Goal: Obtain resource: Obtain resource

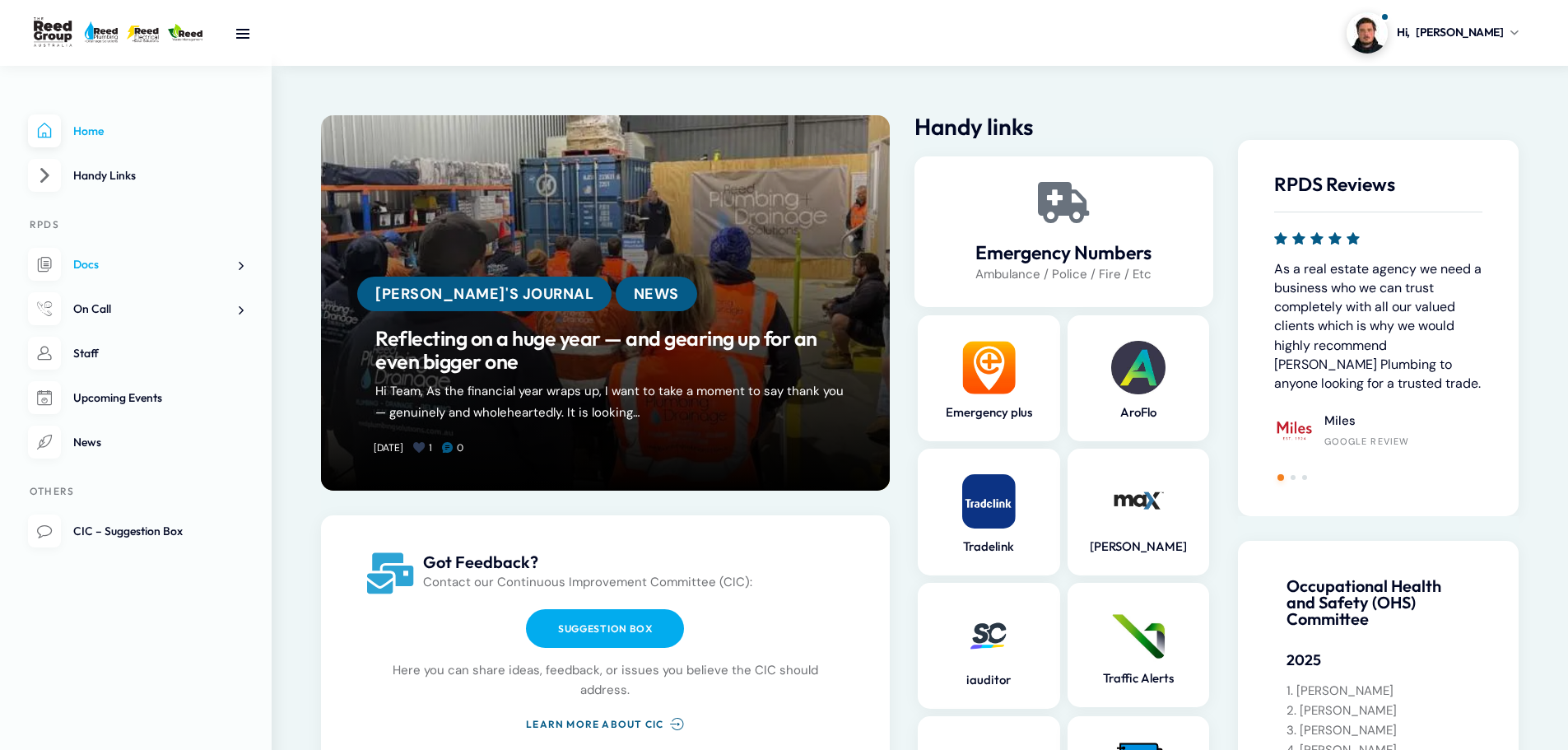
click at [226, 271] on link "Docs" at bounding box center [136, 265] width 216 height 34
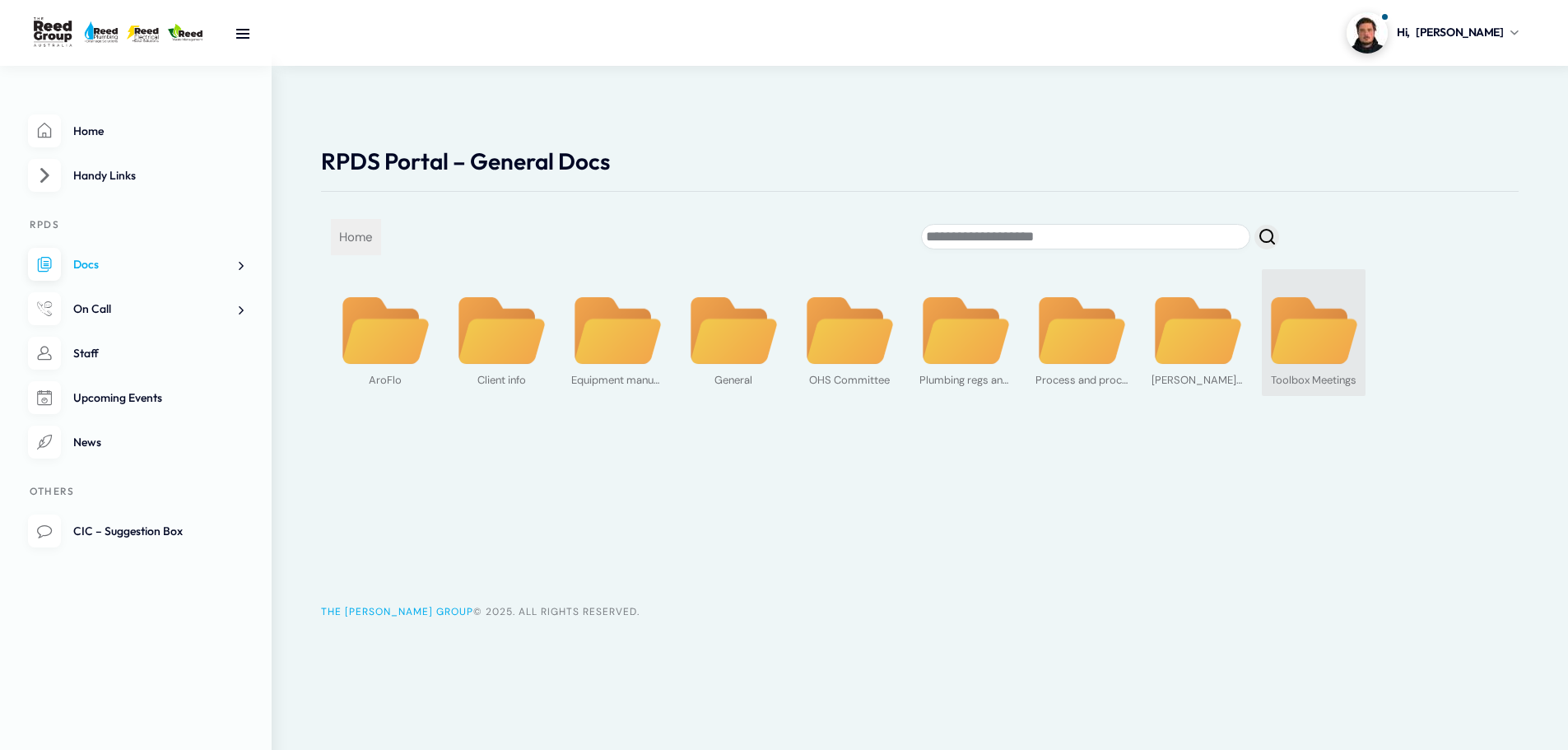
click at [1329, 321] on img at bounding box center [1313, 330] width 92 height 71
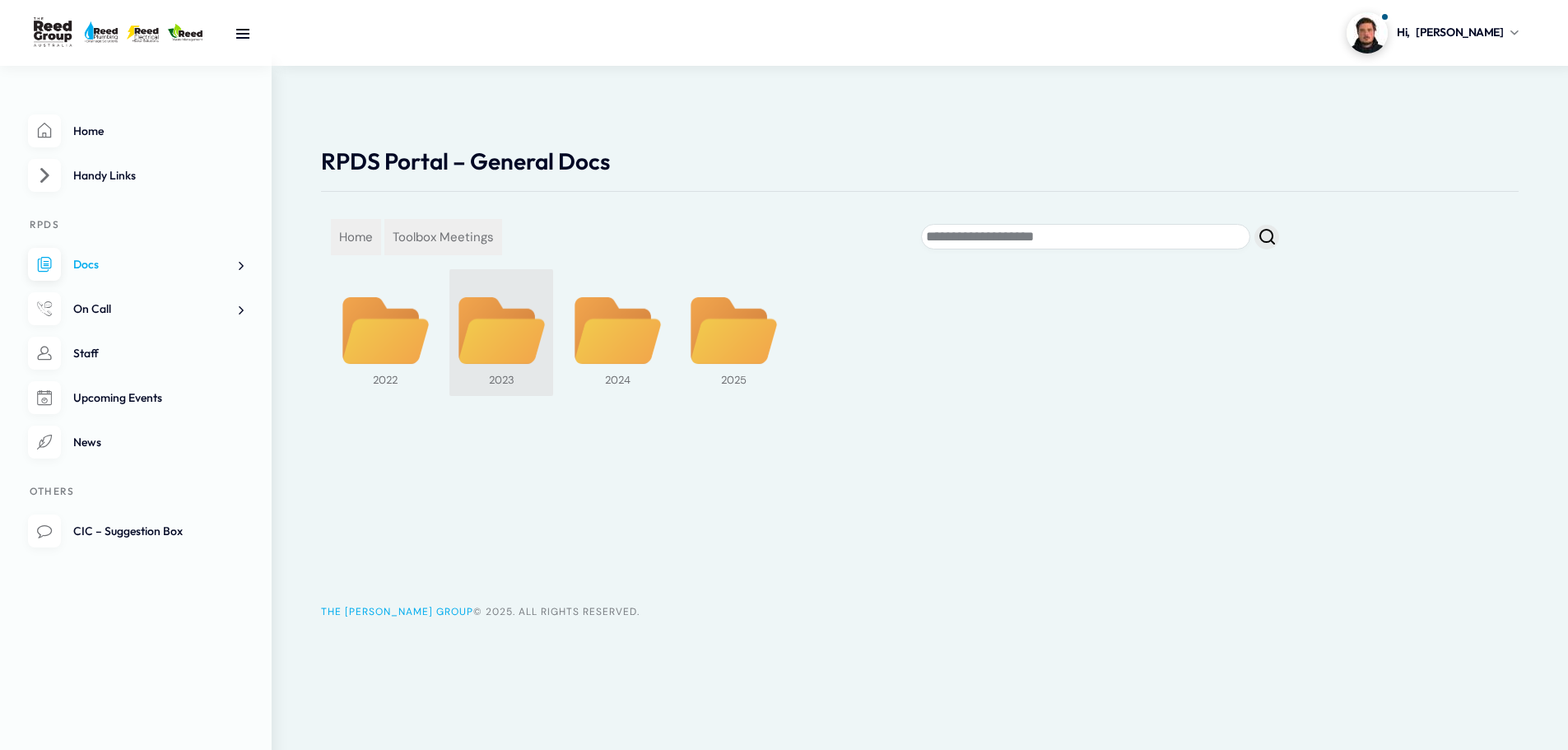
click at [520, 330] on img at bounding box center [501, 330] width 92 height 71
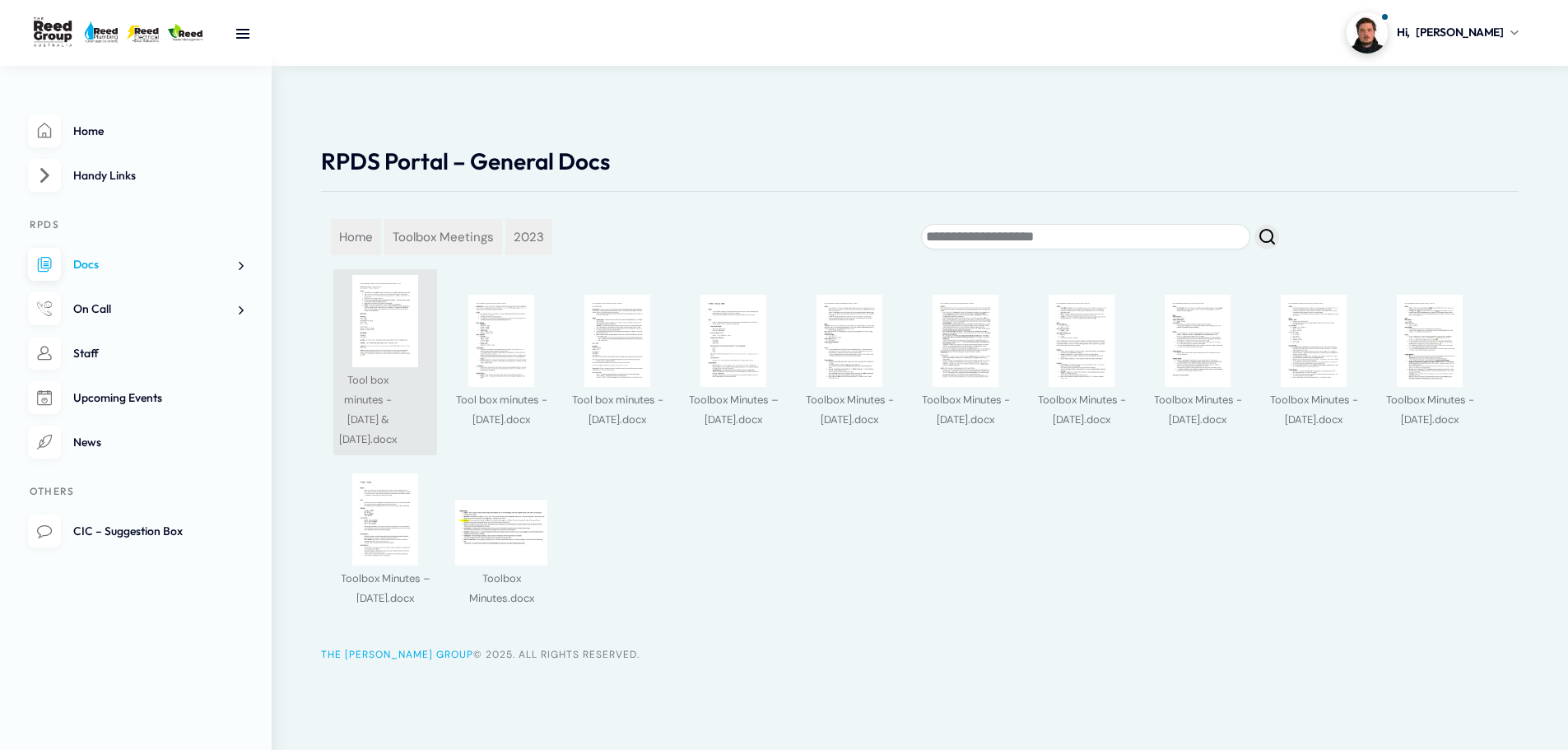
click at [430, 351] on img at bounding box center [385, 320] width 92 height 92
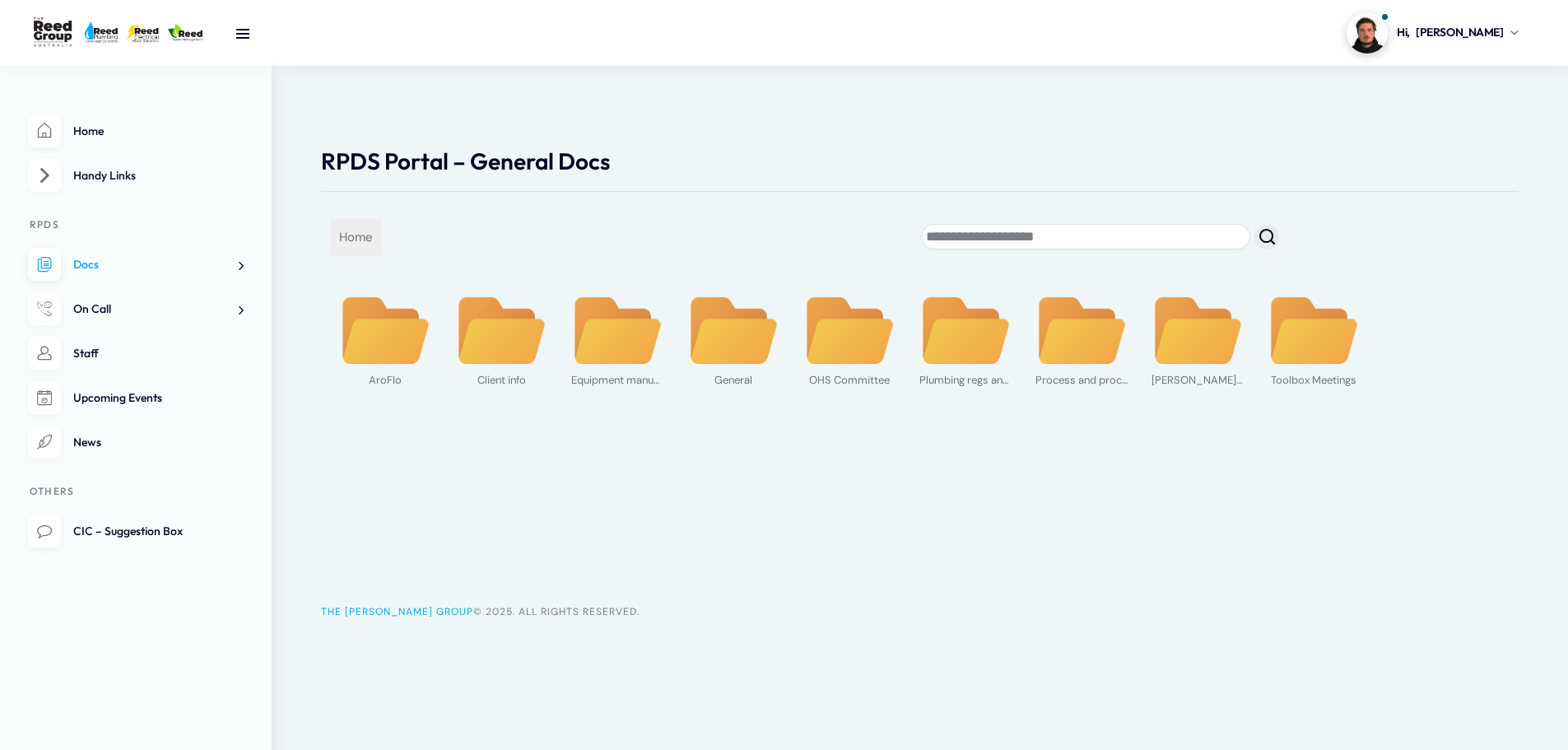
click at [1226, 351] on img at bounding box center [1197, 330] width 92 height 71
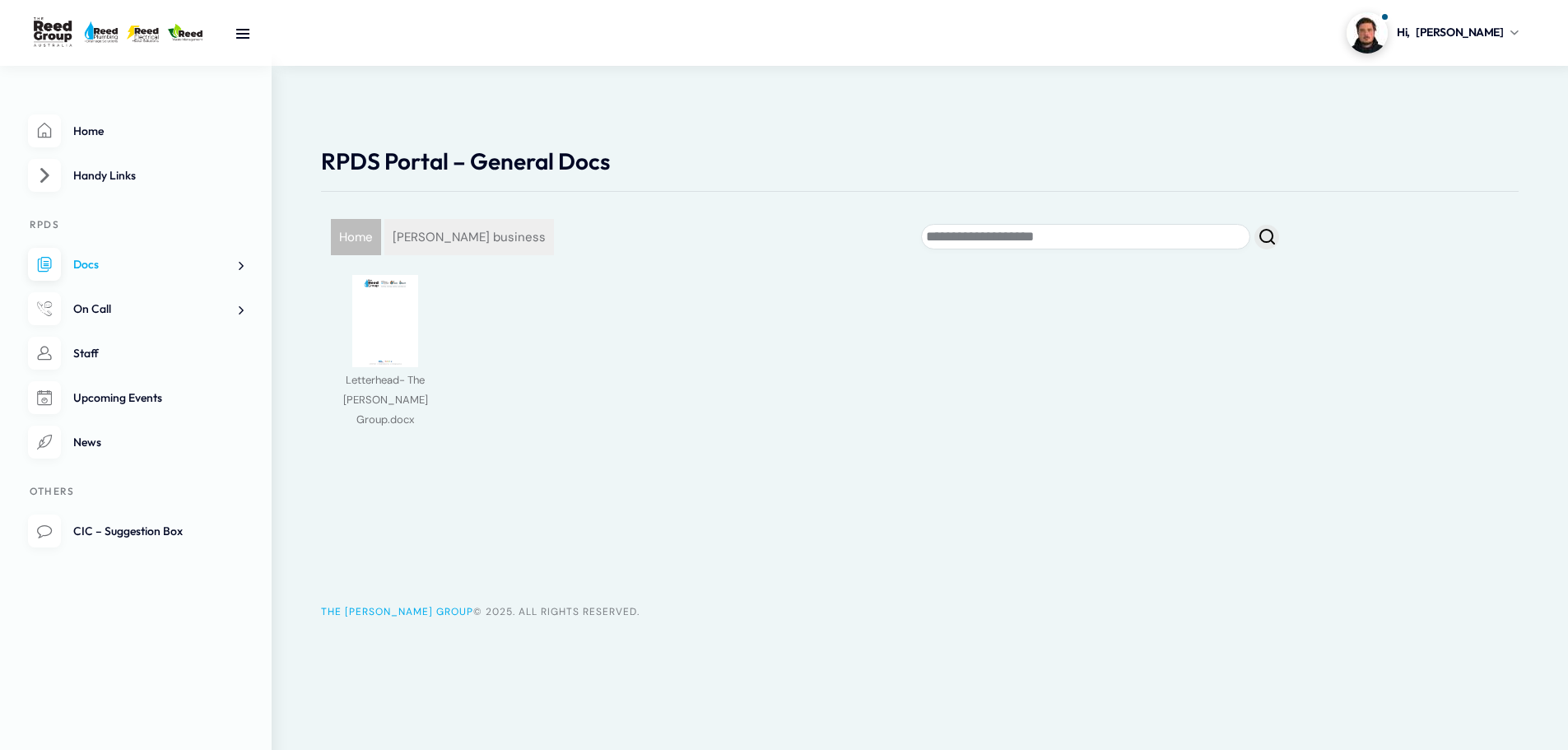
click at [377, 236] on span "Home" at bounding box center [356, 237] width 50 height 37
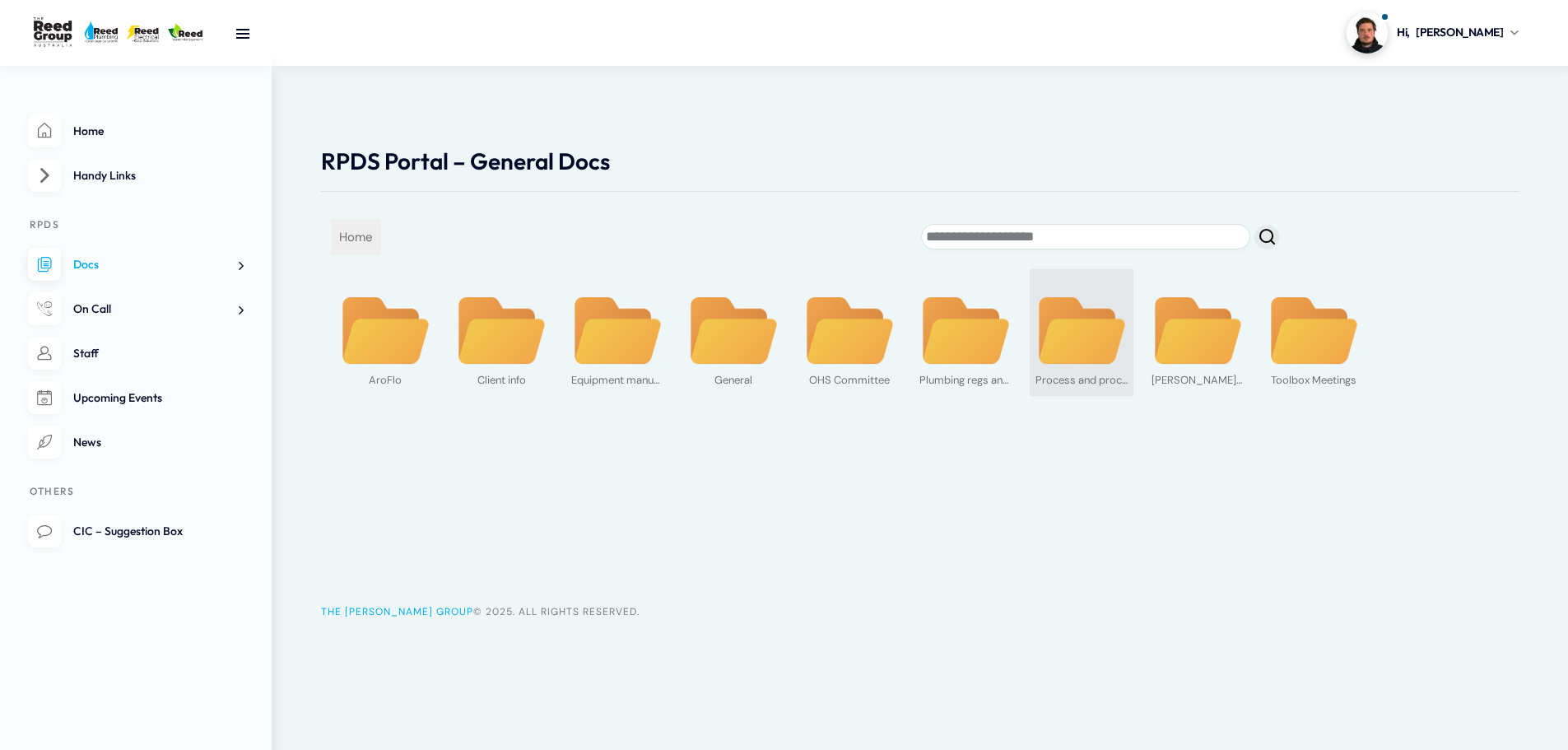
click at [1091, 376] on div "Process and procedures" at bounding box center [1082, 378] width 92 height 23
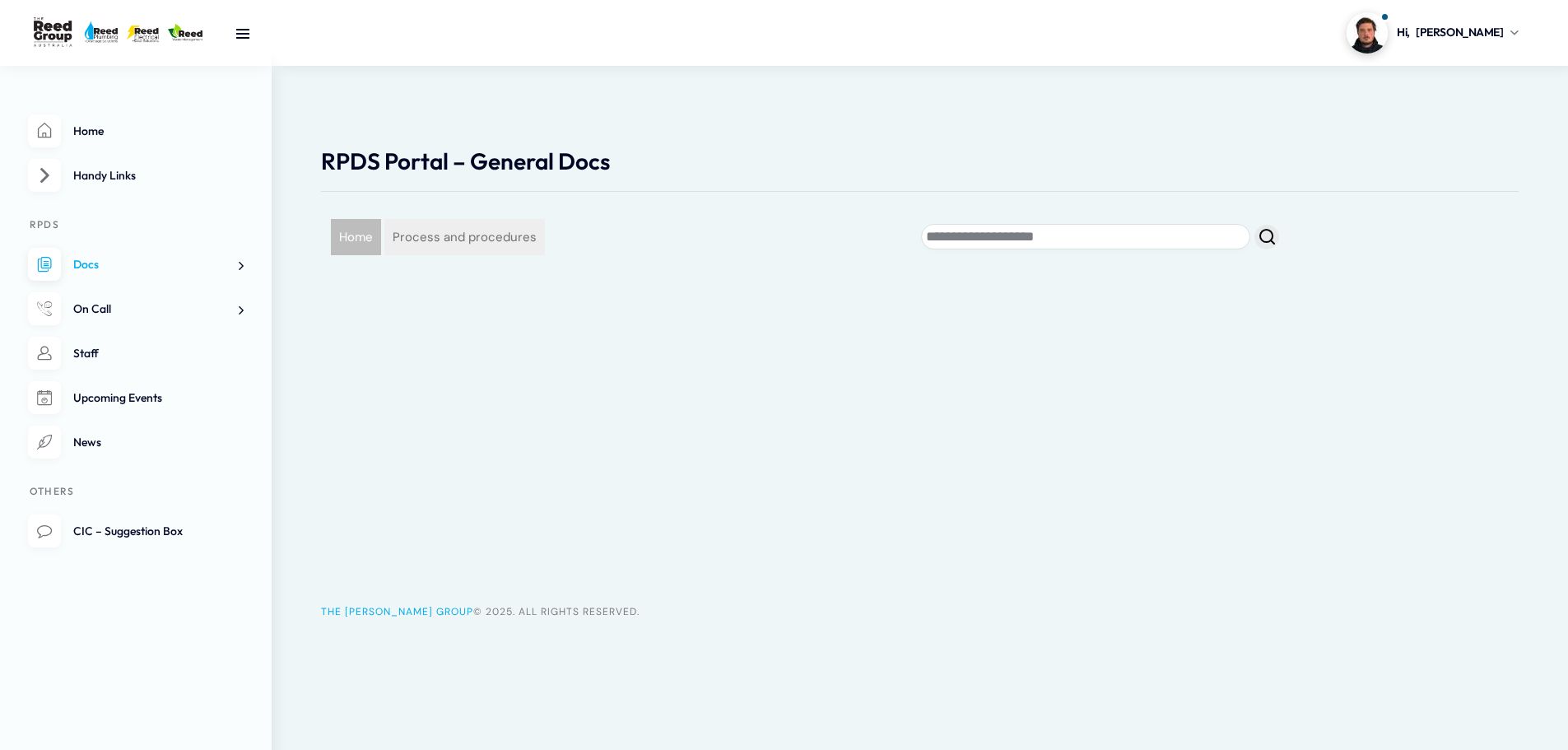
click at [362, 240] on span "Home" at bounding box center [356, 237] width 50 height 37
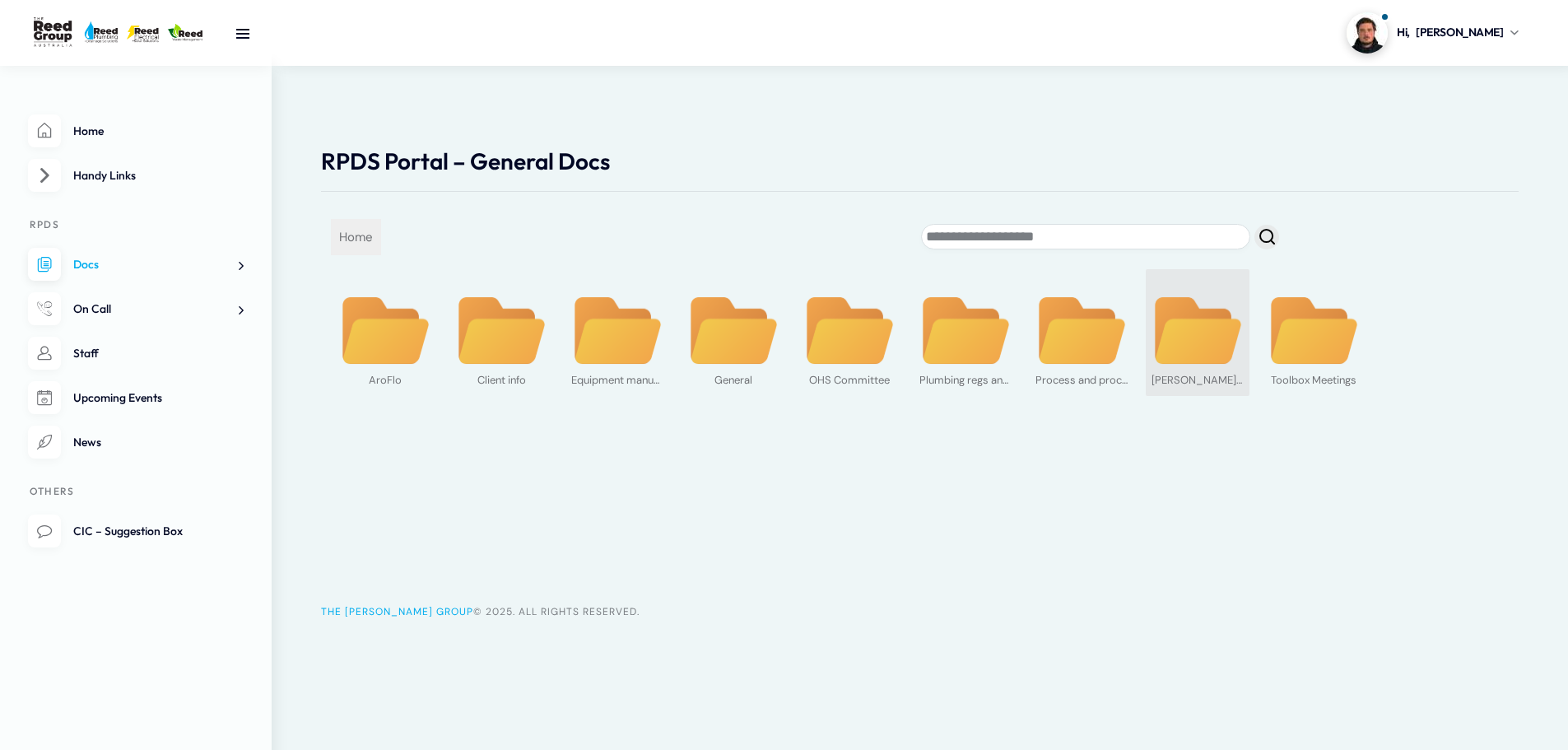
click at [1210, 367] on div "Reed business" at bounding box center [1197, 378] width 92 height 23
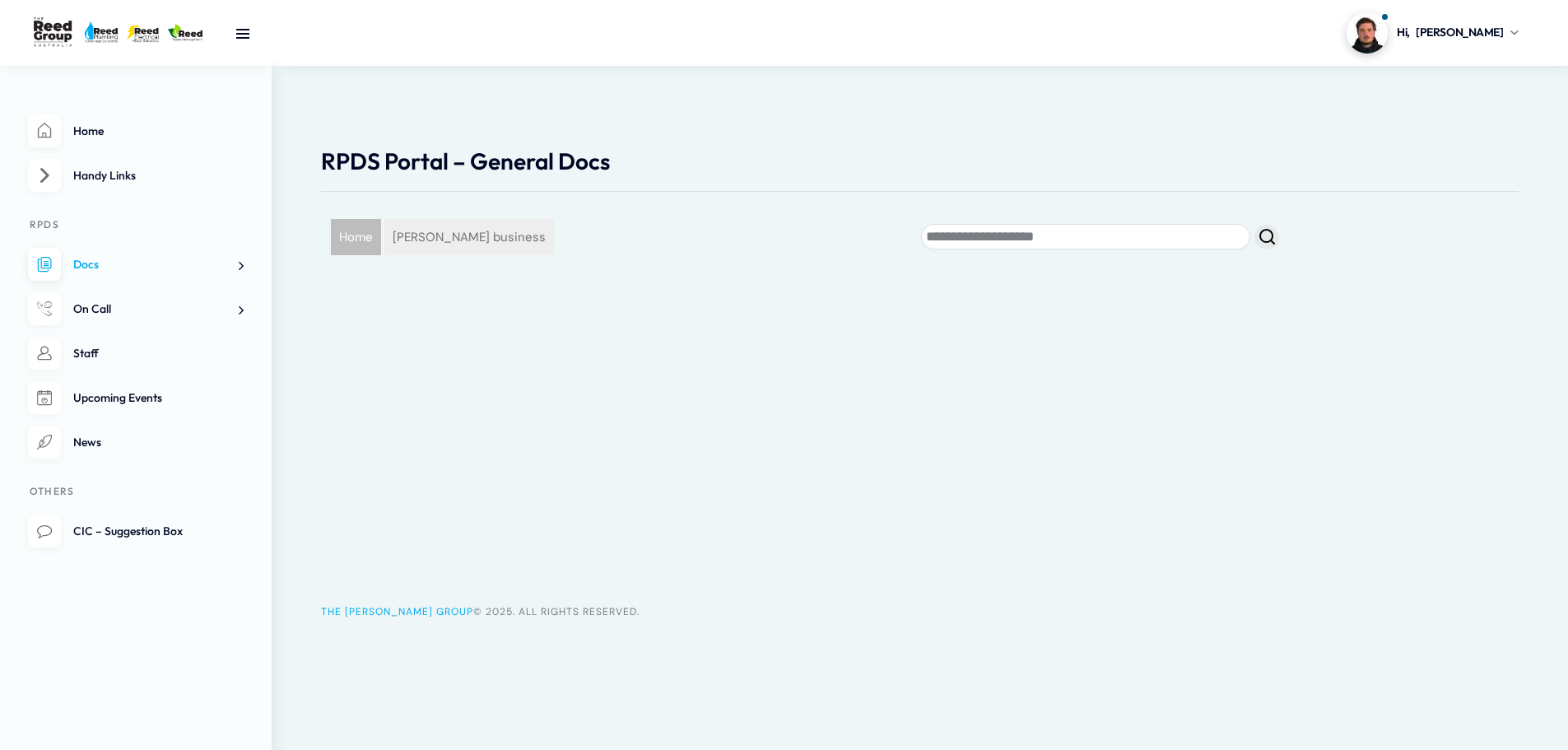
click at [356, 242] on span "Home" at bounding box center [356, 237] width 50 height 37
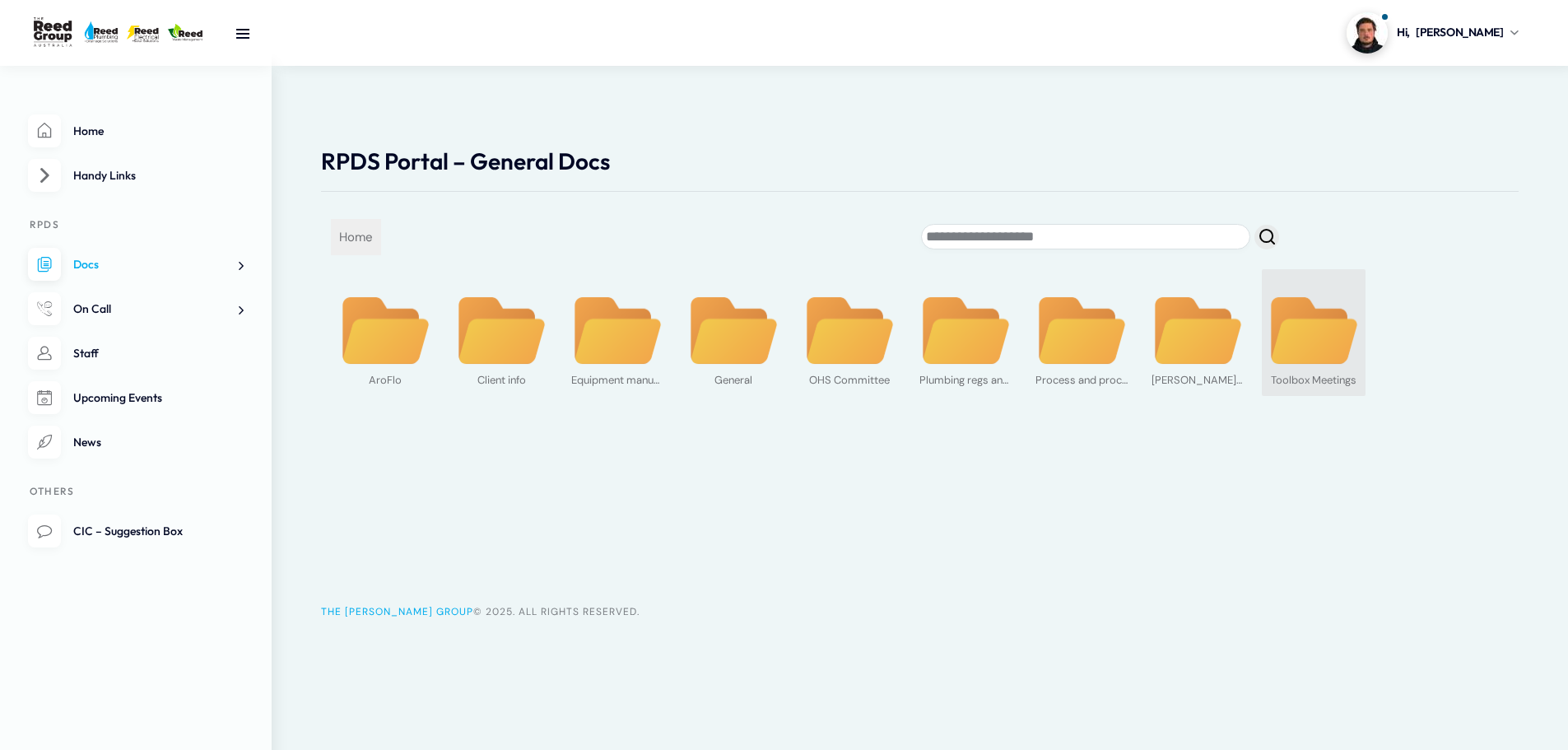
click at [1285, 351] on img at bounding box center [1313, 330] width 92 height 71
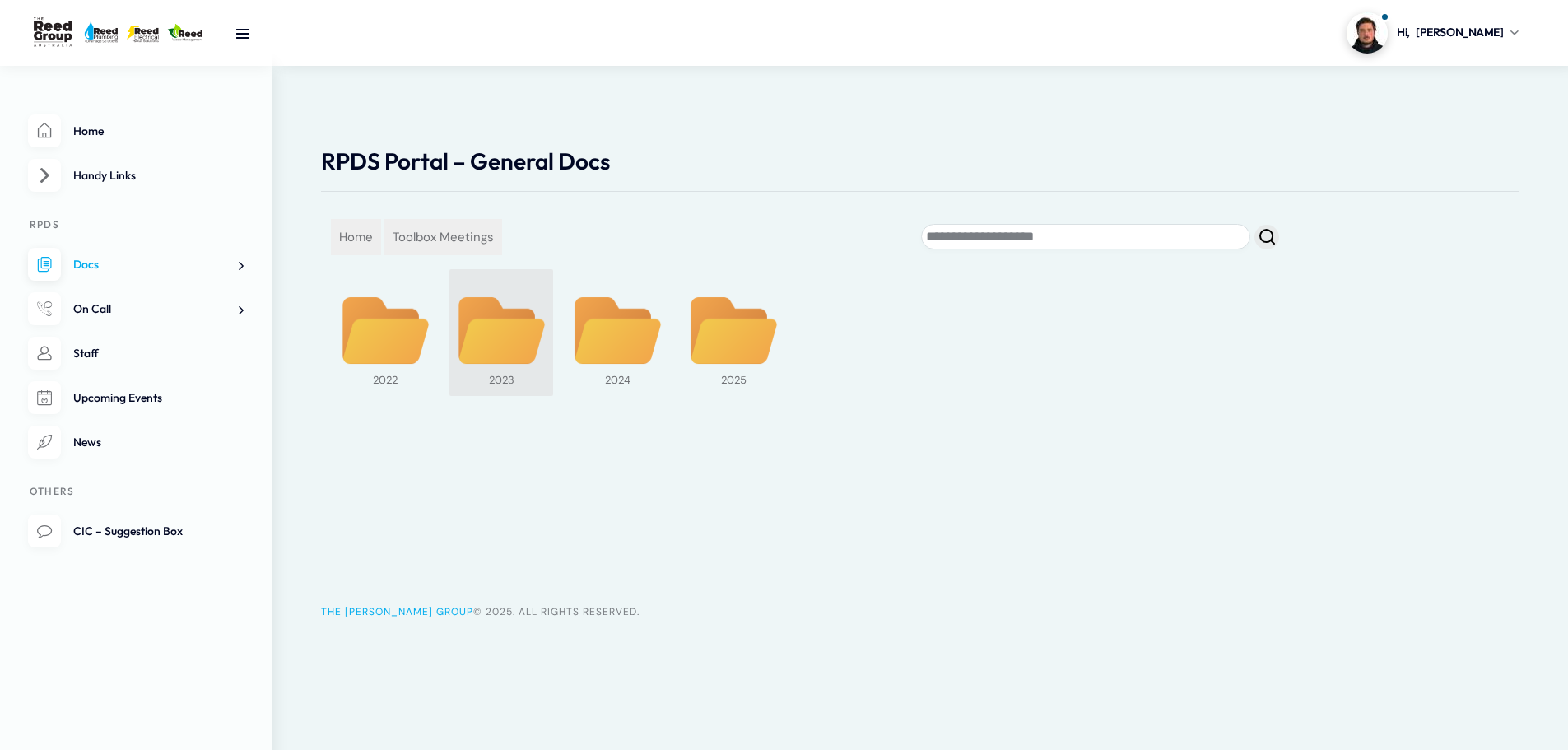
click at [528, 361] on img at bounding box center [501, 330] width 92 height 71
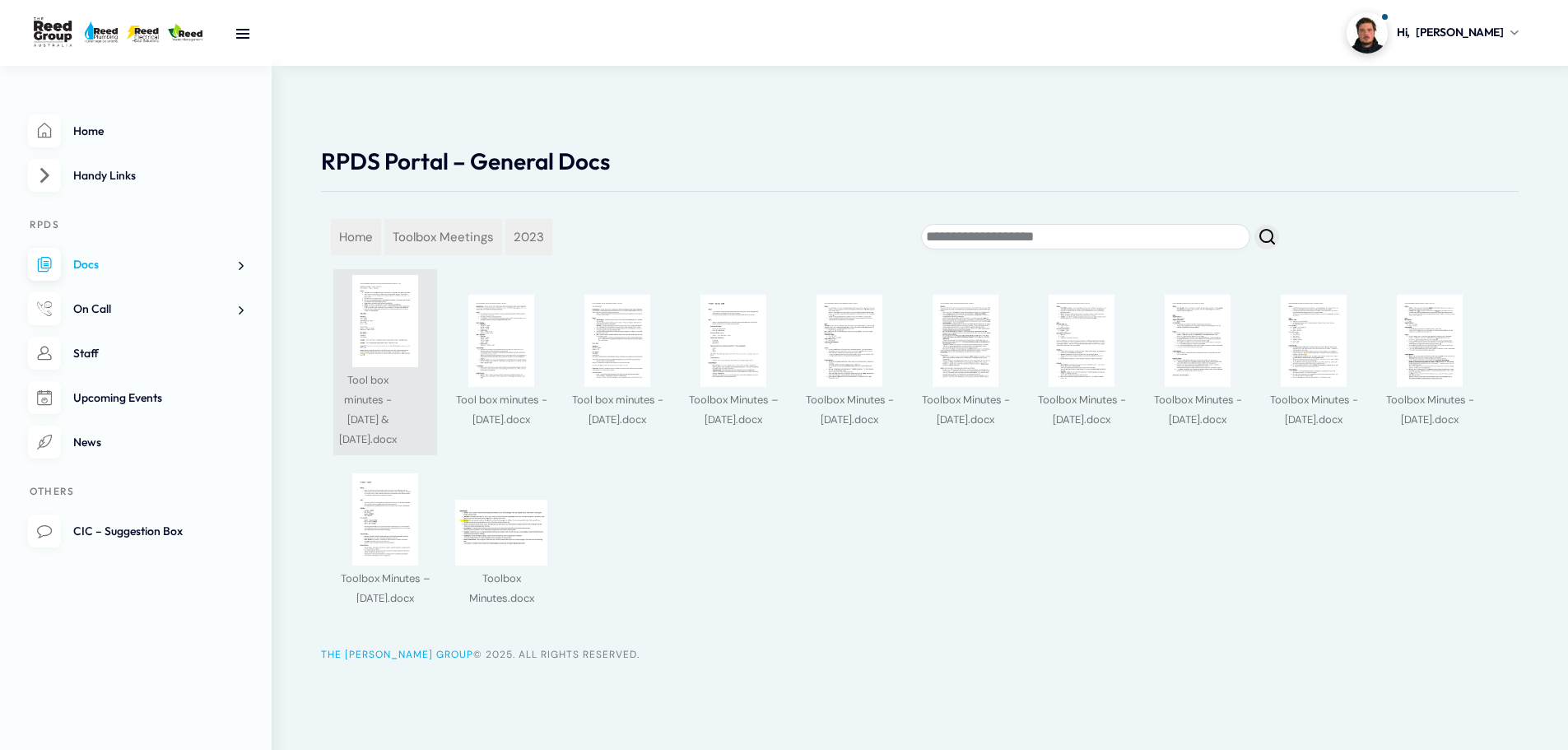
click at [398, 339] on img at bounding box center [385, 320] width 92 height 92
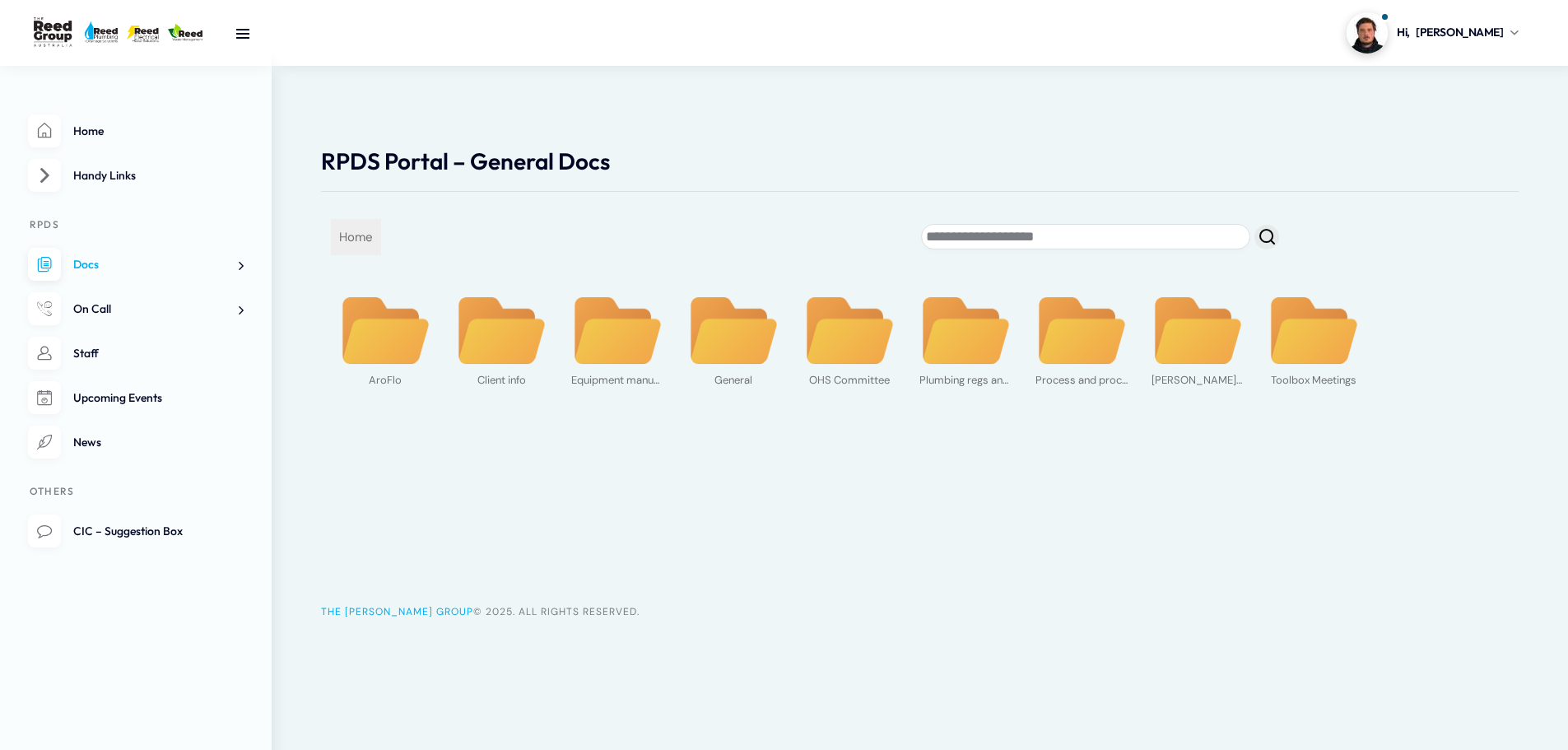
click at [1350, 353] on img at bounding box center [1313, 330] width 92 height 71
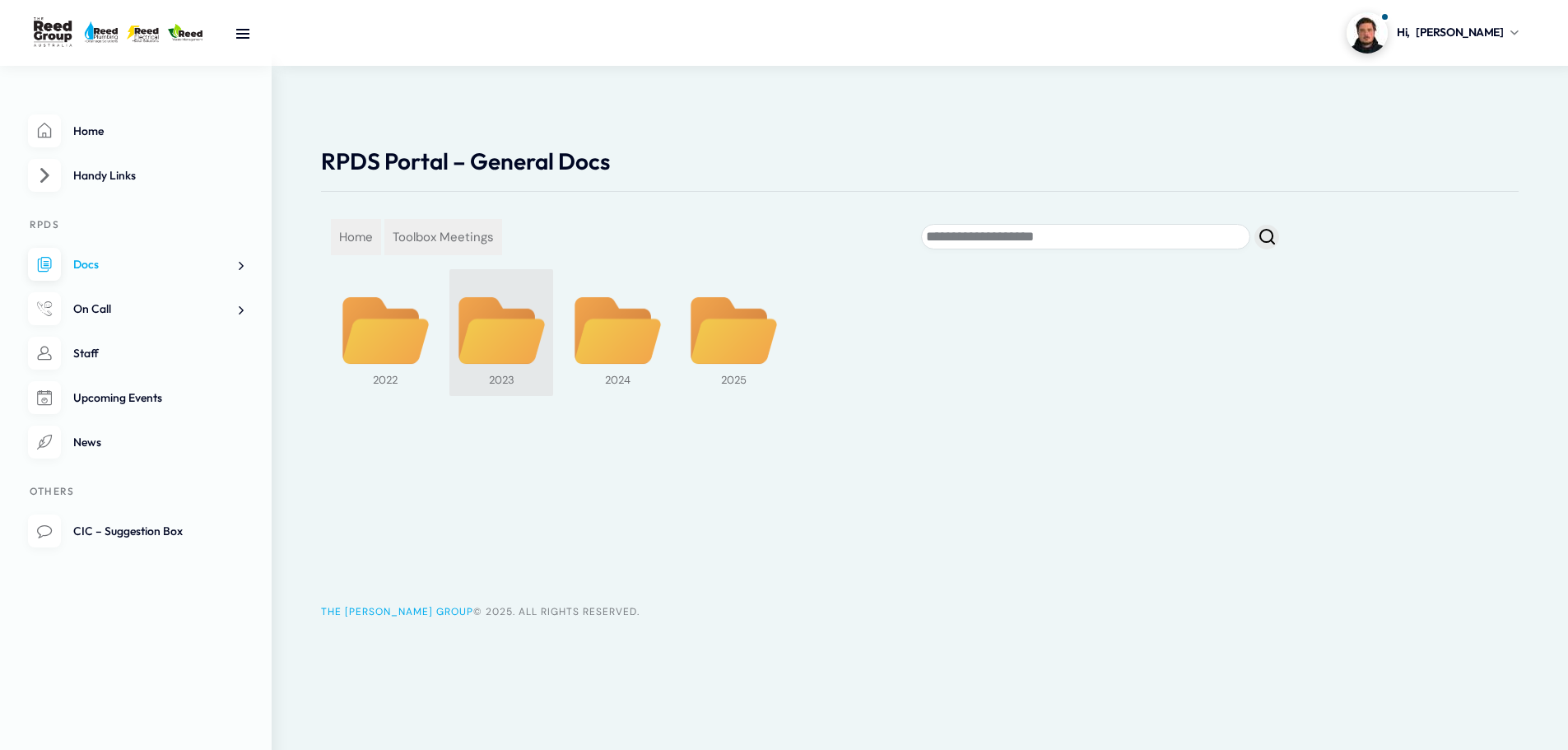
click at [499, 336] on img at bounding box center [501, 330] width 92 height 71
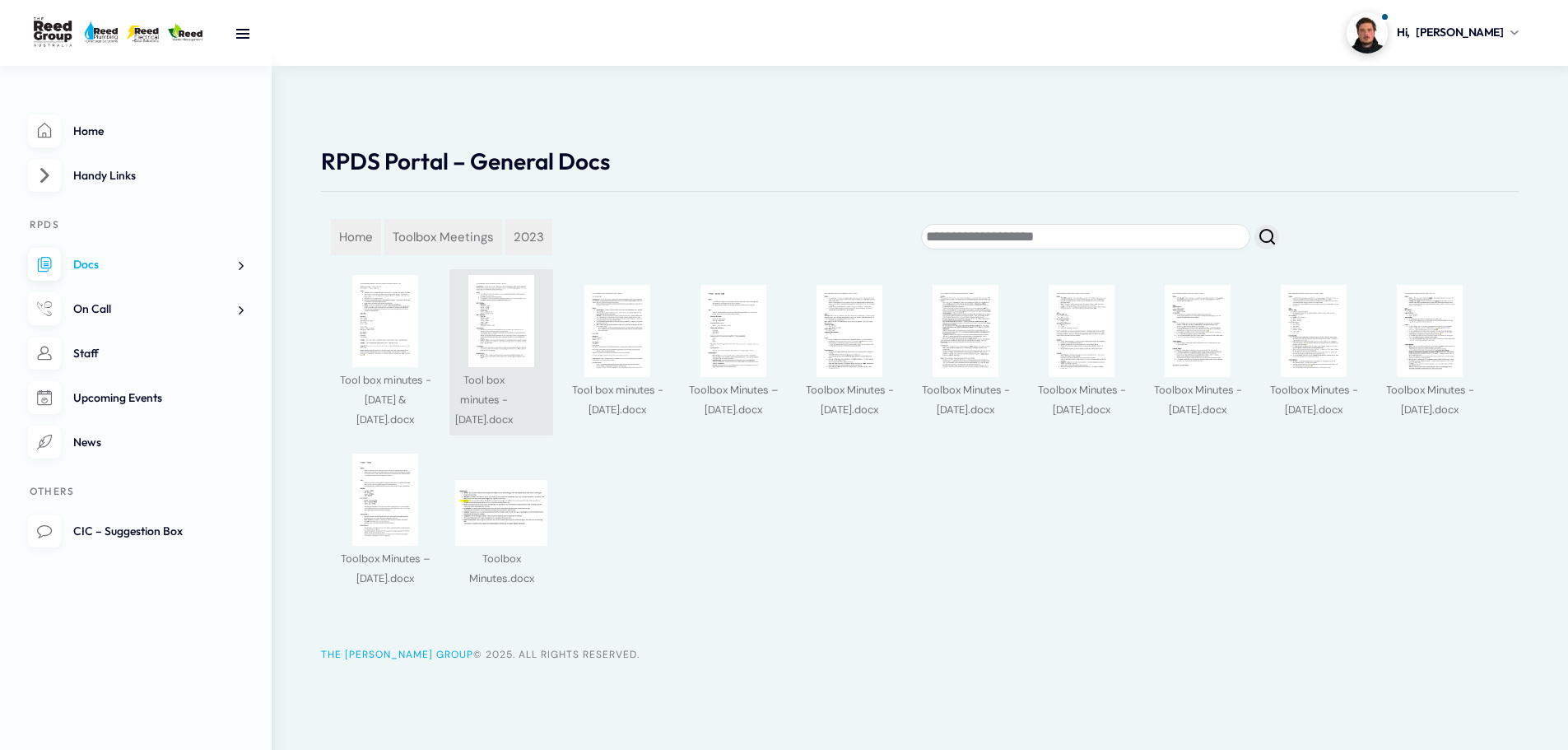
click at [516, 341] on img at bounding box center [501, 320] width 92 height 92
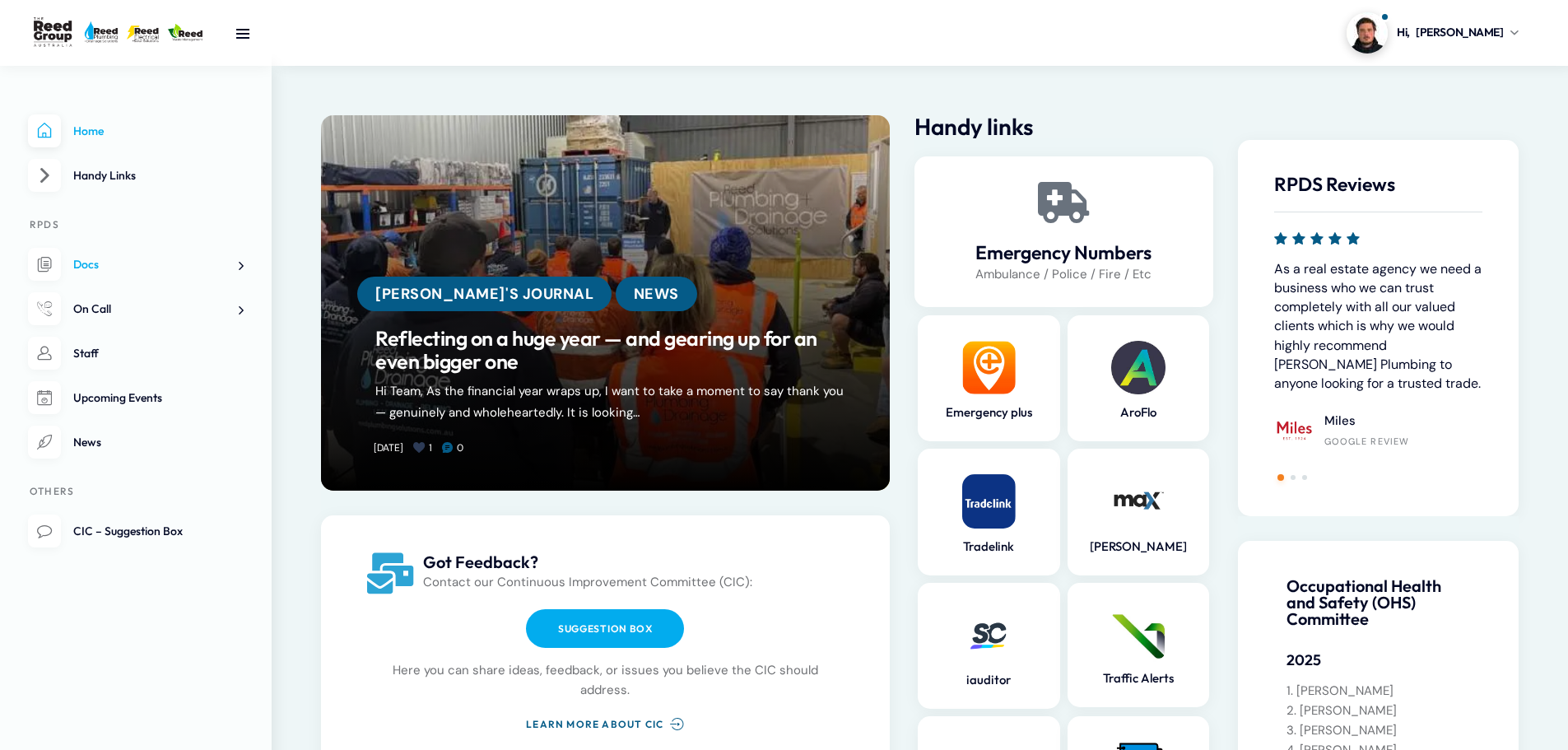
click at [241, 271] on span at bounding box center [235, 265] width 17 height 17
click at [123, 354] on span "Toolbox notes" at bounding box center [102, 353] width 74 height 15
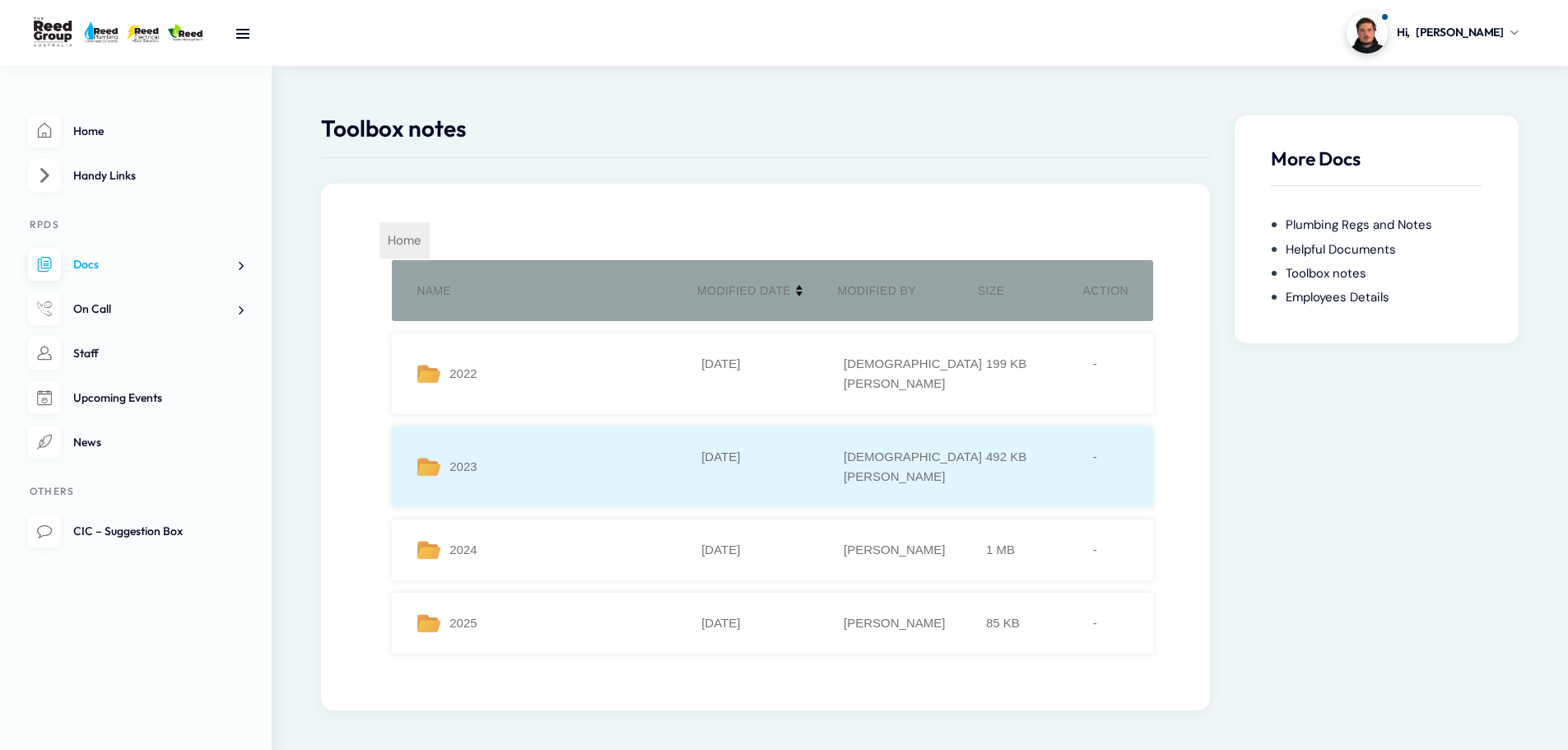
click at [550, 426] on li "2023 [DATE] [DEMOGRAPHIC_DATA][PERSON_NAME] 492 KB -" at bounding box center [772, 466] width 761 height 80
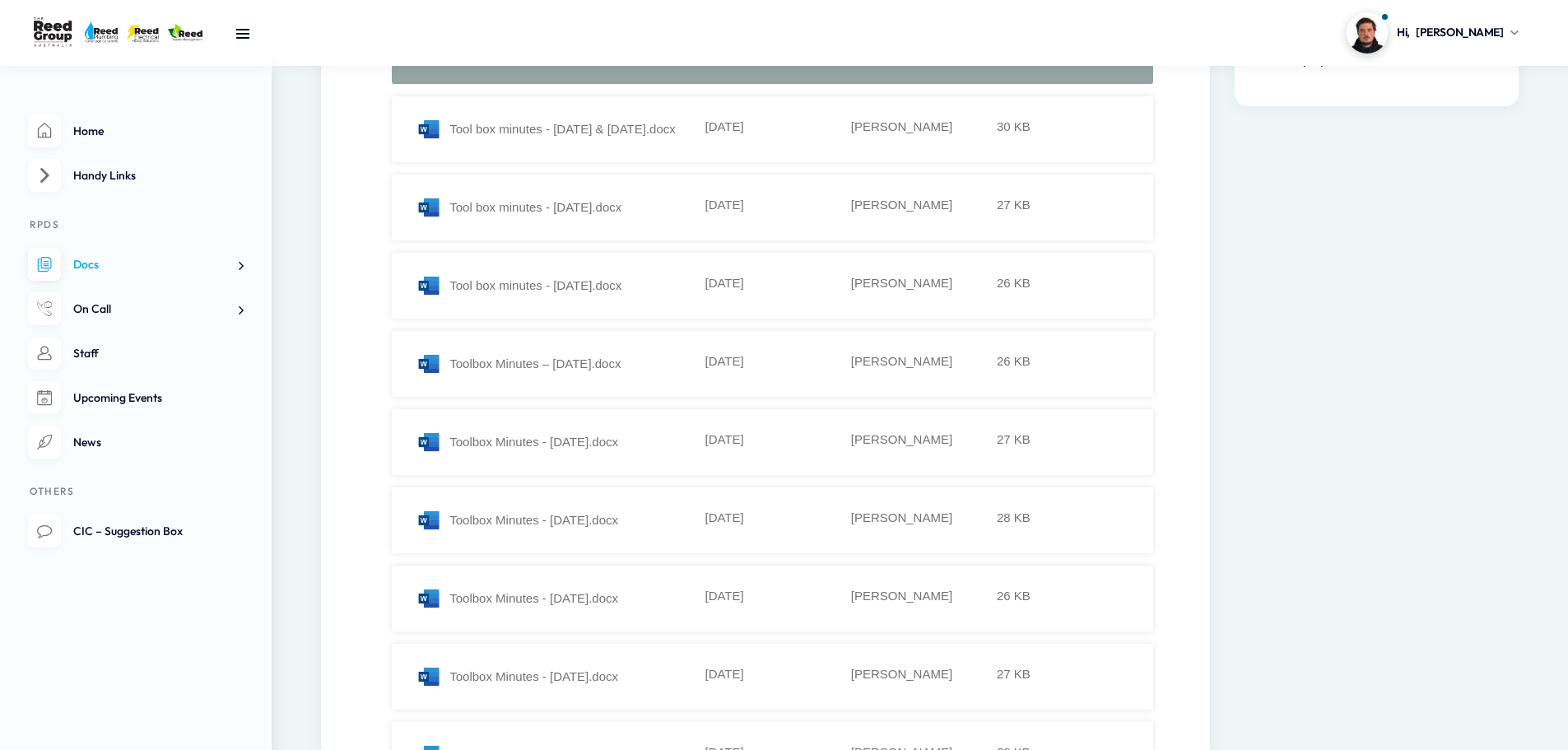
scroll to position [247, 0]
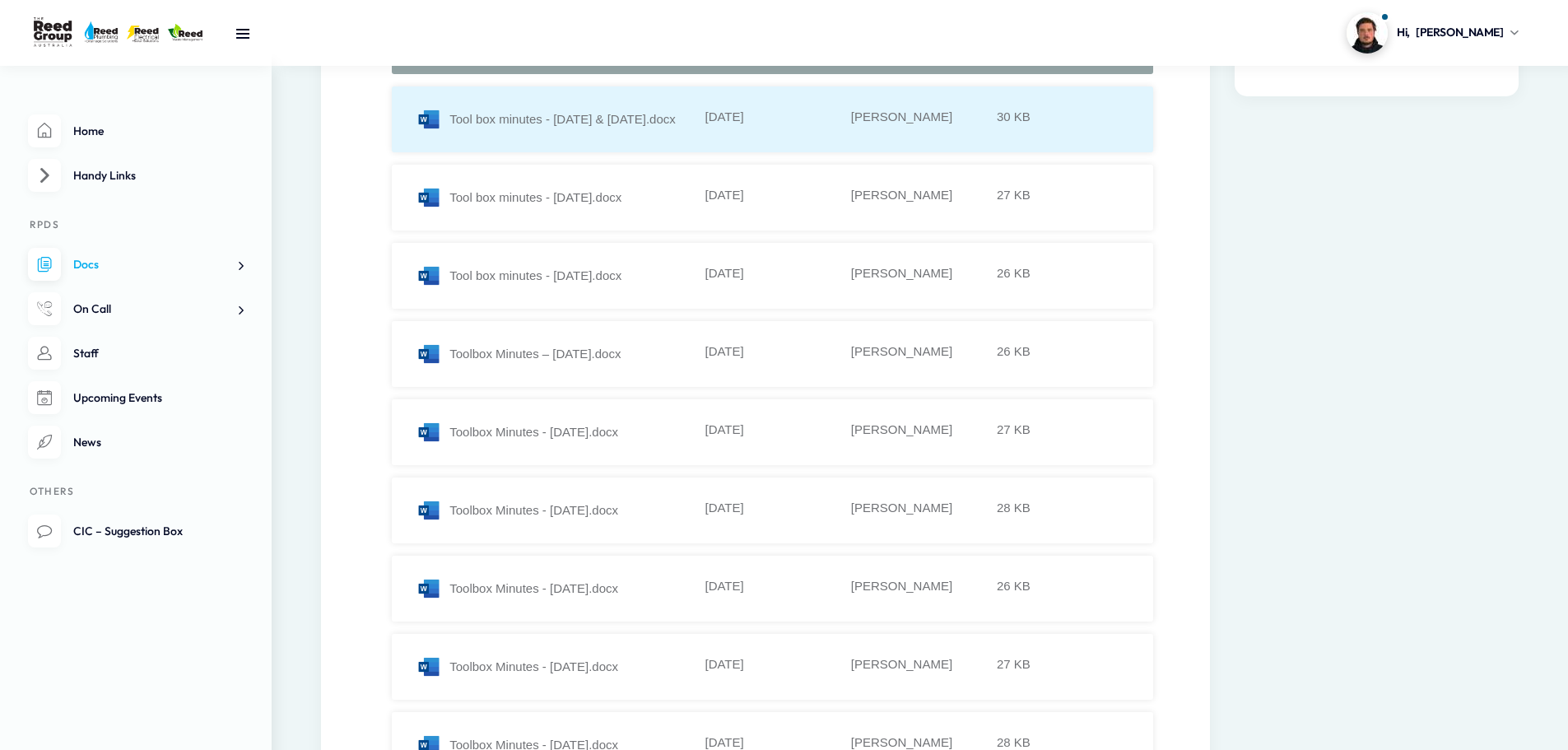
click at [558, 130] on div "Tool box minutes - 21.04.23 & 28.04.23.docx" at bounding box center [559, 119] width 285 height 25
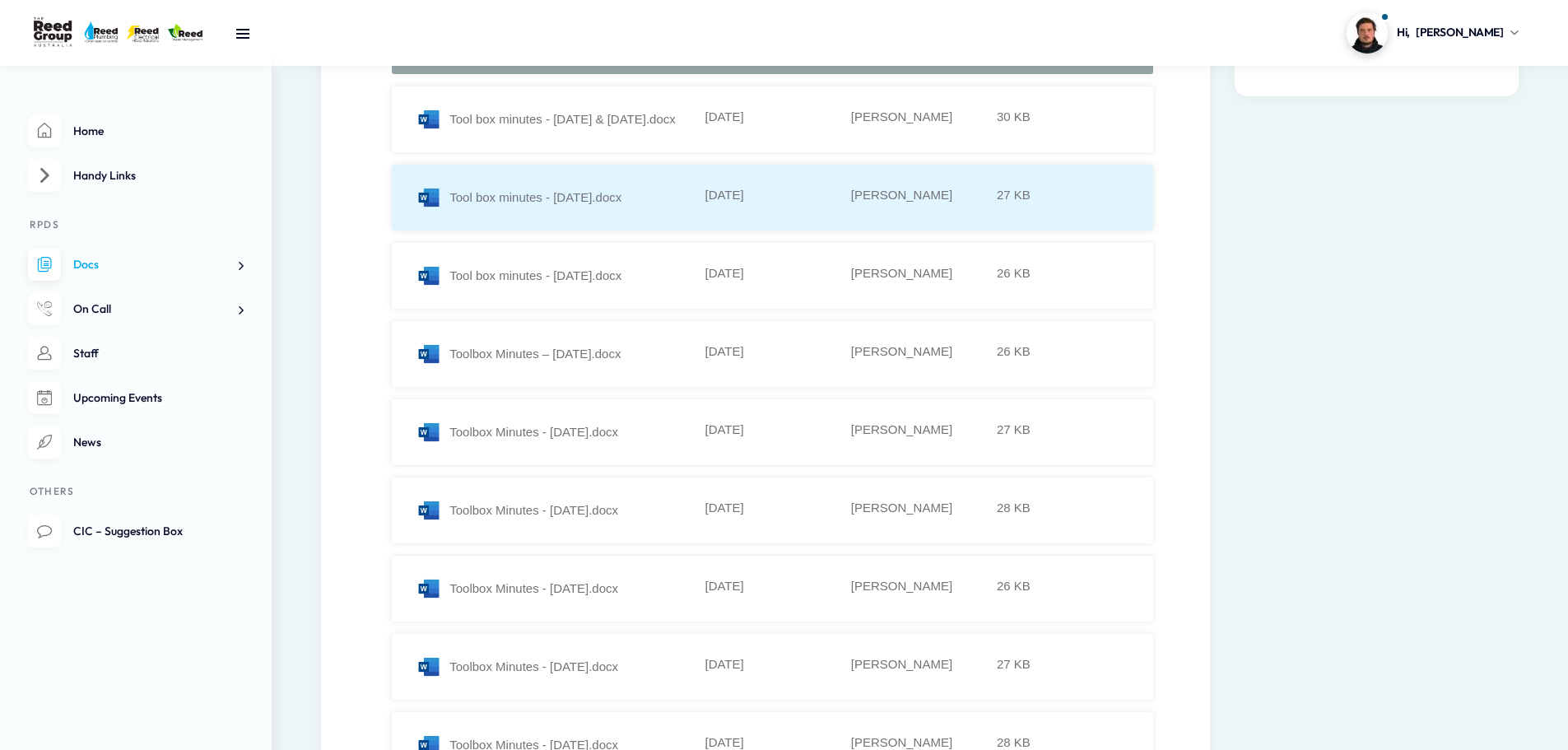
click at [612, 194] on div "Tool box minutes - 25.01.23.docx" at bounding box center [559, 197] width 285 height 25
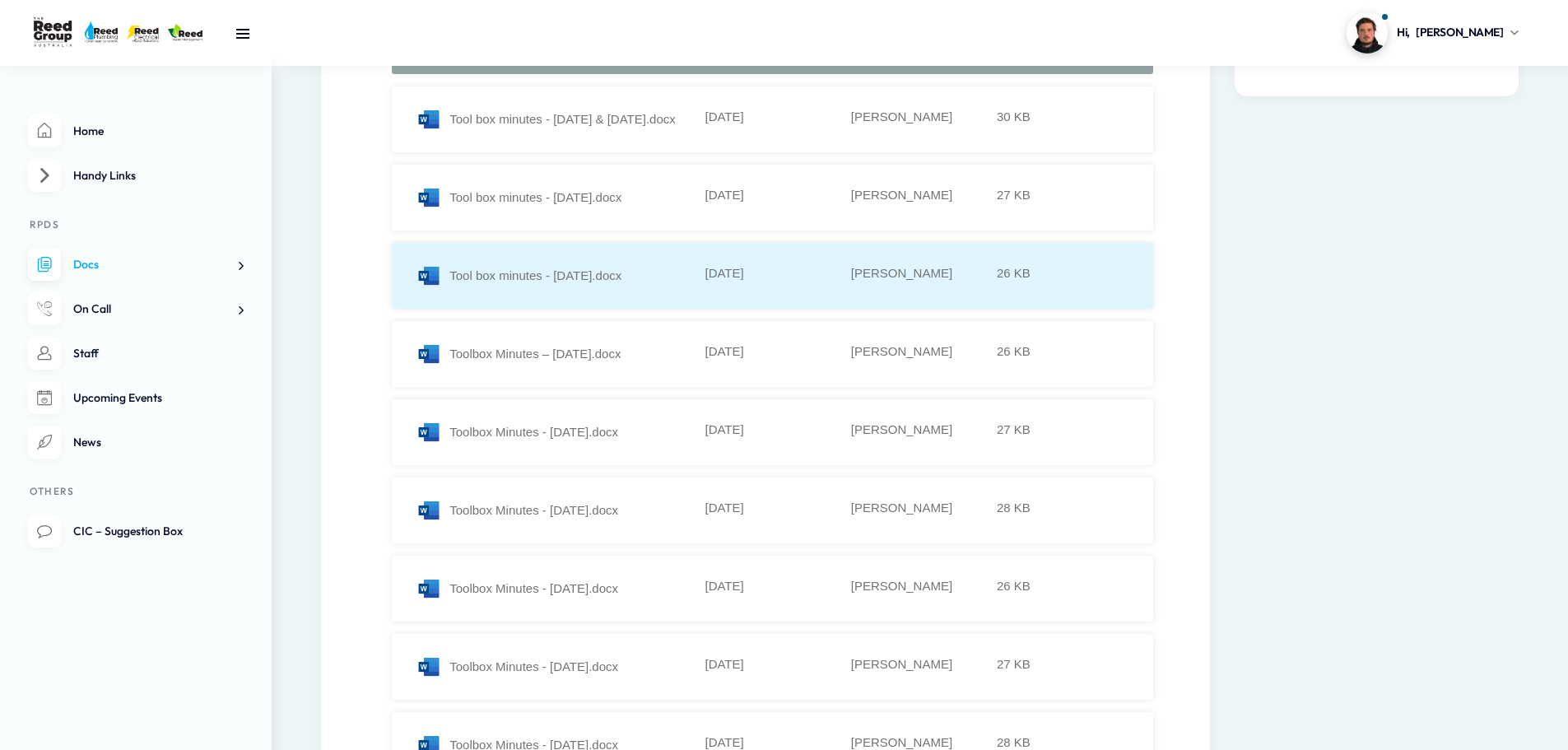
click at [584, 280] on div "Tool box minutes - 31.03.23.docx" at bounding box center [559, 275] width 285 height 25
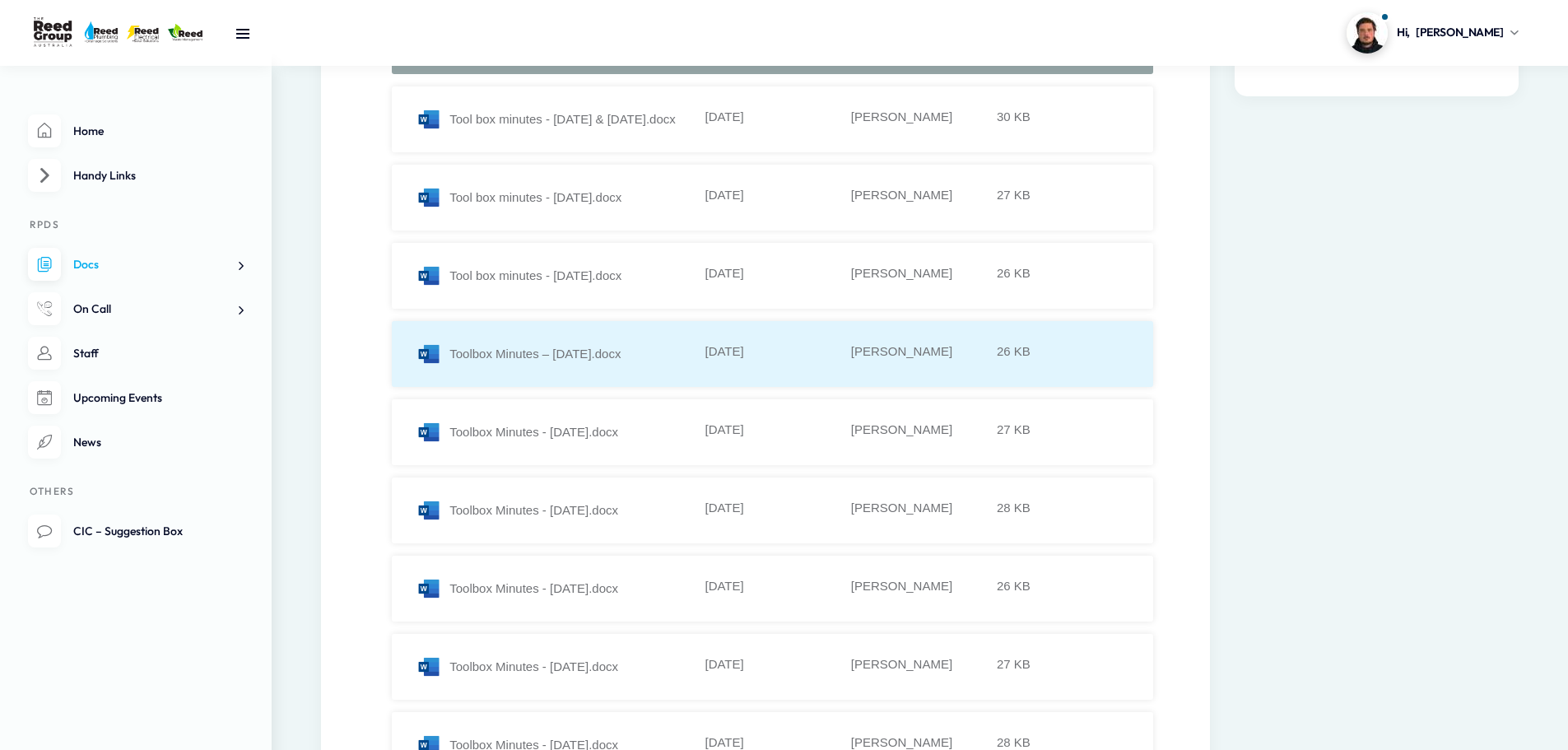
click at [577, 350] on div "Toolbox Minutes – October 2023.docx" at bounding box center [559, 354] width 285 height 25
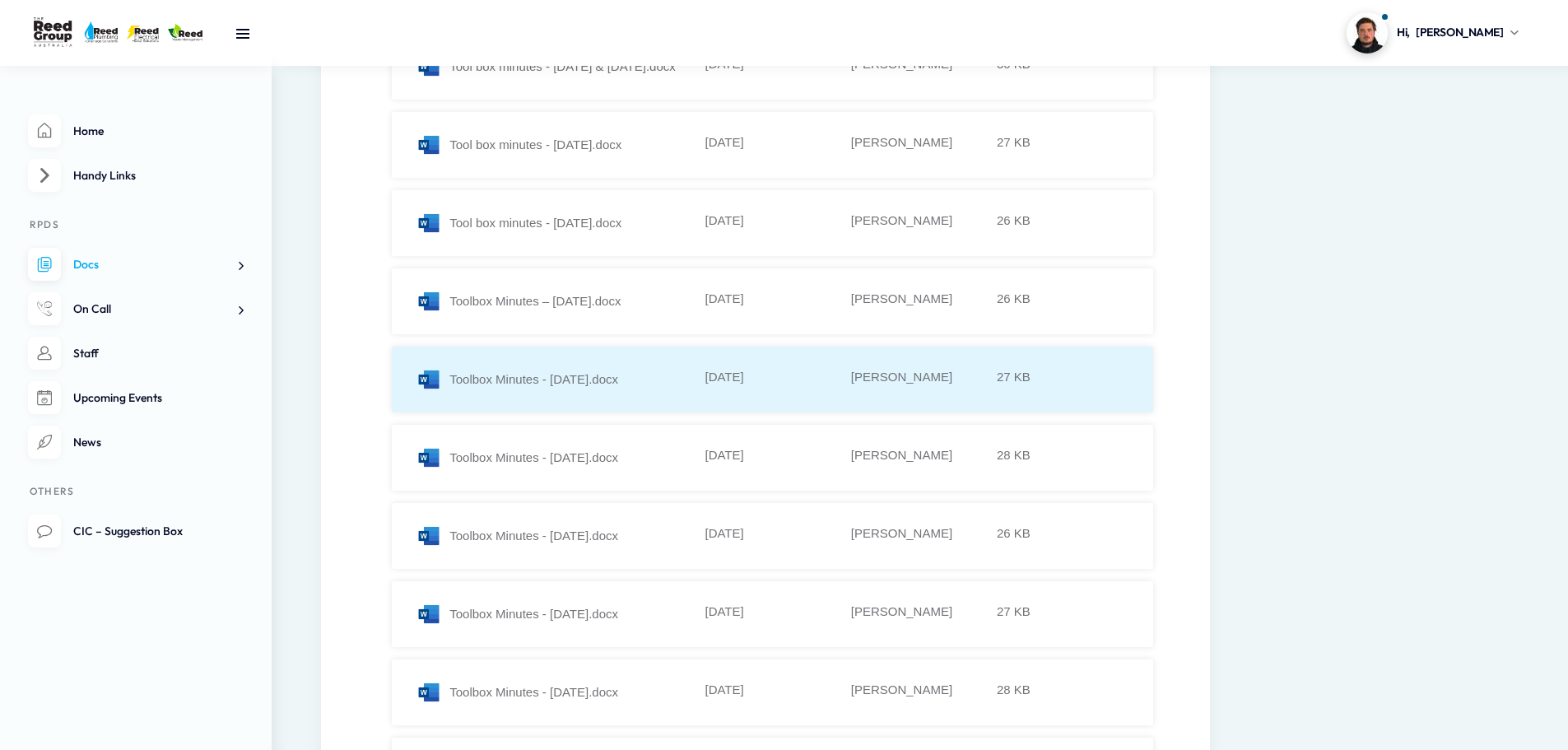
scroll to position [329, 0]
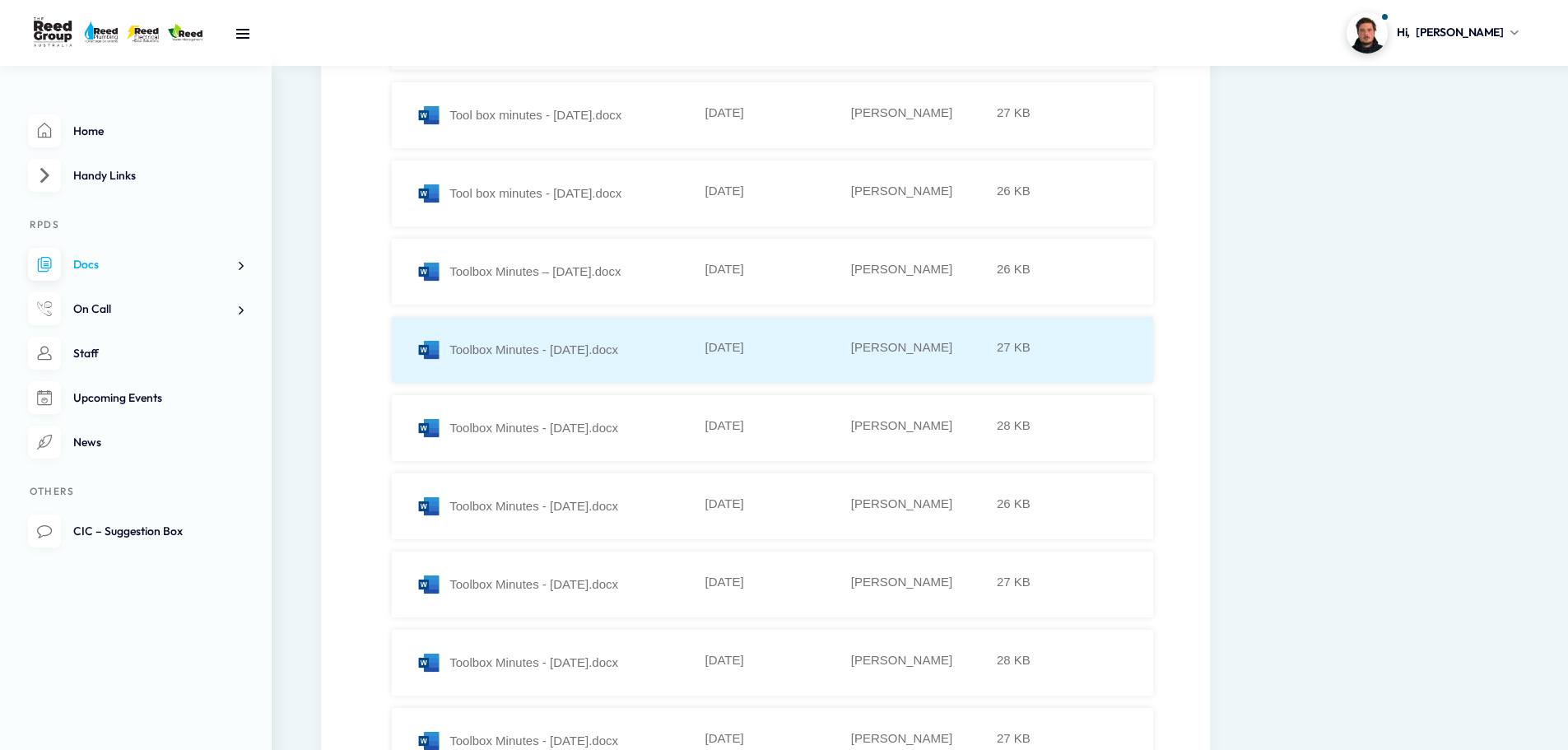
click at [547, 351] on div "Toolbox Minutes - 22.09.23.docx" at bounding box center [559, 350] width 285 height 25
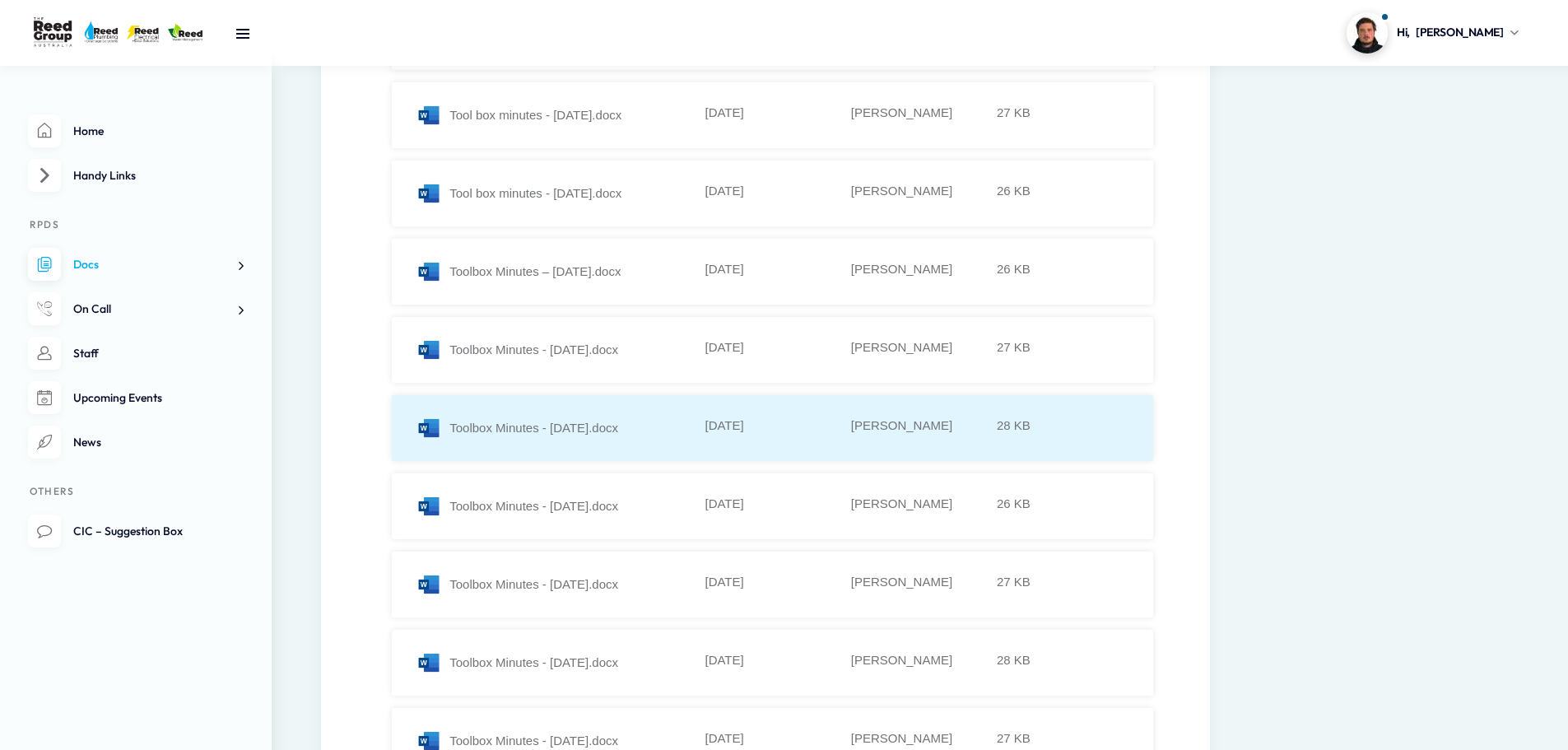
click at [550, 412] on li "Toolbox Minutes - 23.06.23.docx 14-12-2023 Kelly Rosini 28 KB" at bounding box center [772, 427] width 761 height 66
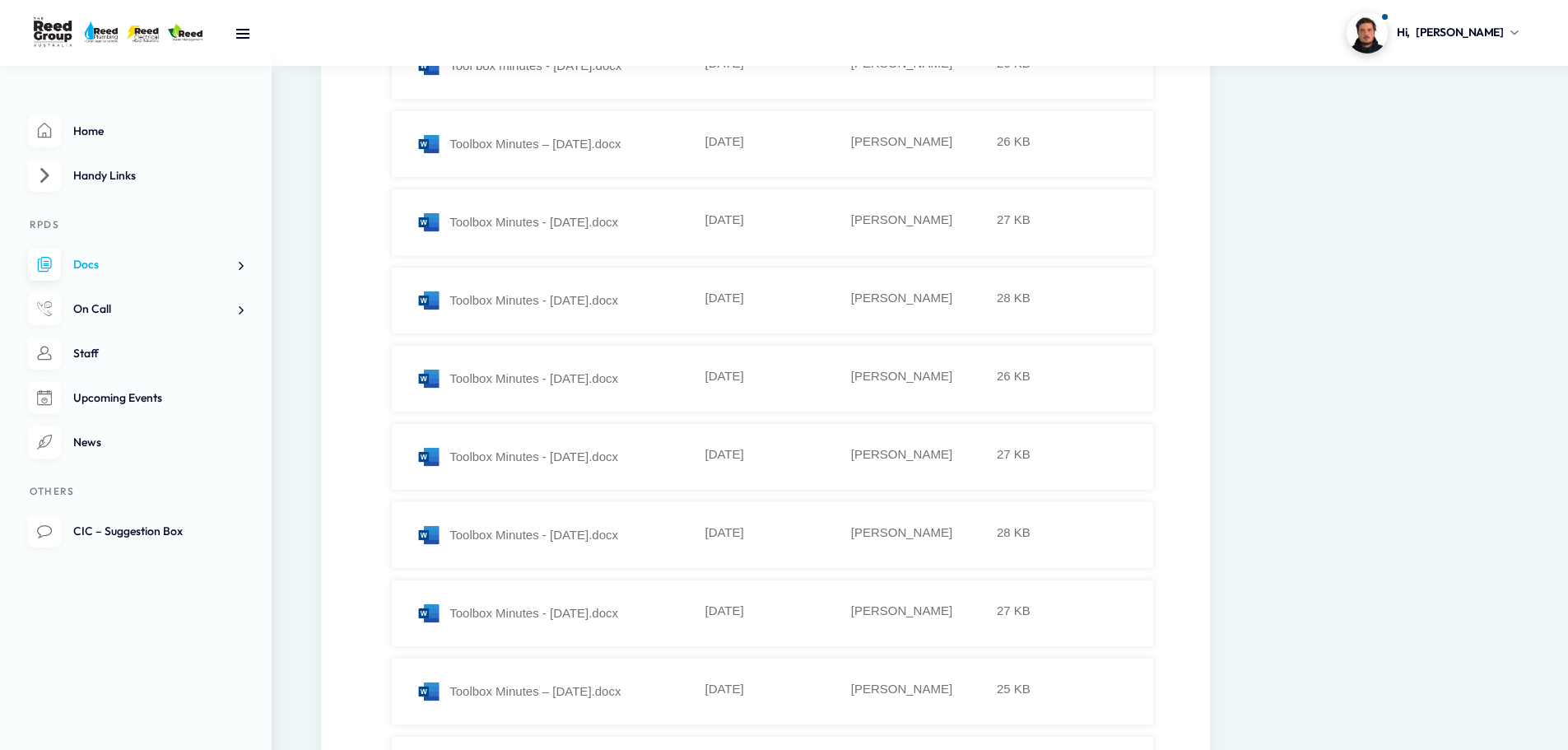
scroll to position [494, 0]
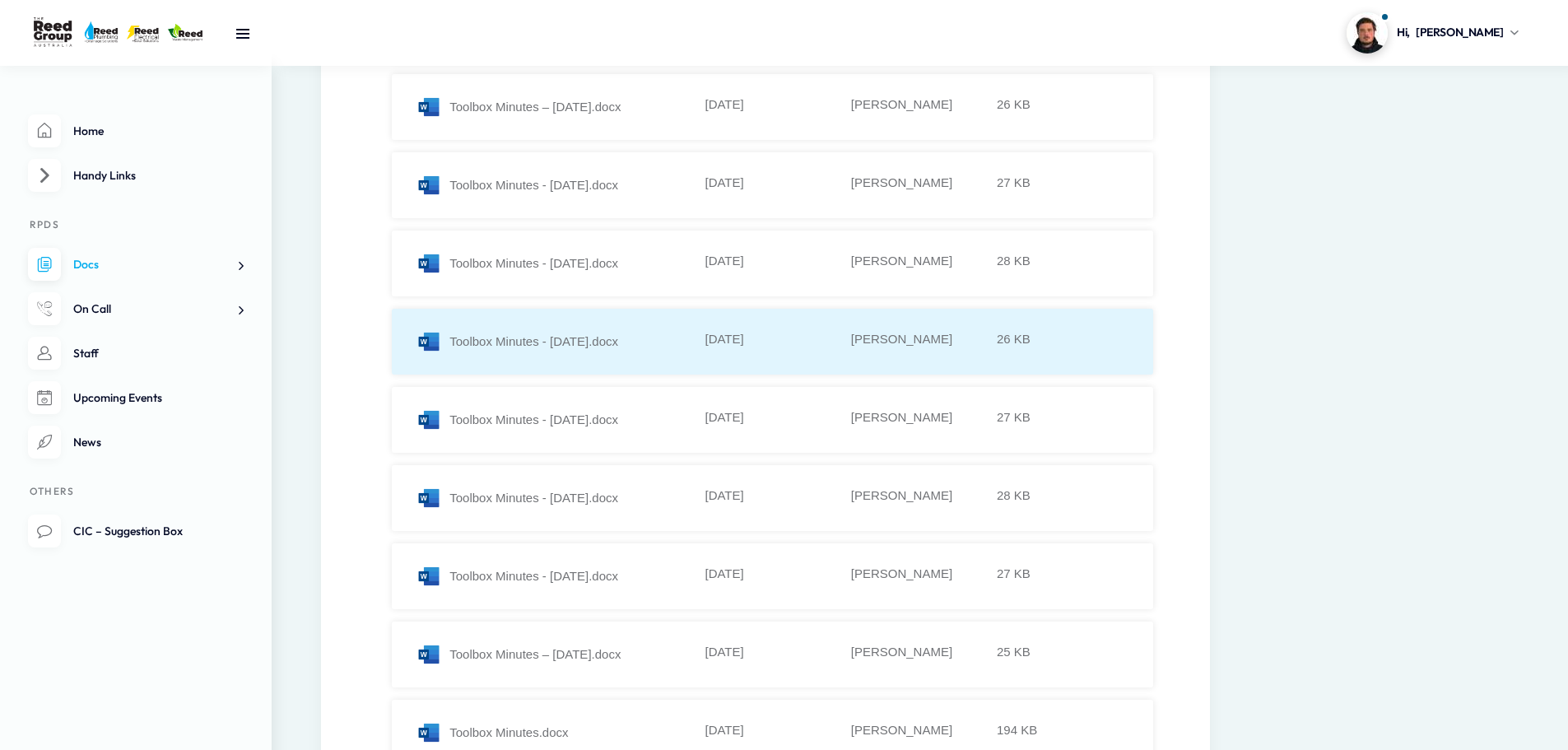
click at [546, 358] on li "Toolbox Minutes - 24.11.23.docx 14-12-2023 Kelly Rosini 26 KB" at bounding box center [772, 341] width 761 height 66
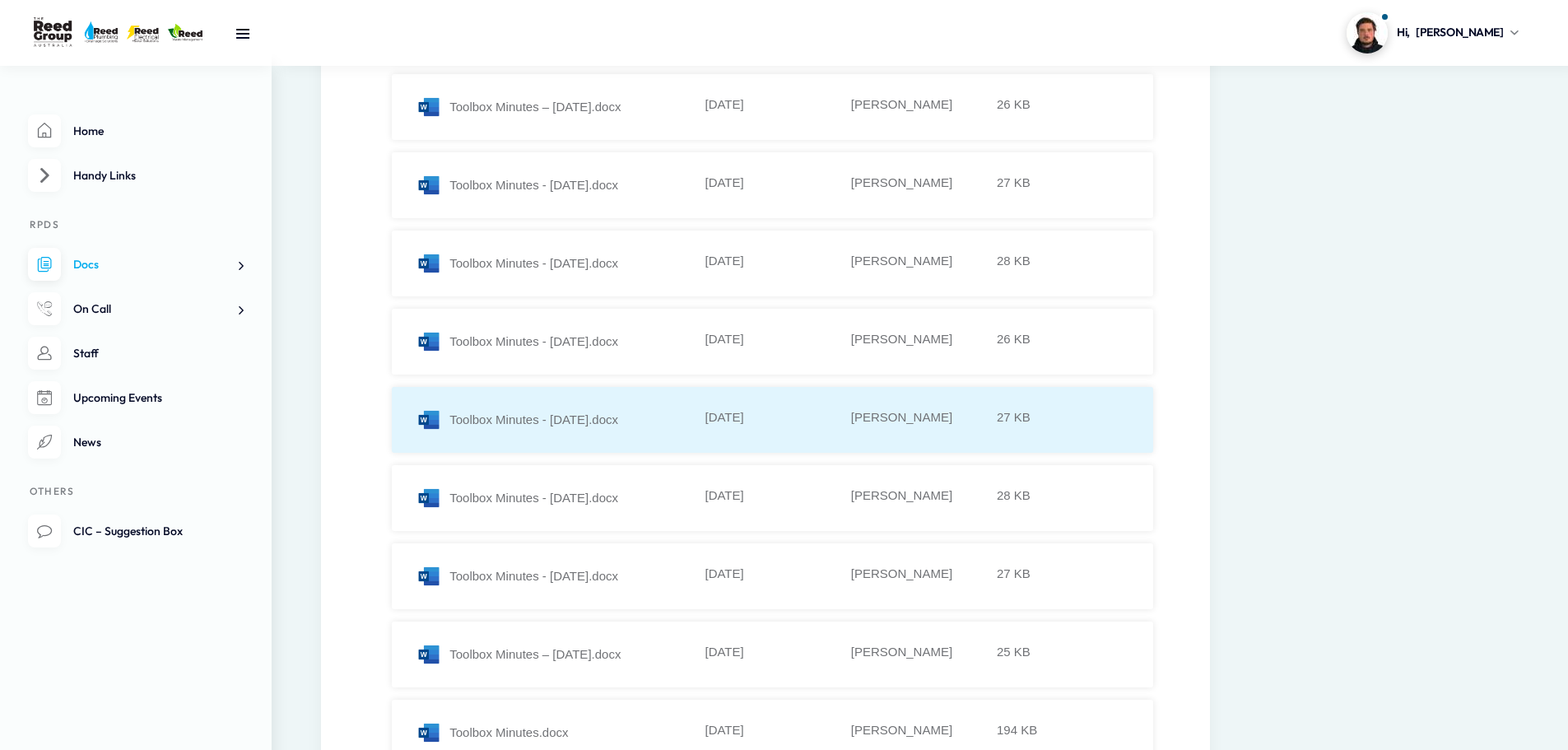
drag, startPoint x: 538, startPoint y: 420, endPoint x: 537, endPoint y: 443, distance: 23.0
click at [537, 420] on div "Toolbox Minutes - 25.08.23.docx" at bounding box center [559, 420] width 285 height 25
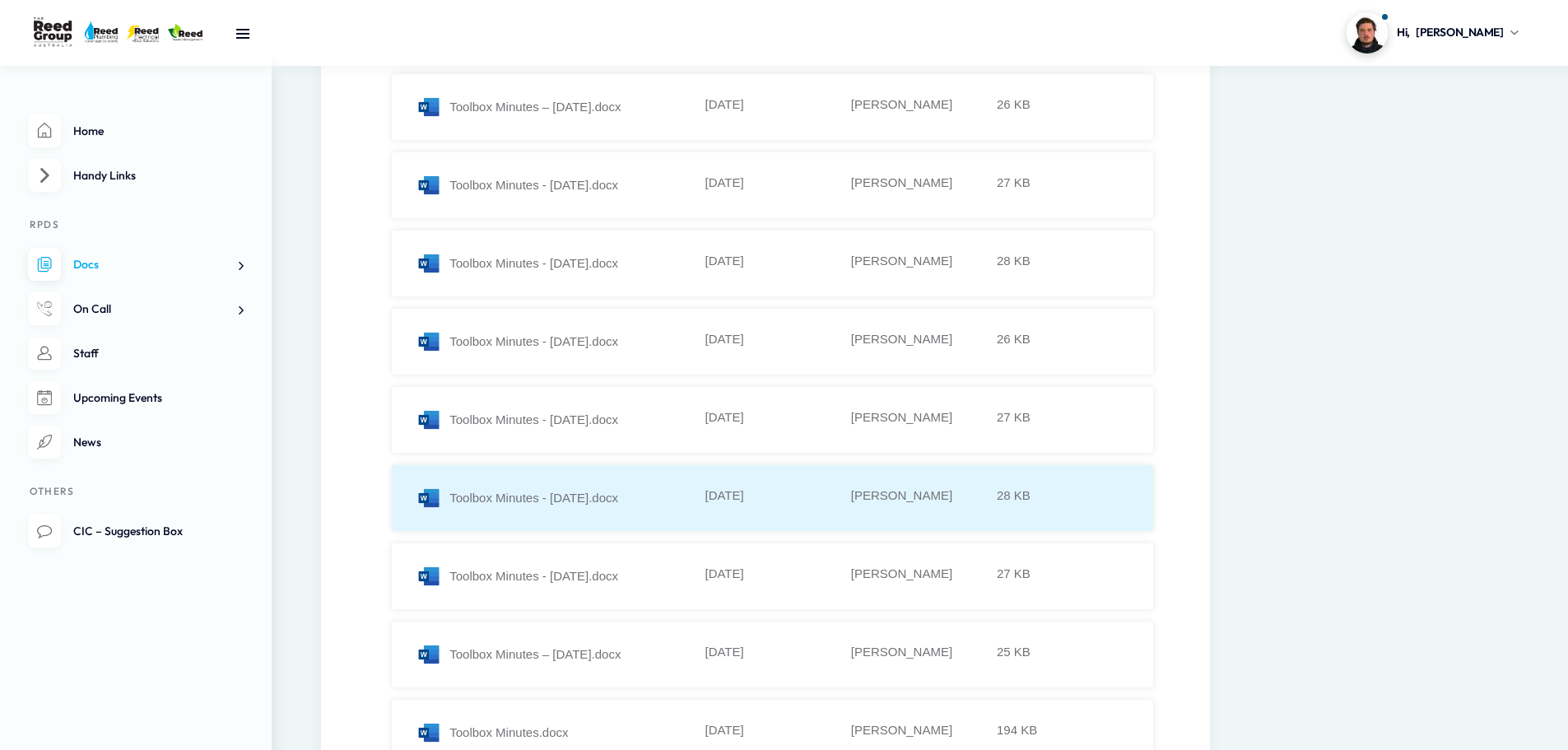
click at [537, 489] on div "Toolbox Minutes - 26.05.23.docx" at bounding box center [559, 498] width 285 height 25
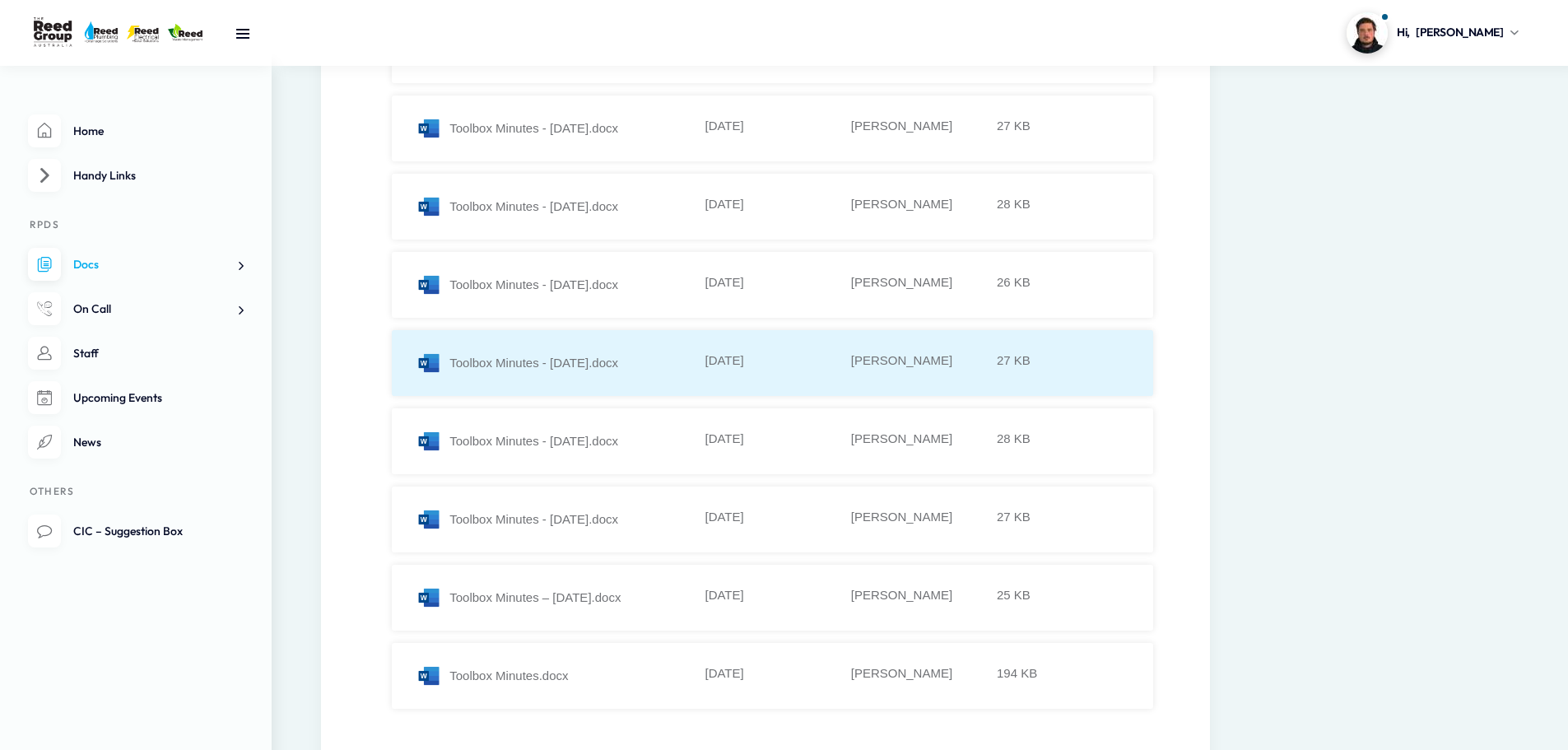
scroll to position [576, 0]
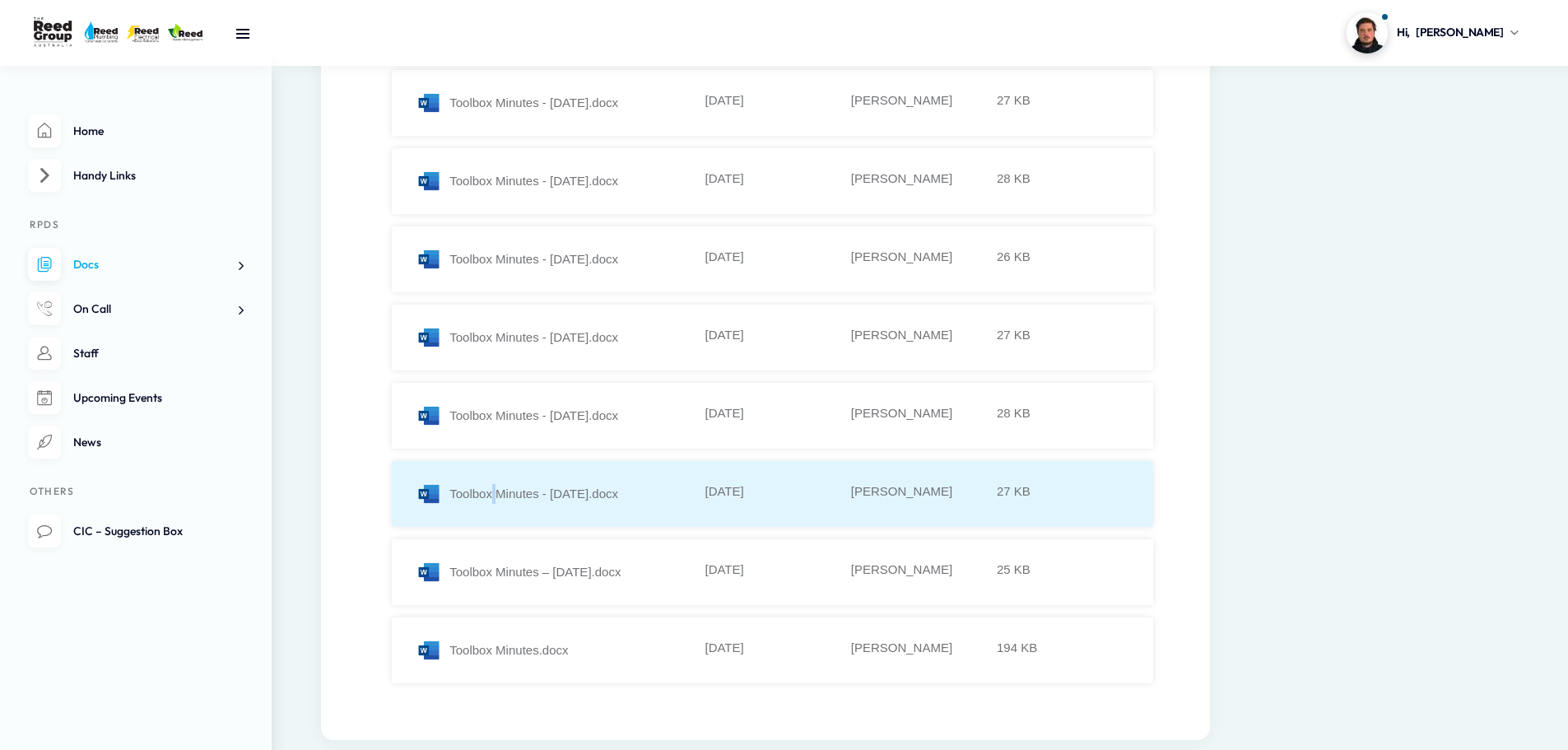
click at [495, 487] on div "Toolbox Minutes - 28.07.23.docx" at bounding box center [559, 494] width 285 height 25
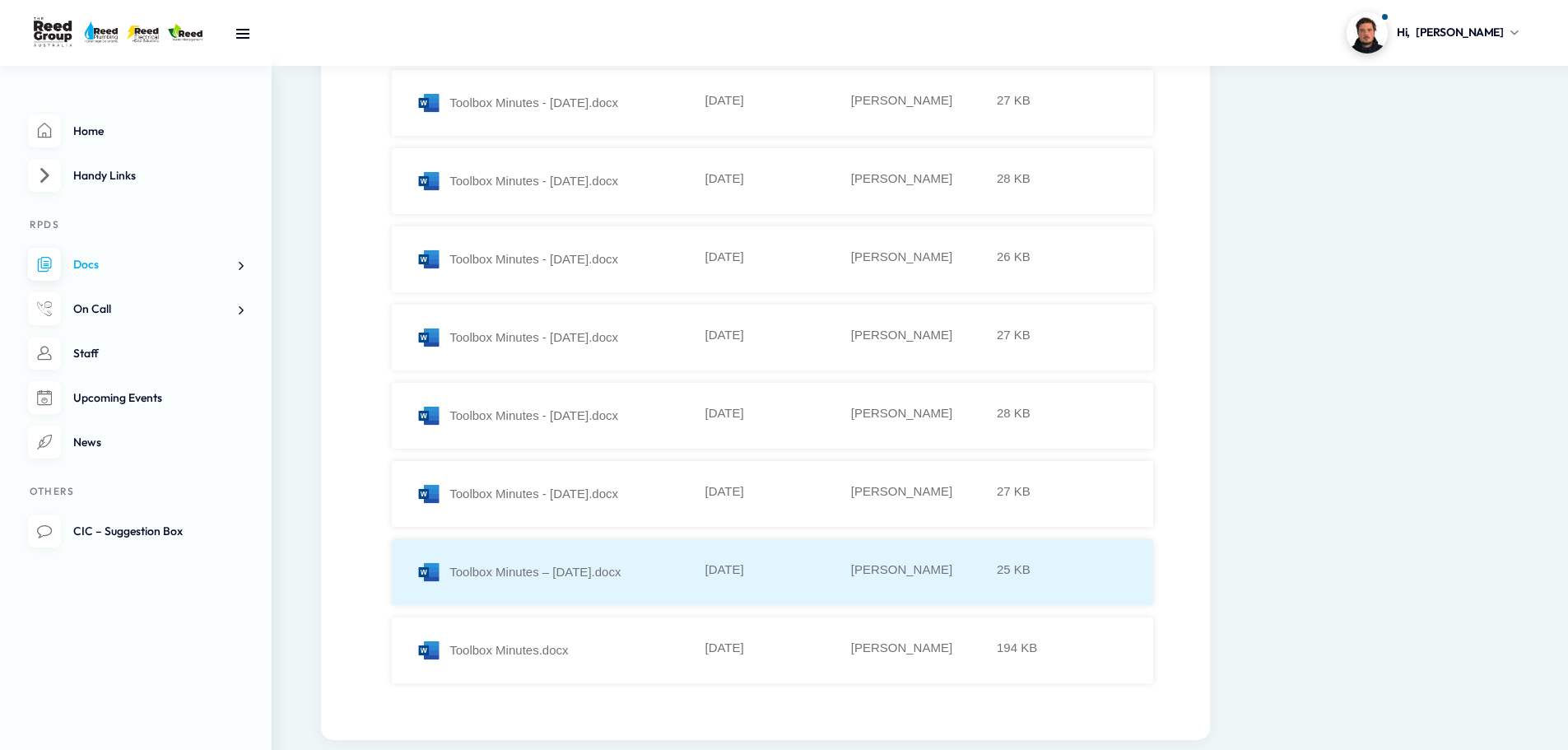
click at [487, 572] on div "Toolbox Minutes – Feb 23.docx" at bounding box center [559, 572] width 285 height 25
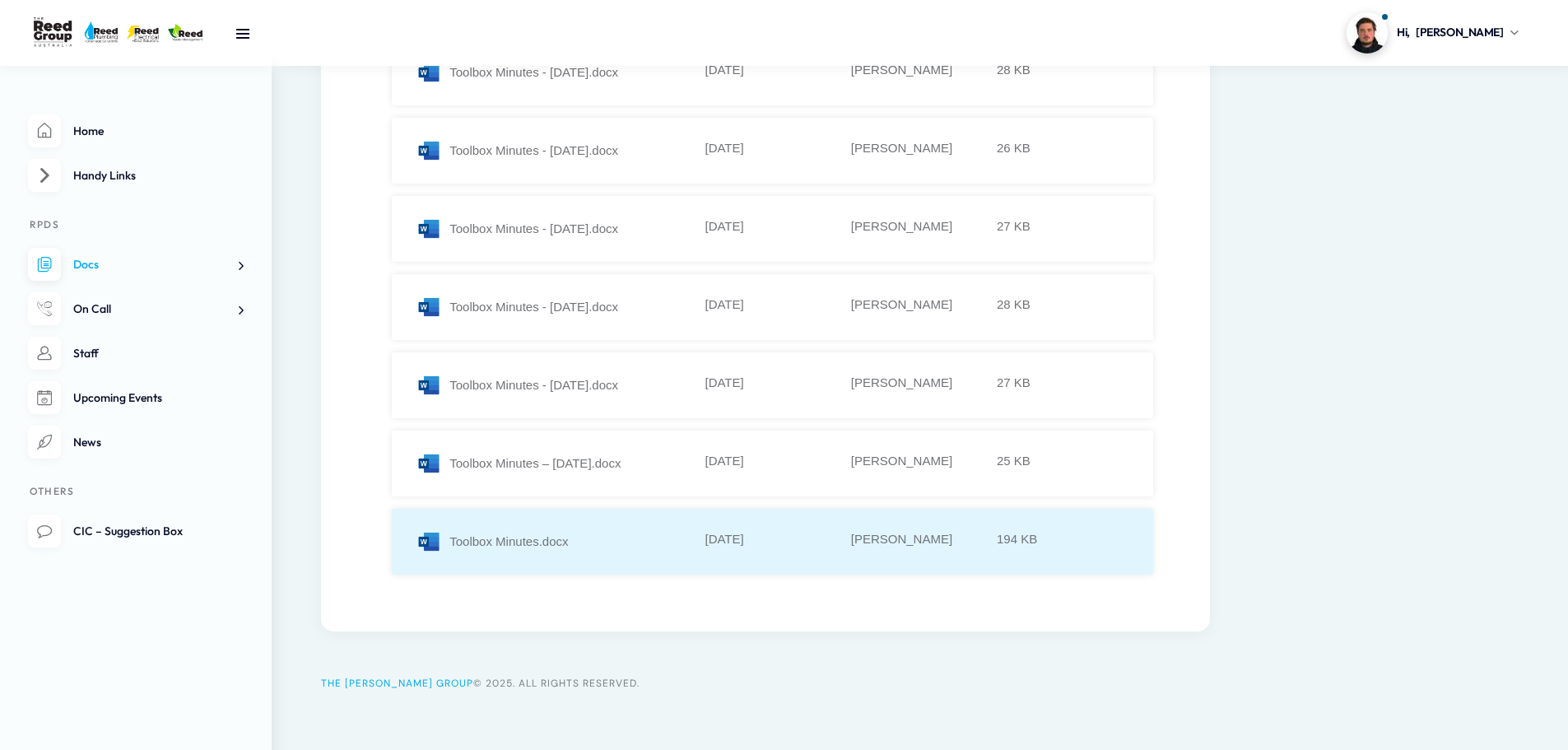
scroll to position [690, 0]
click at [550, 543] on div "Toolbox Minutes.docx" at bounding box center [559, 536] width 285 height 25
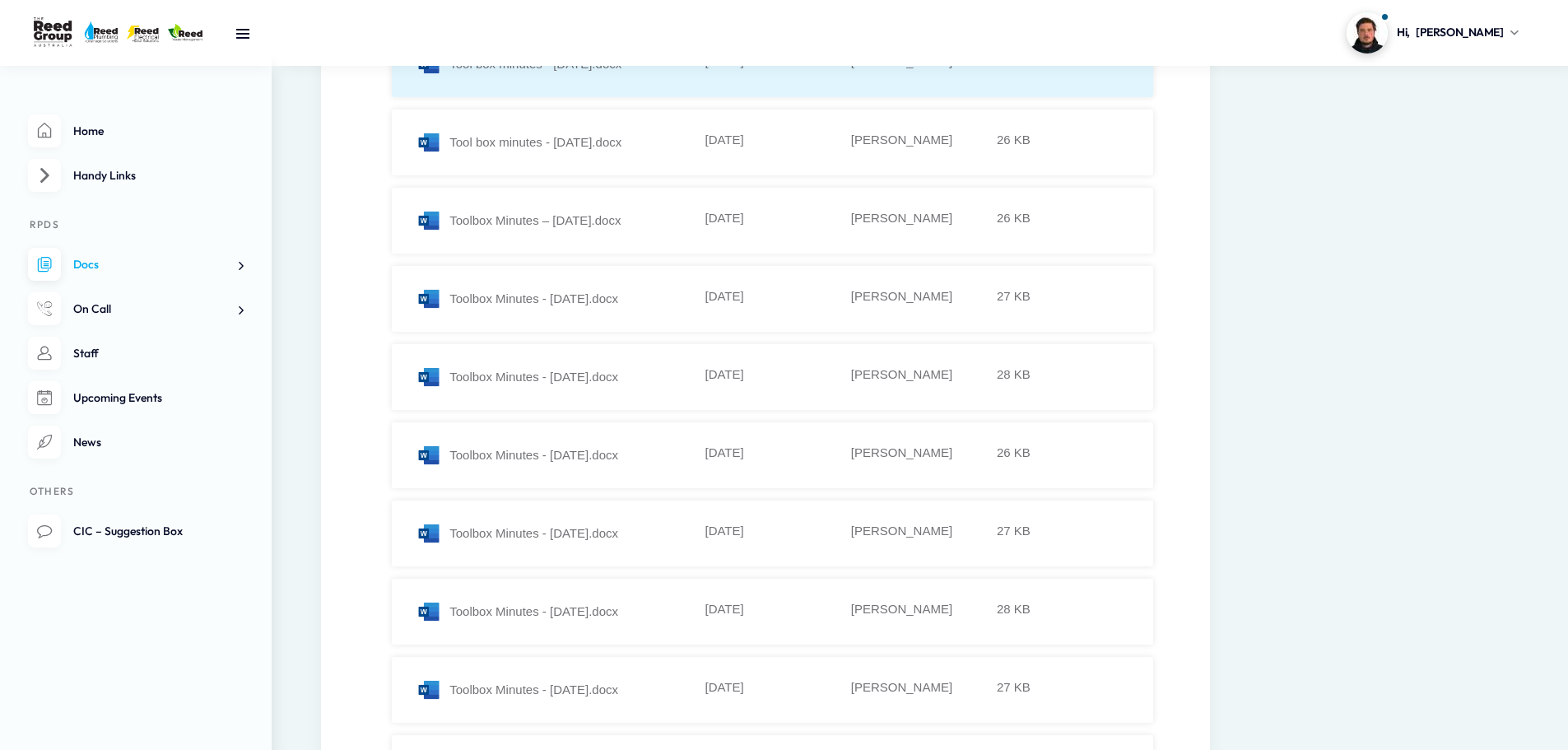
scroll to position [0, 0]
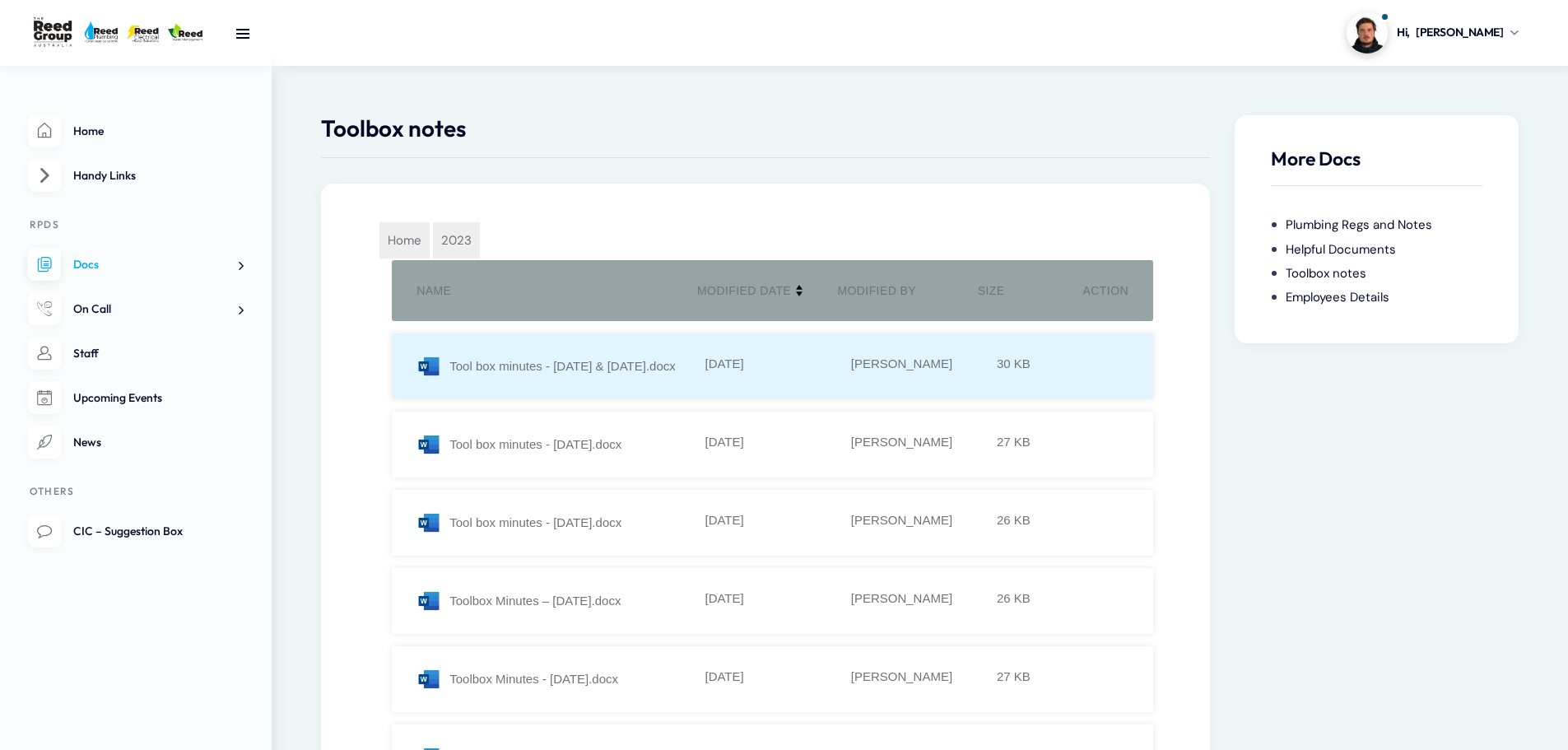
click at [589, 379] on li "Tool box minutes - 21.04.23 & 28.04.23.docx 14-12-2023 Kelly Rosini 30 KB" at bounding box center [772, 366] width 761 height 66
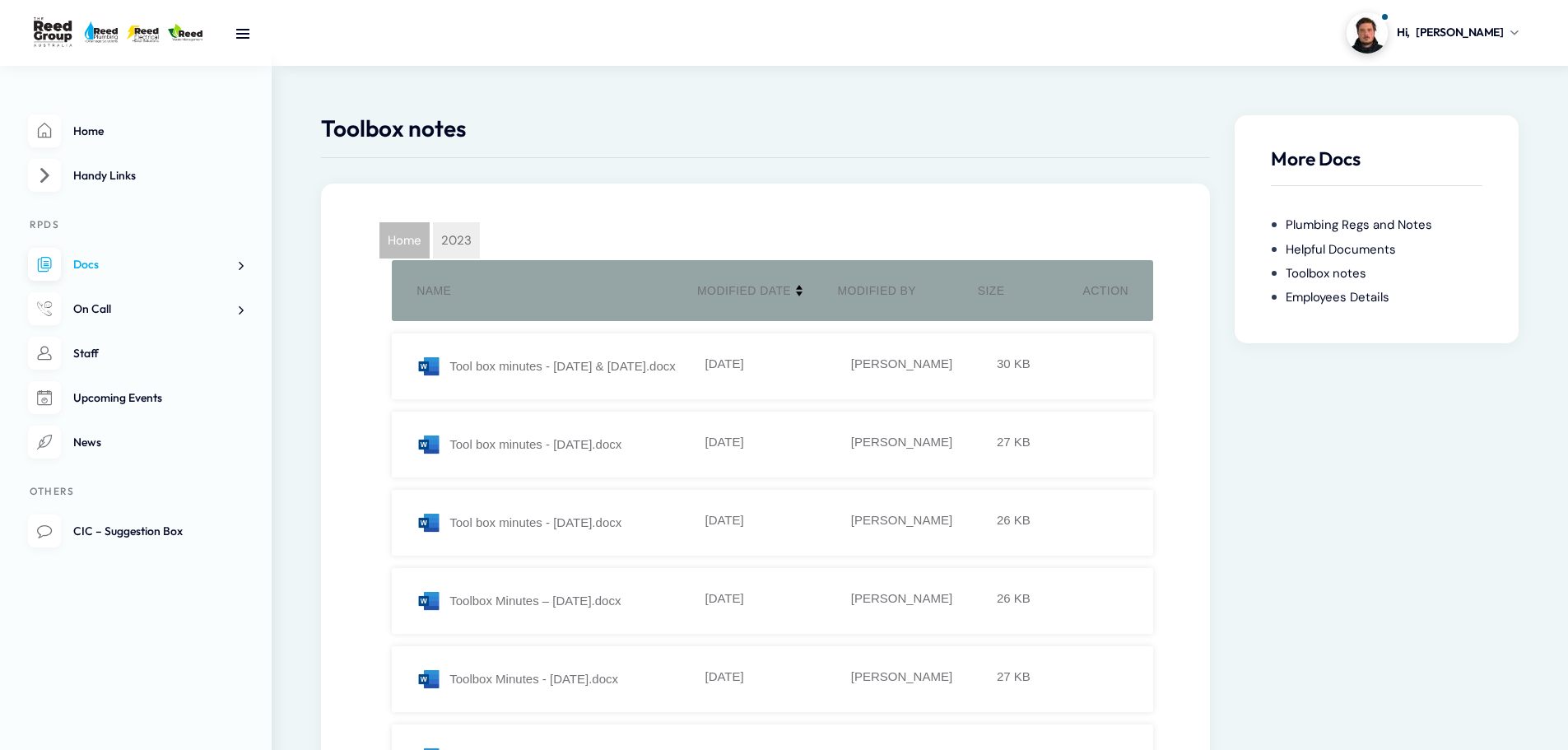
click at [420, 241] on span "Home" at bounding box center [404, 241] width 50 height 37
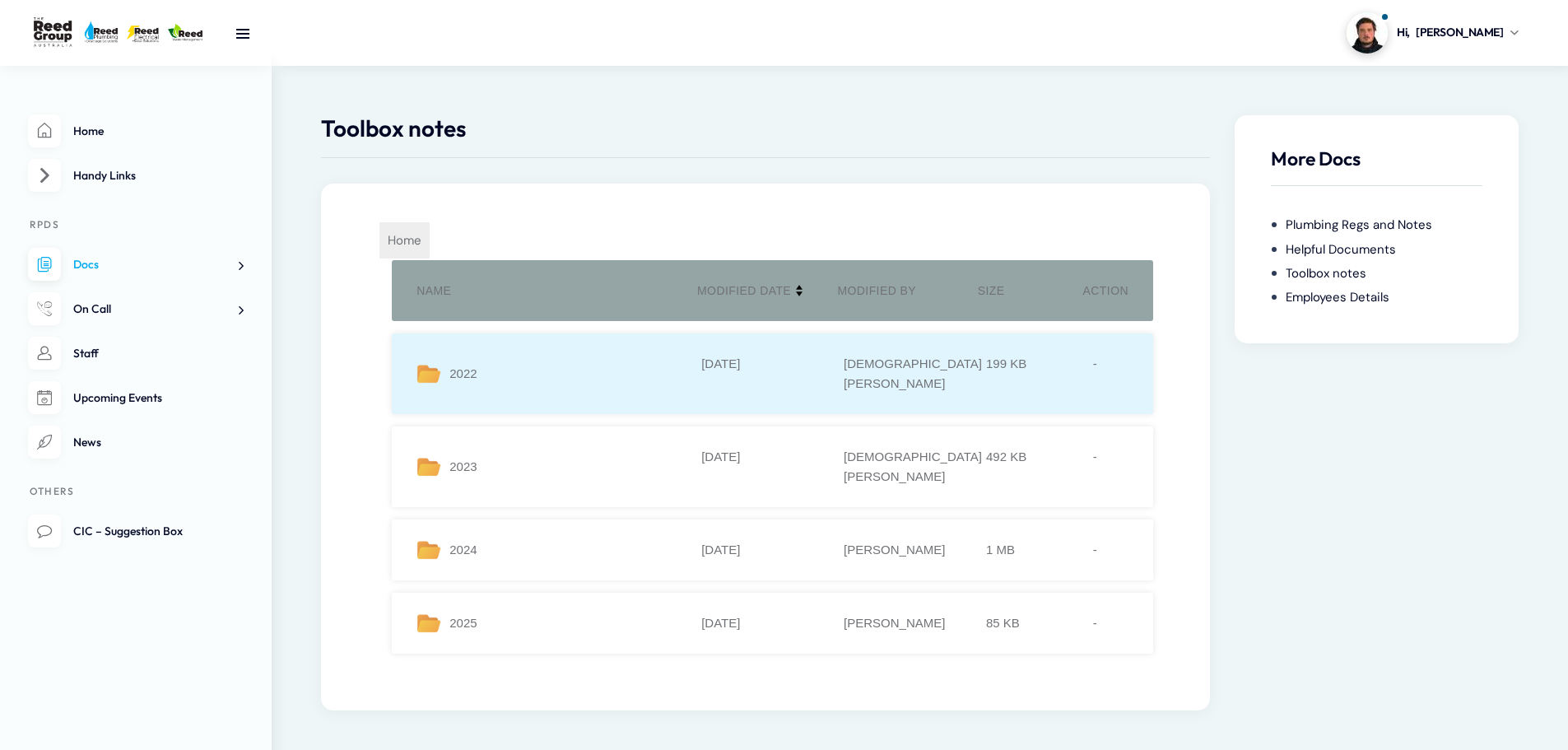
click at [484, 374] on li "2022 21-05-2024 Cristian Castano 199 KB -" at bounding box center [772, 373] width 761 height 80
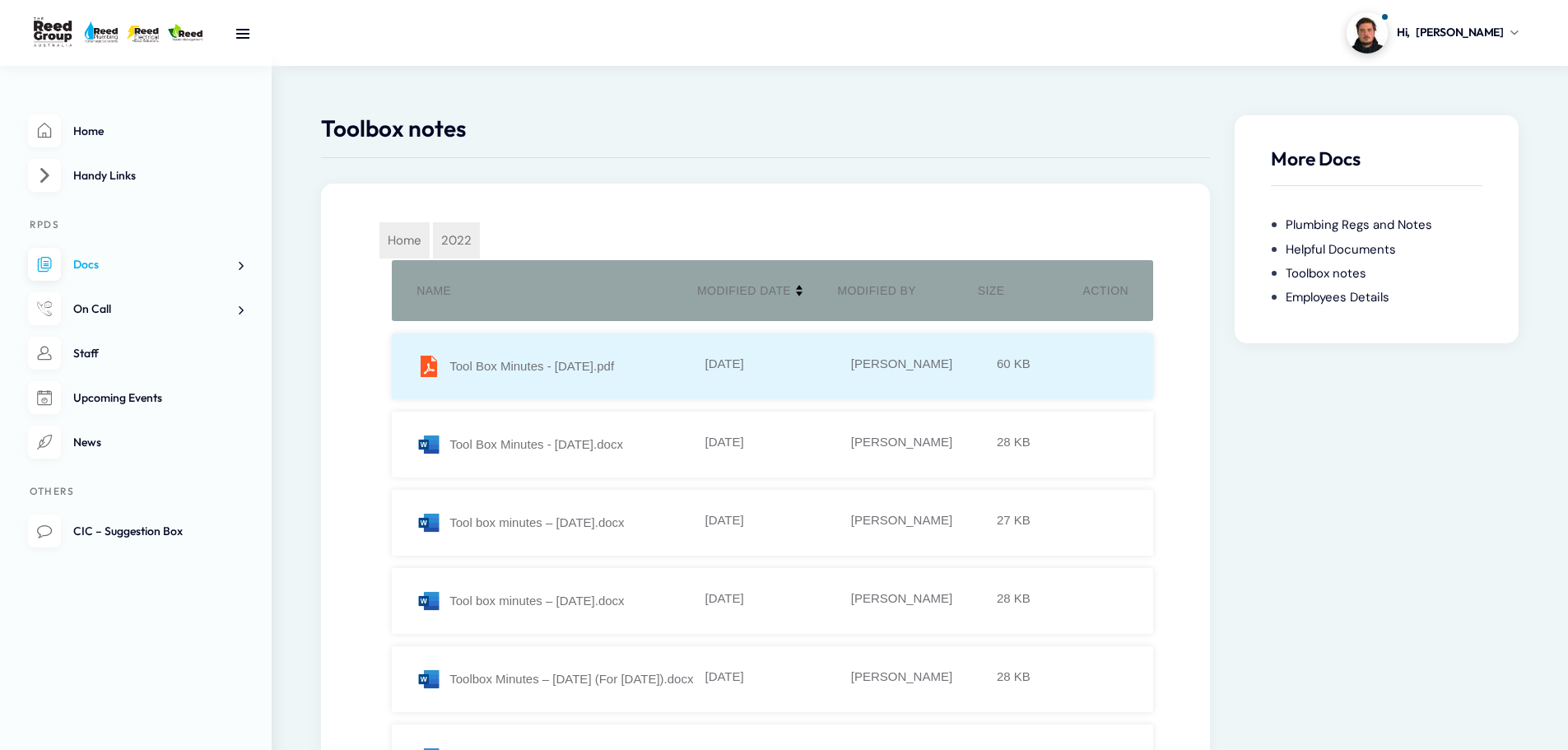
click at [508, 373] on div "Tool Box Minutes - 22.07.22.pdf" at bounding box center [559, 366] width 285 height 25
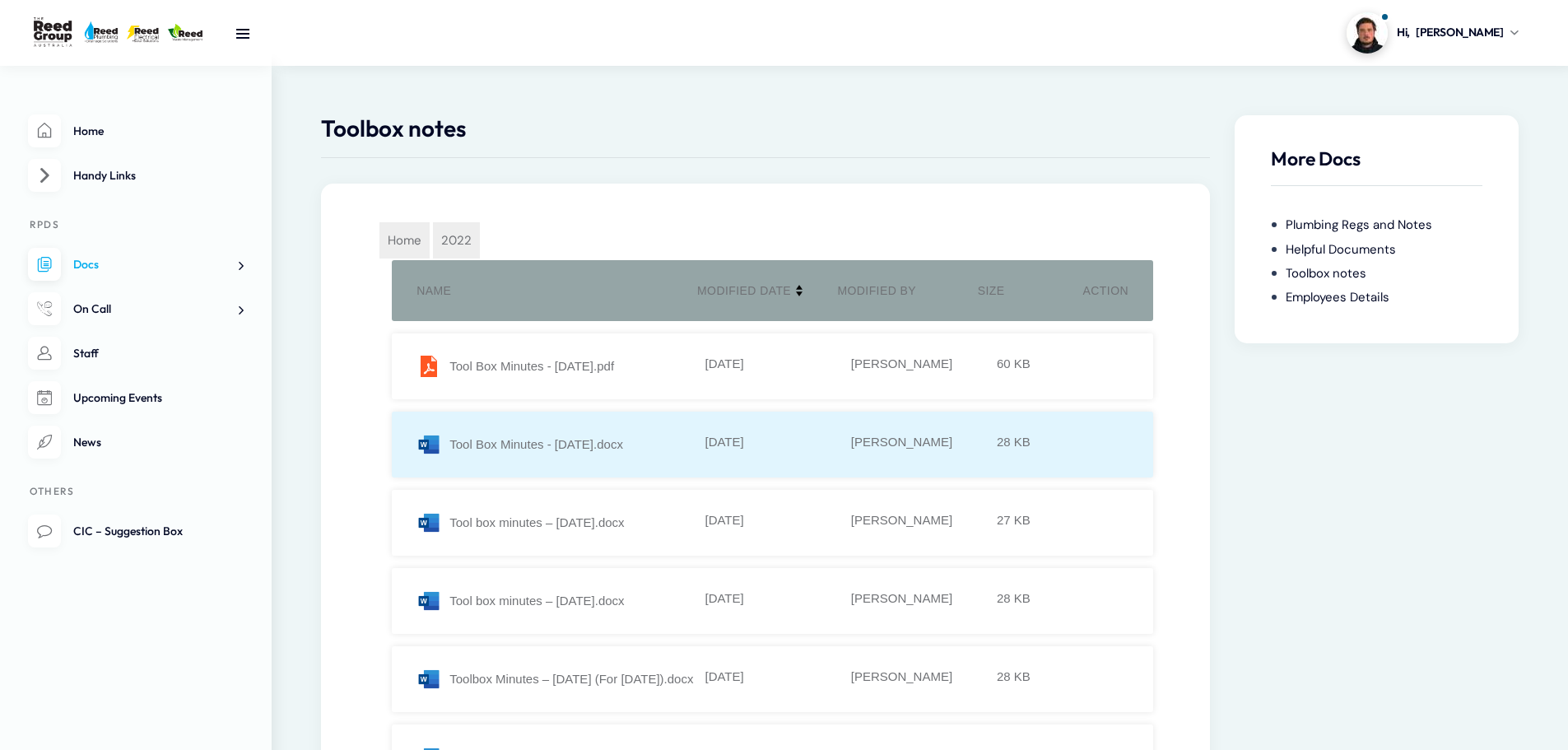
click at [545, 426] on li "Tool Box Minutes - 24.06.22.docx 14-12-2023 Kelly Rosini 28 KB" at bounding box center [772, 444] width 761 height 66
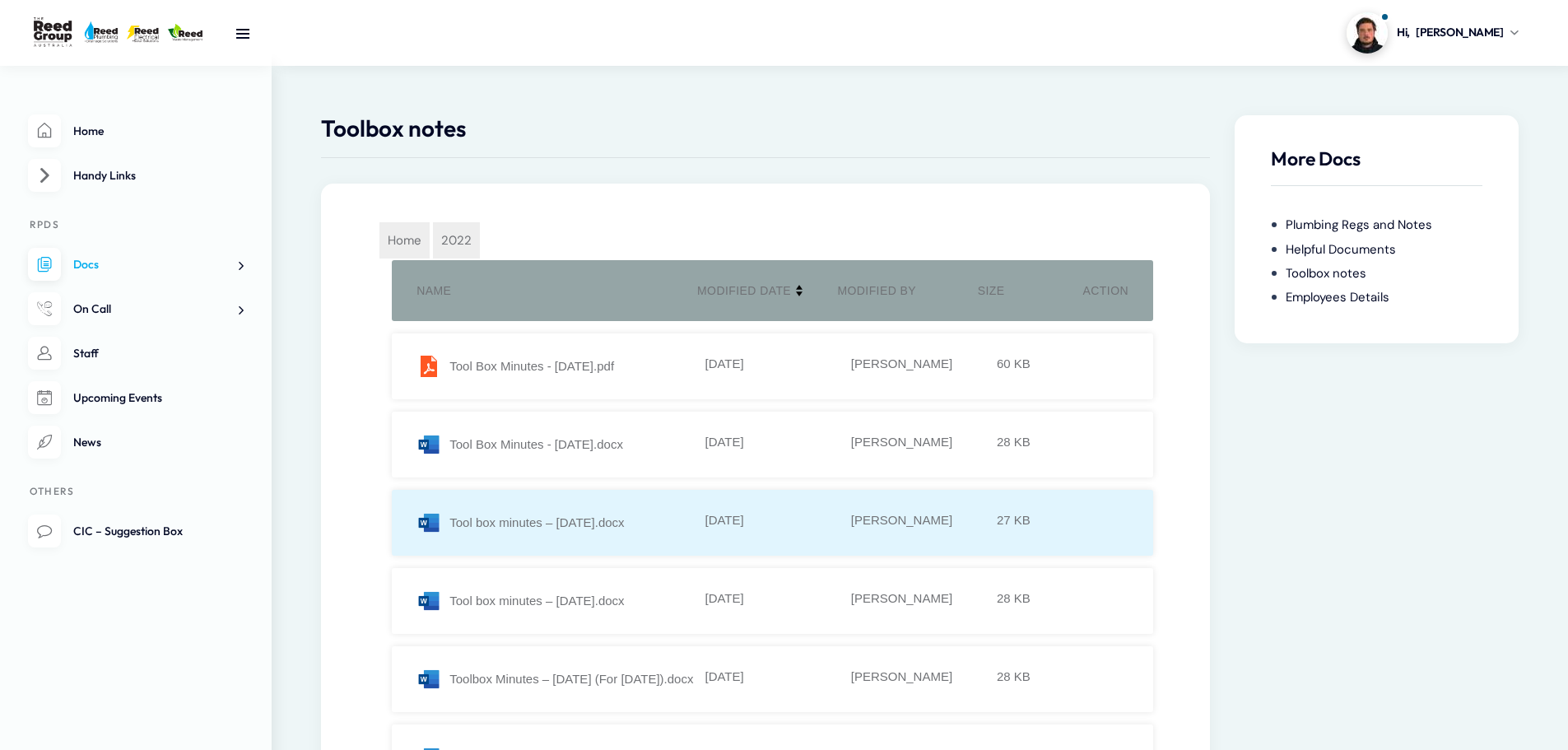
scroll to position [82, 0]
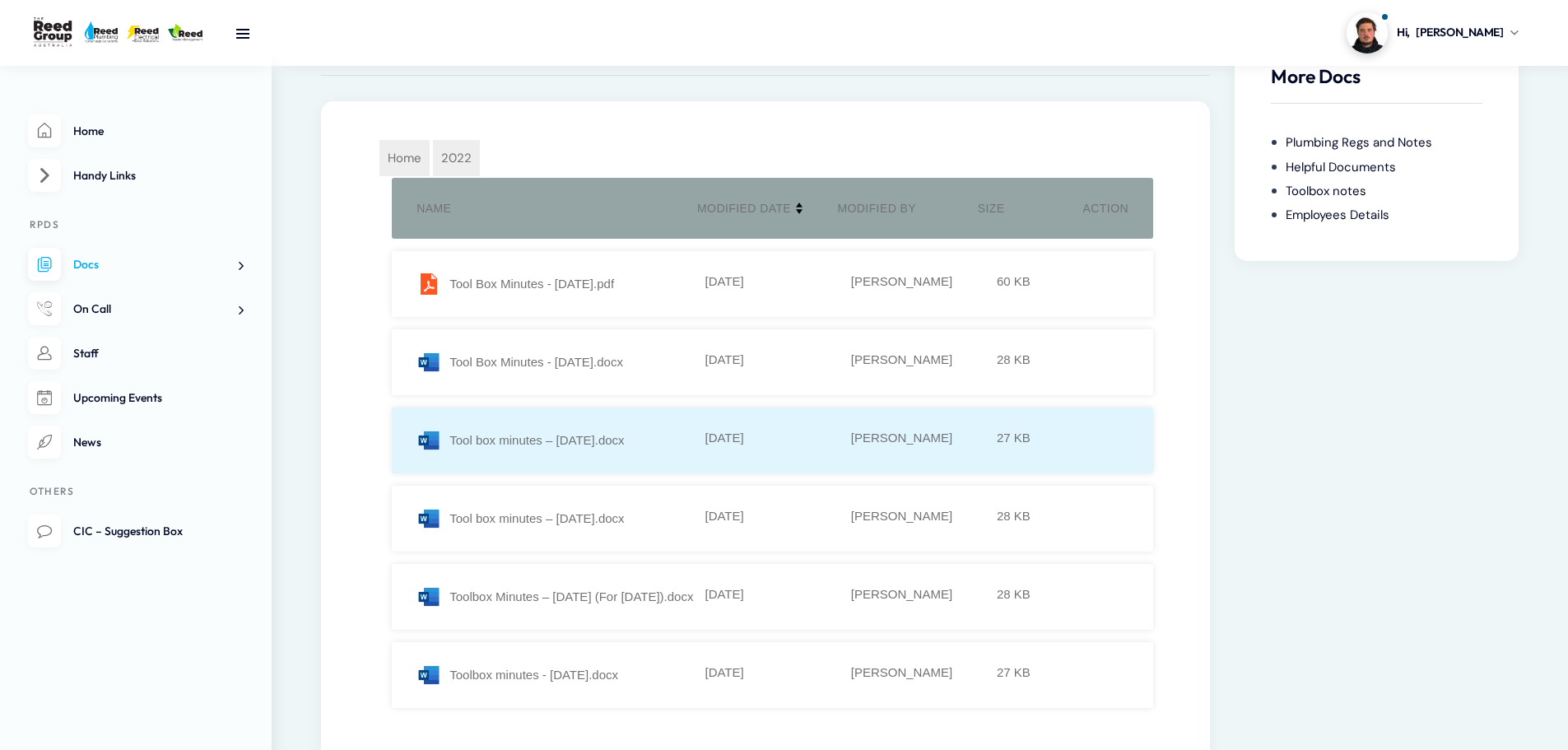
click at [565, 450] on div "Tool box minutes – 26.08.22.docx" at bounding box center [559, 441] width 285 height 25
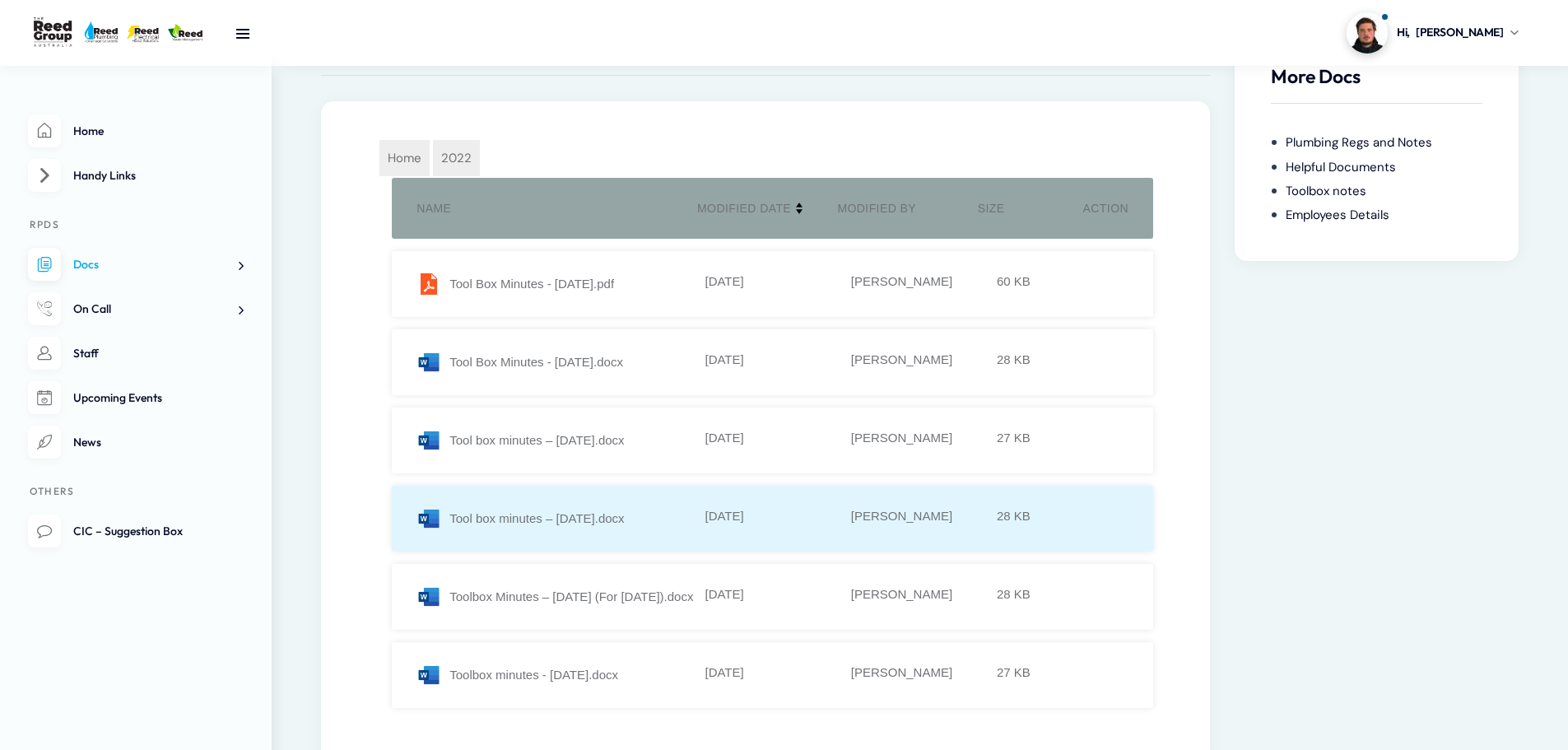
click at [554, 499] on li "Tool box minutes – 28.10.22.docx 14-12-2023 Kelly Rosini 28 KB" at bounding box center [772, 518] width 761 height 66
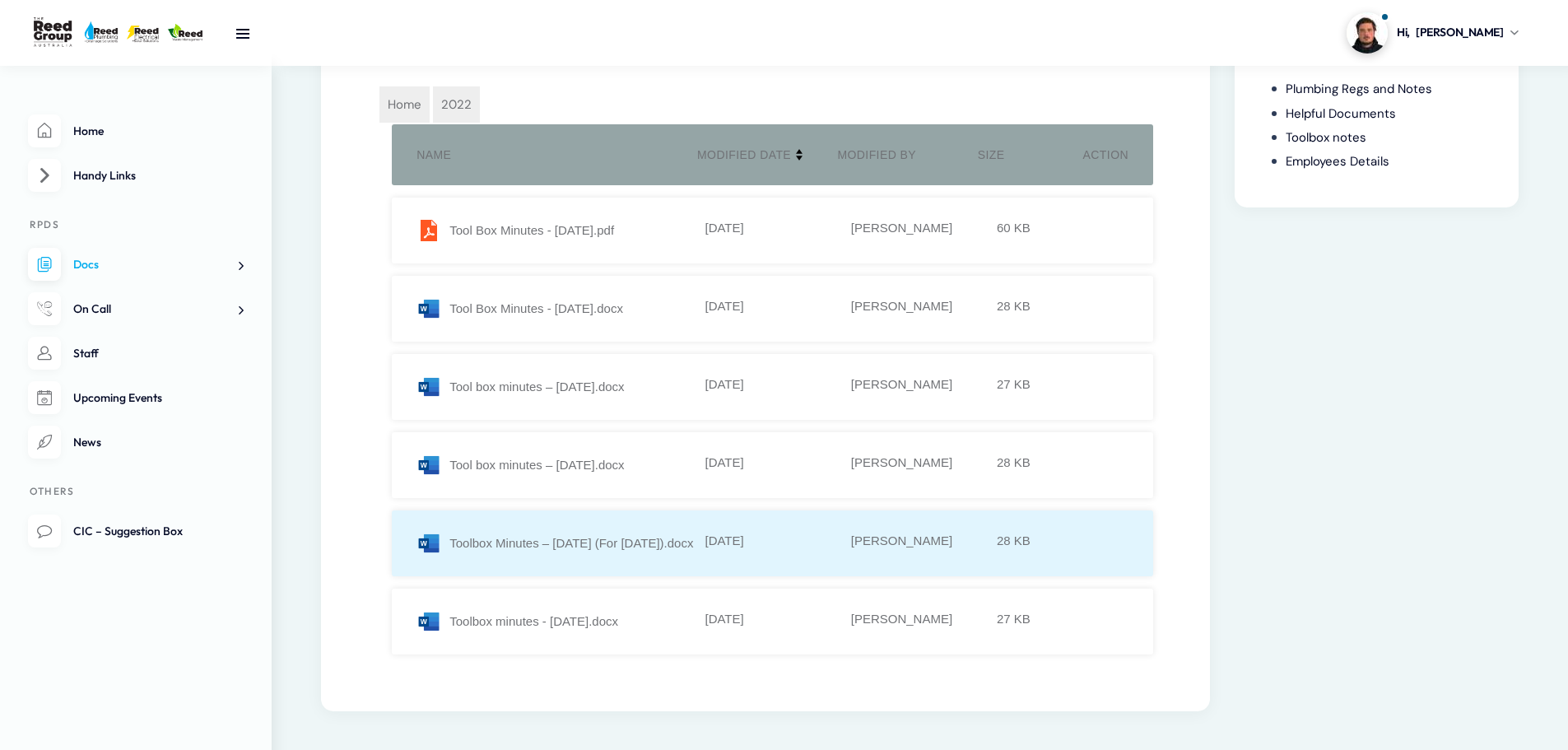
scroll to position [164, 0]
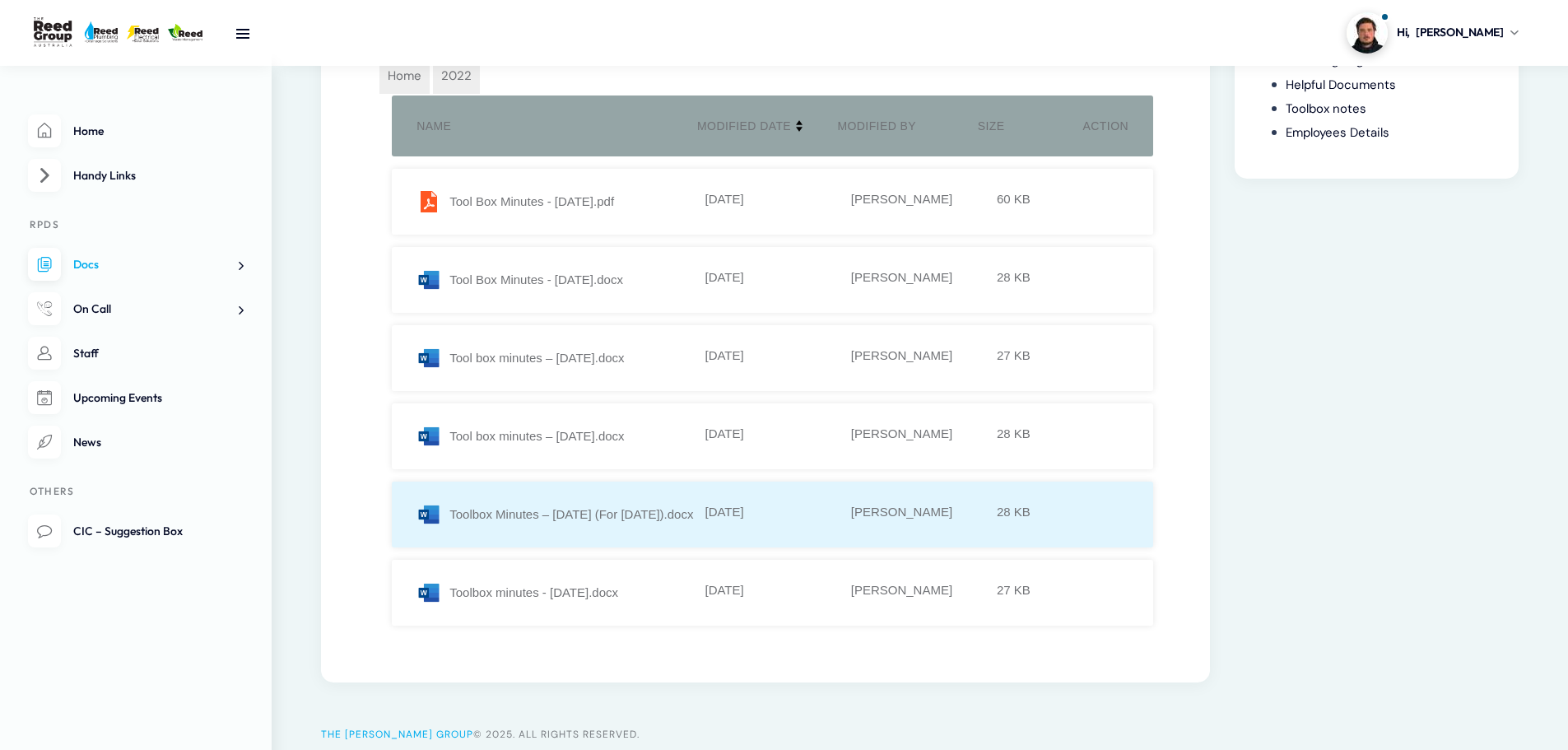
click at [562, 518] on div "Toolbox Minutes – 2.12.2022 (For NOV 22).docx" at bounding box center [559, 514] width 285 height 25
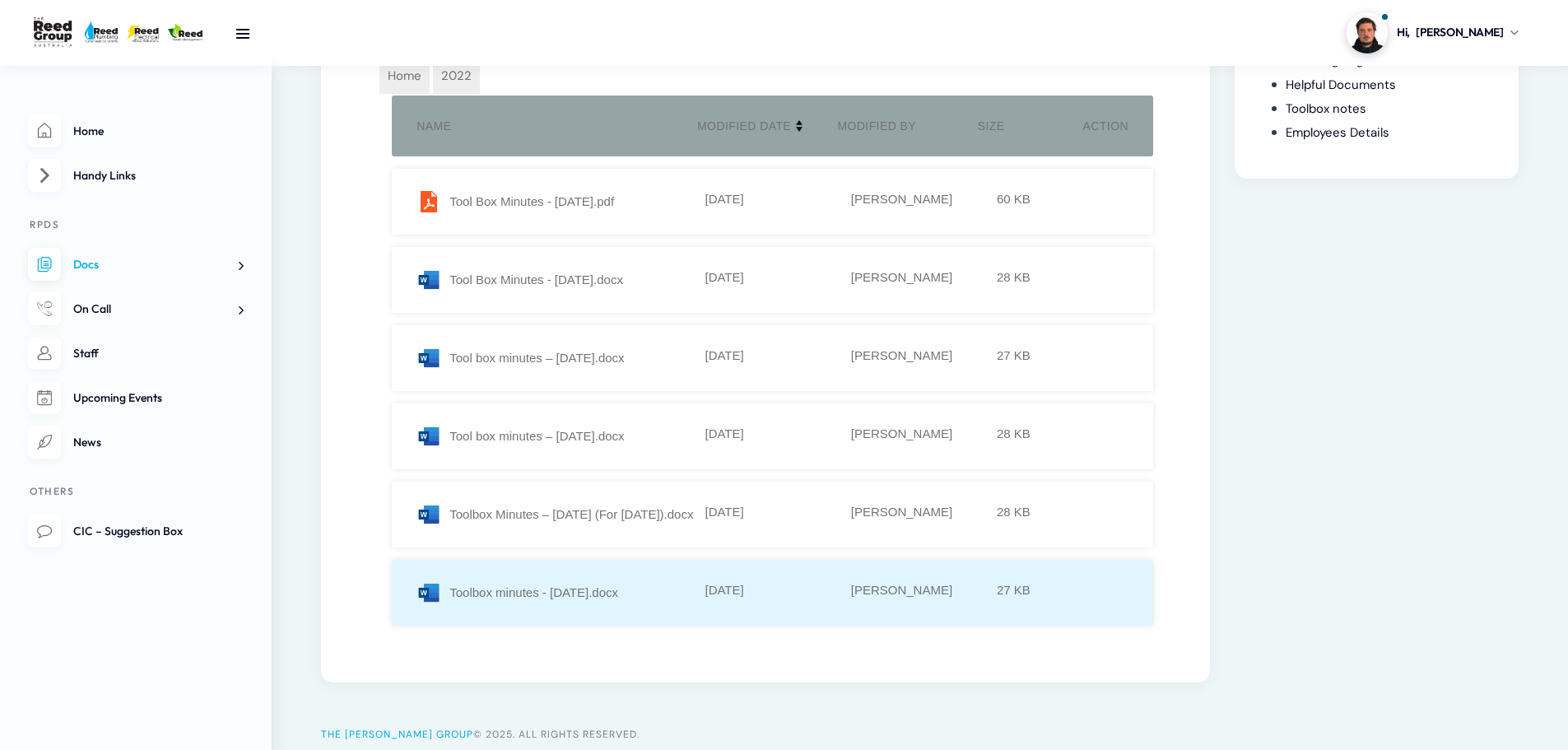
click at [575, 596] on div "Toolbox minutes - 30.09.22.docx" at bounding box center [559, 592] width 285 height 25
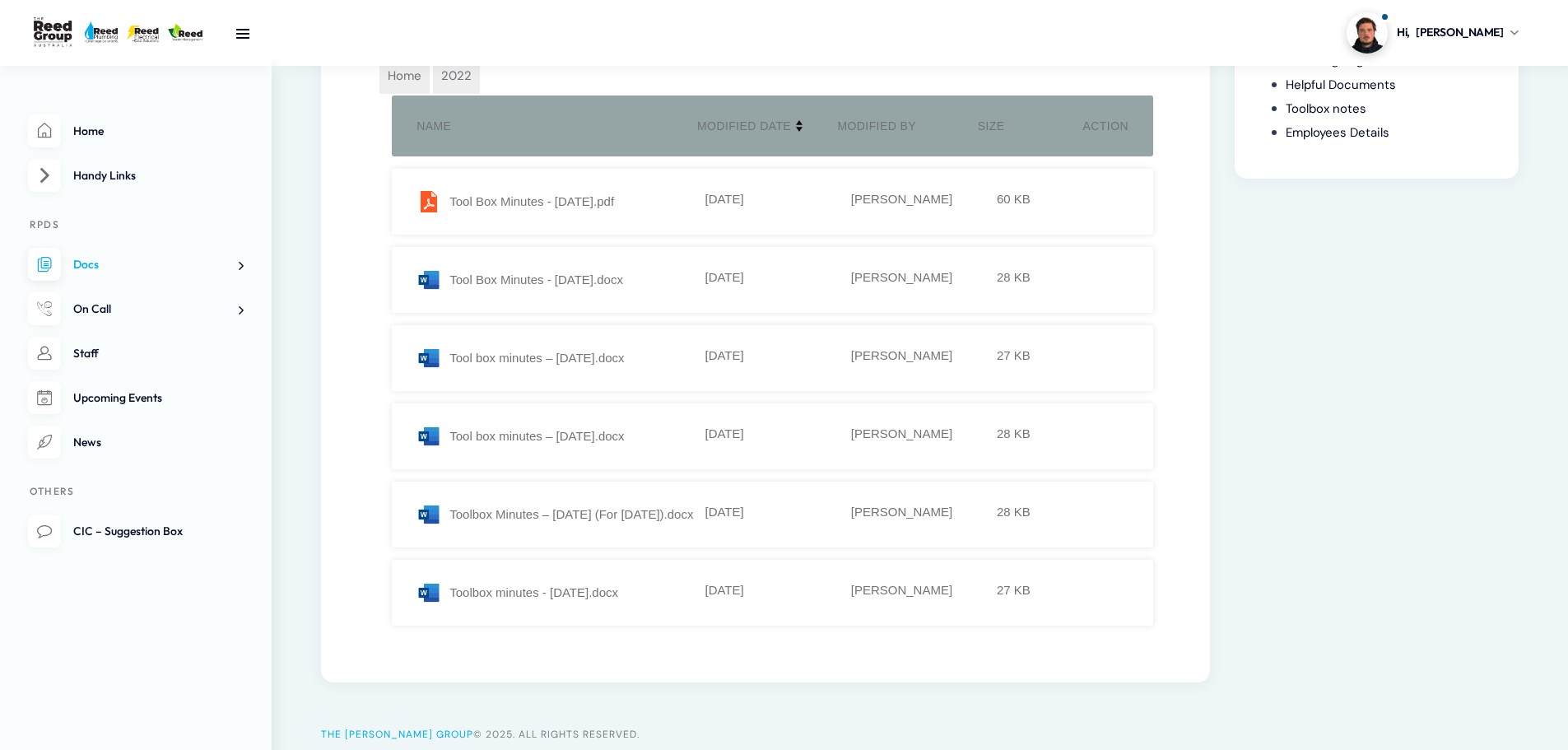
click at [412, 65] on section "Hi, Dylan My profile Logout" at bounding box center [920, 32] width 1297 height 66
click at [420, 85] on span "Home" at bounding box center [404, 75] width 50 height 37
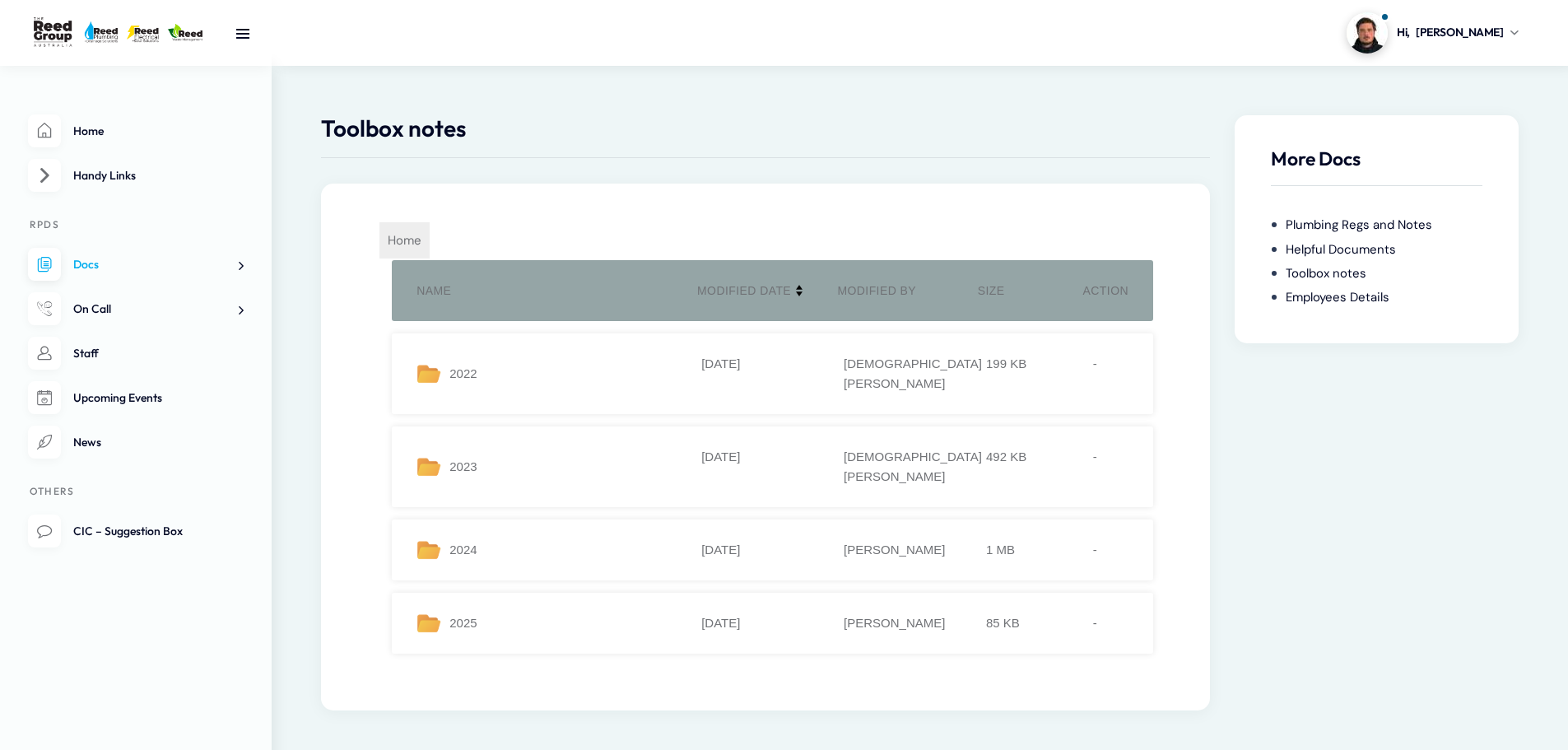
click at [524, 543] on ul "Name Modified Date Modified By Size Action 2022 21-05-2024 Cristian Castano 199…" at bounding box center [765, 456] width 775 height 393
click at [530, 592] on li "2025 07-02-2025 Kelly Rosini 85 KB -" at bounding box center [772, 622] width 761 height 61
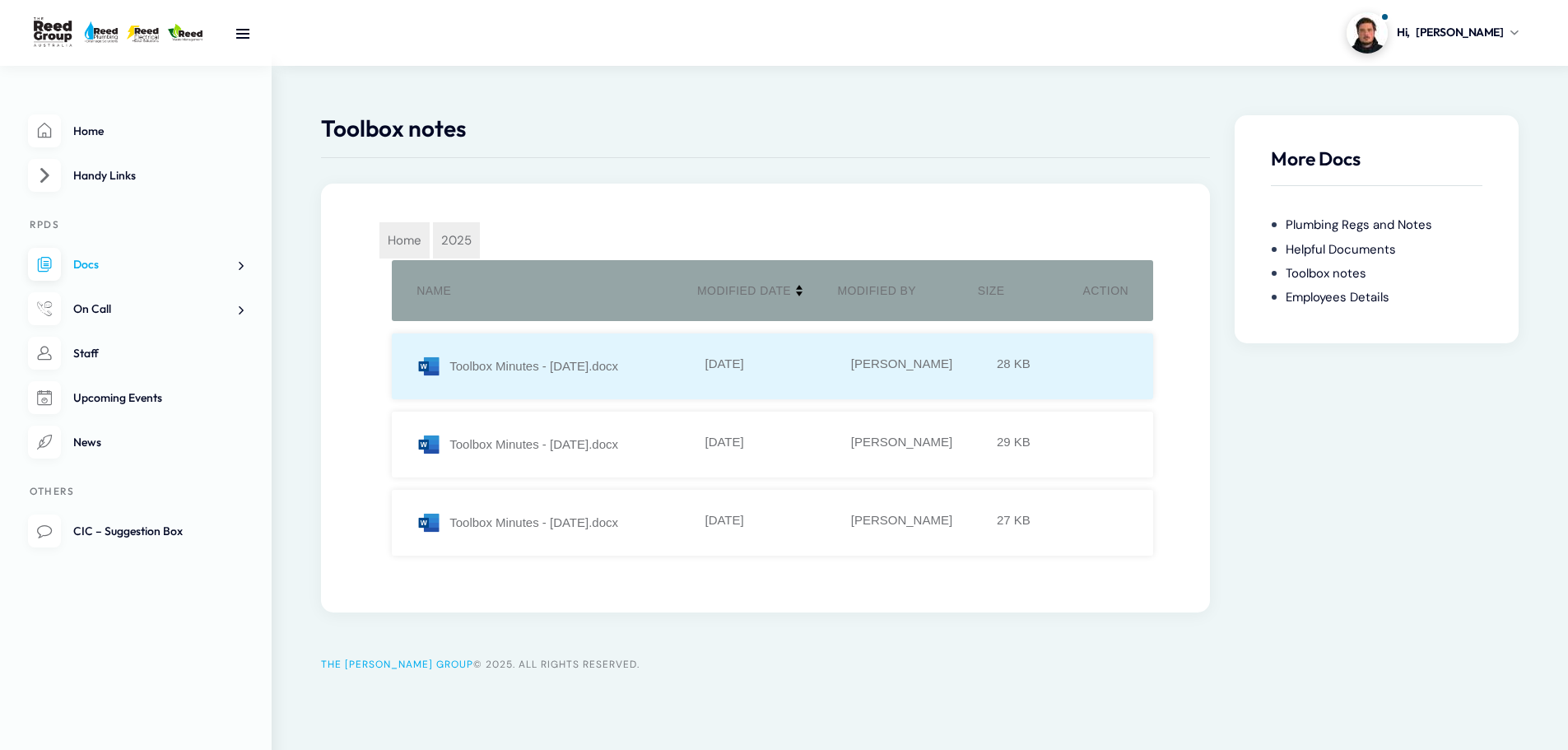
click at [575, 369] on div "Toolbox Minutes - February 2025.docx" at bounding box center [559, 366] width 285 height 25
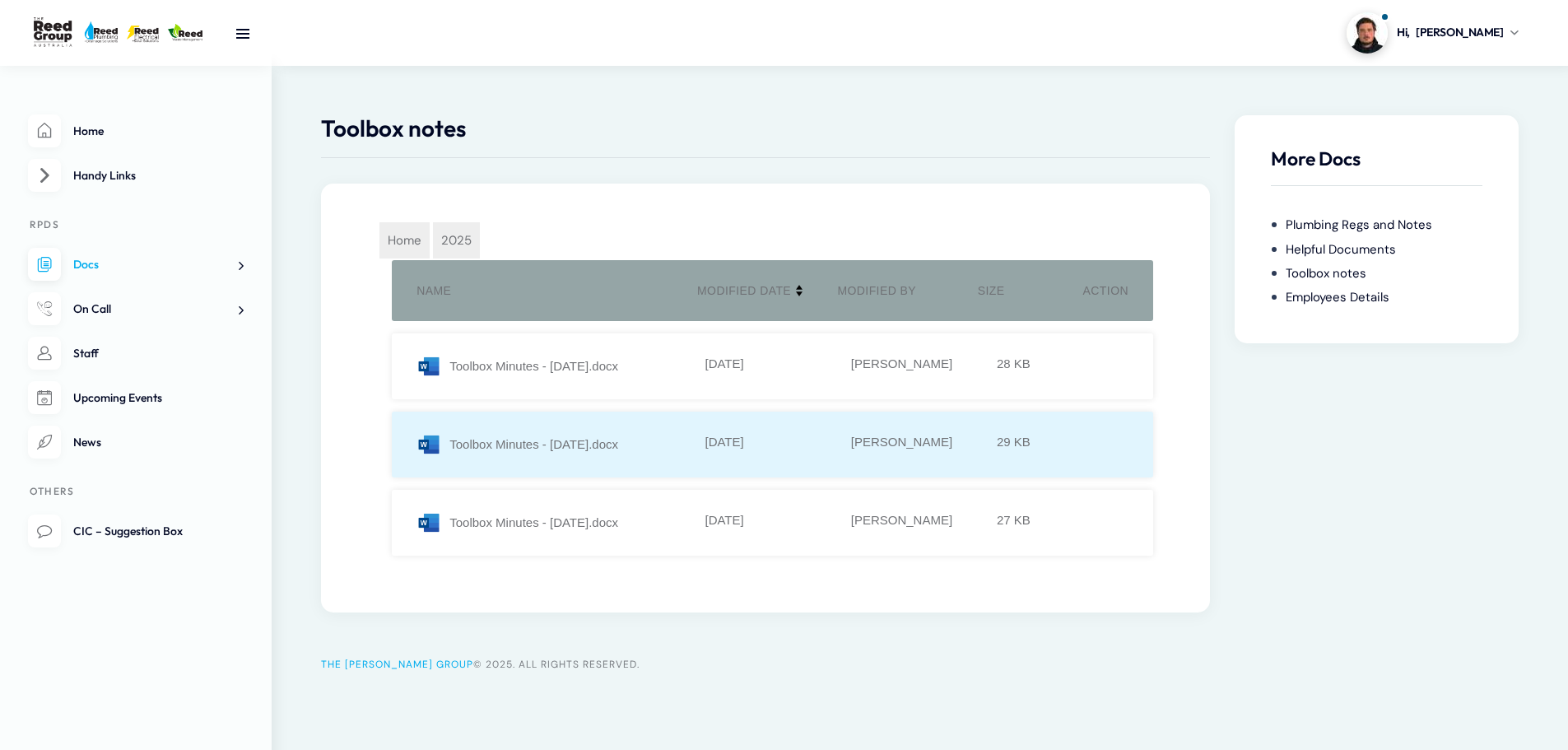
click at [582, 451] on div "Toolbox Minutes - January 2025.docx" at bounding box center [559, 445] width 285 height 25
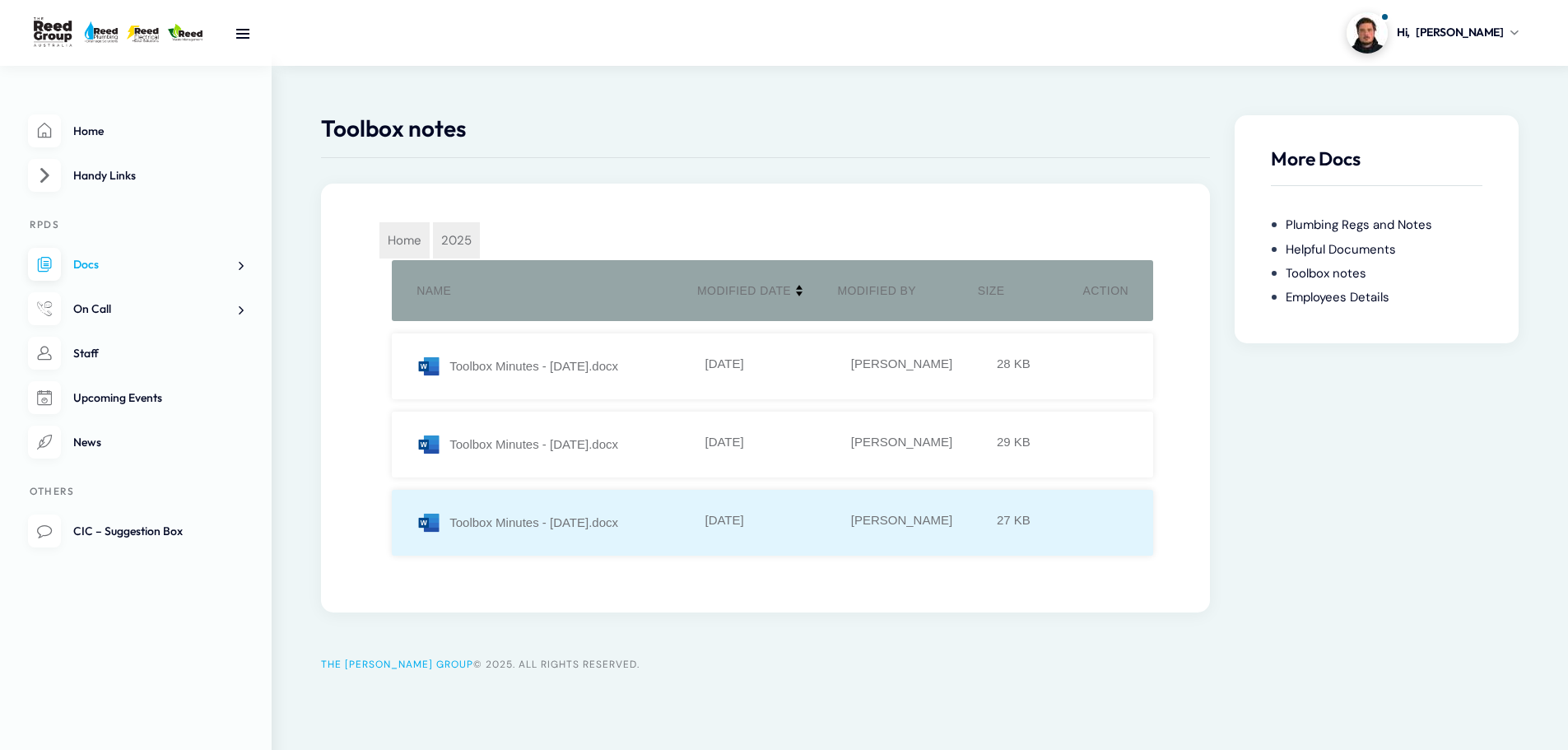
click at [590, 513] on div "Toolbox Minutes - March 2025.docx" at bounding box center [559, 523] width 285 height 25
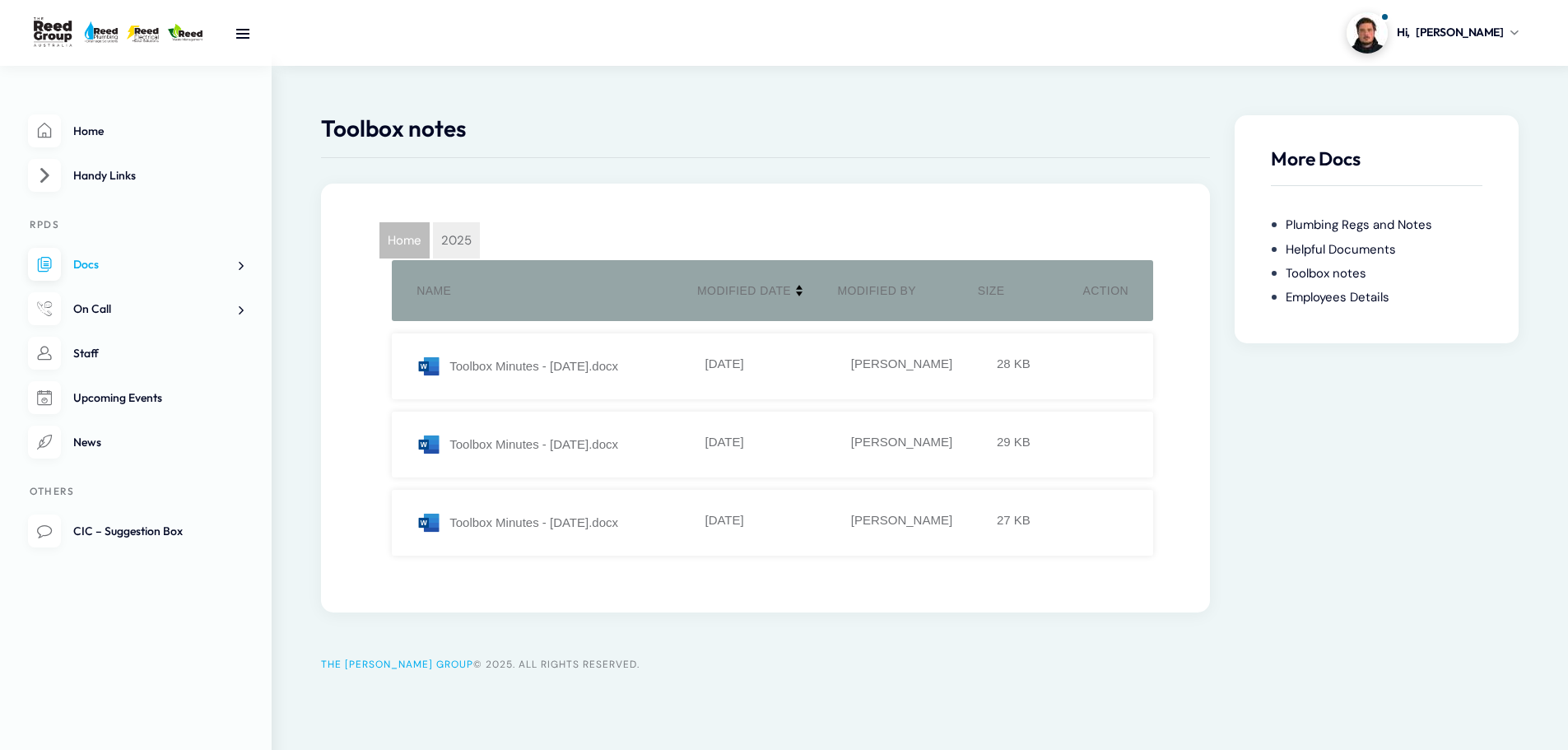
click at [403, 236] on span "Home" at bounding box center [404, 241] width 50 height 37
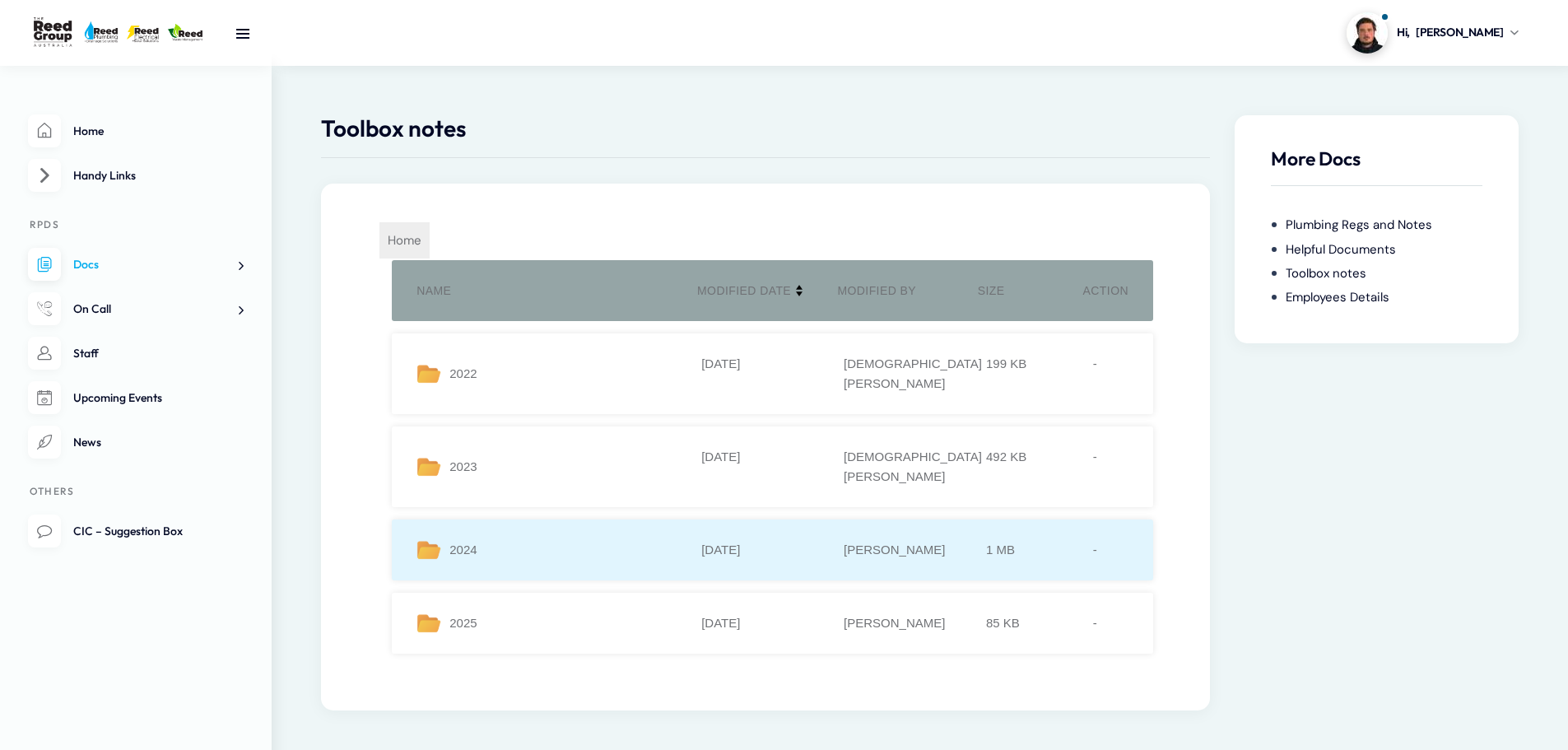
click at [520, 519] on li "2024 05-08-2024 Kelly Rosini 1 MB -" at bounding box center [772, 549] width 761 height 61
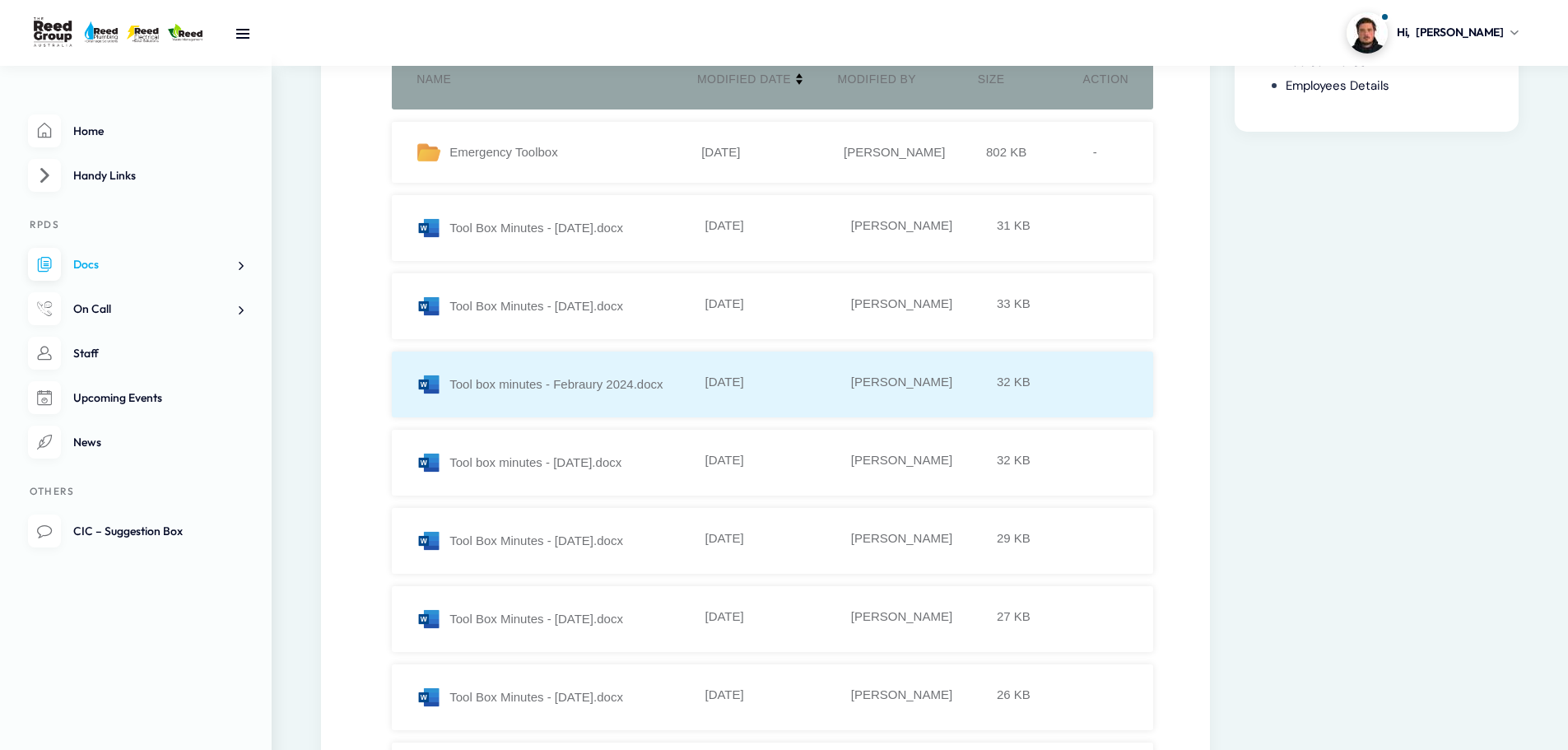
scroll to position [247, 0]
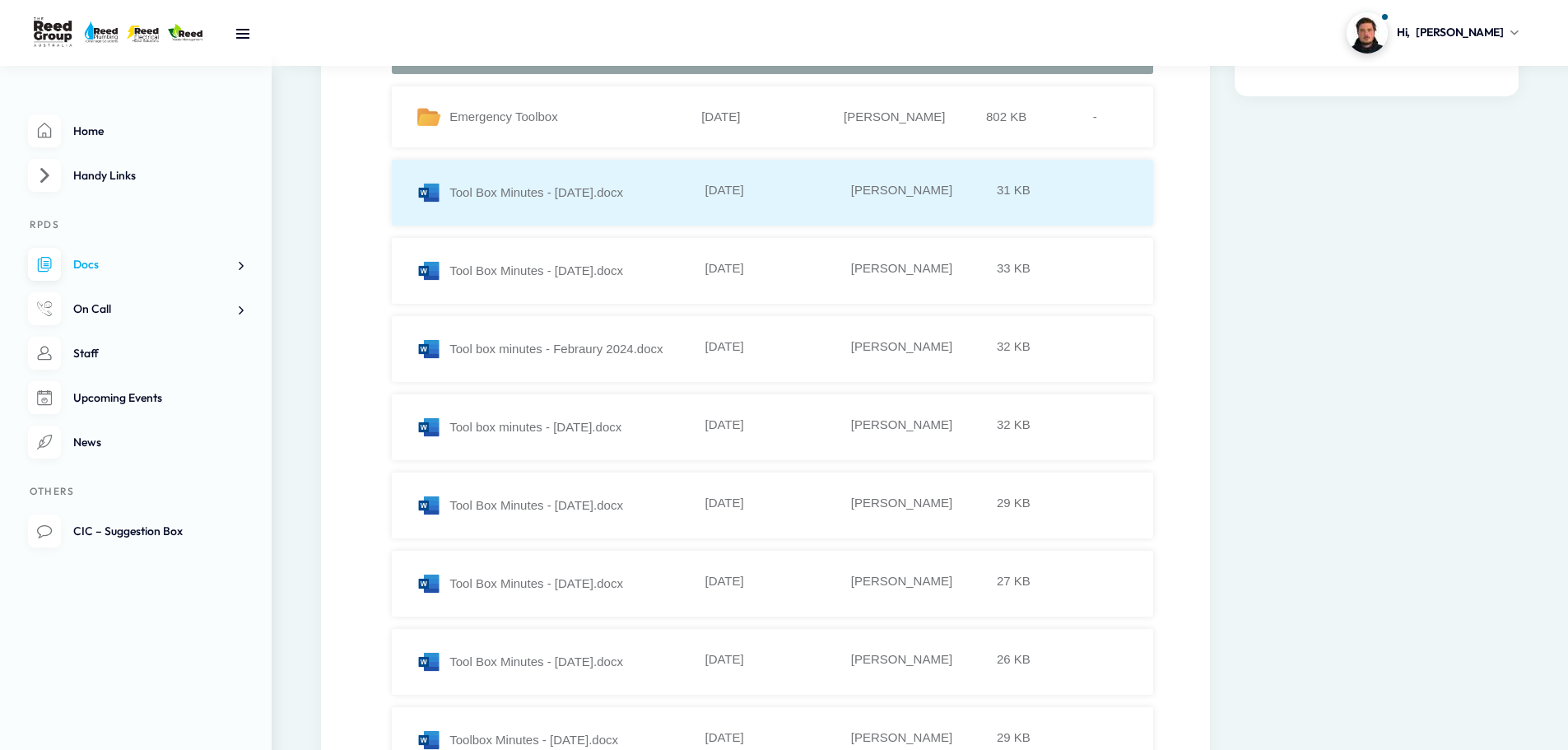
click at [563, 202] on div "Tool Box Minutes - April 2024.docx" at bounding box center [559, 192] width 285 height 25
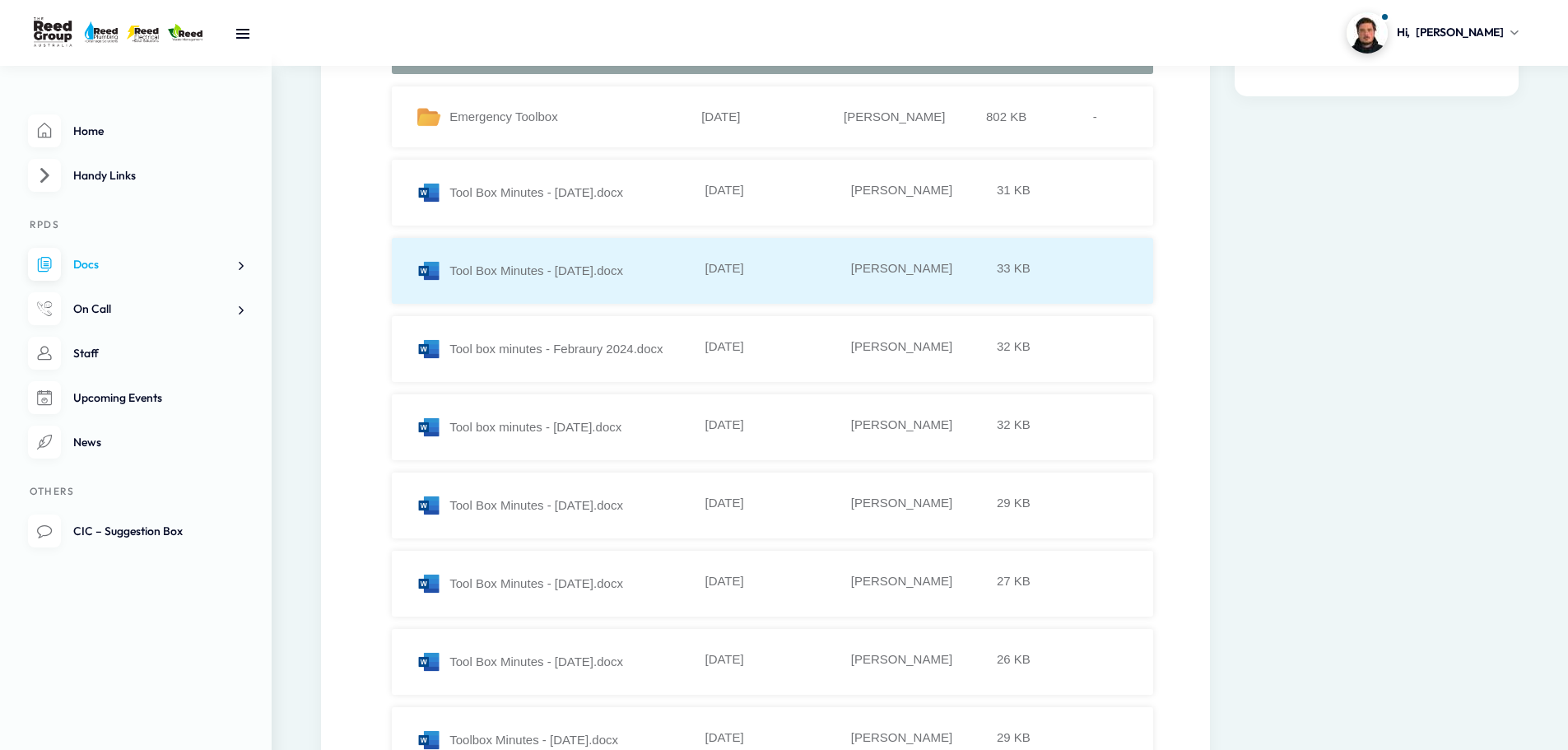
click at [575, 253] on li "Tool Box Minutes - August 2024.docx 23-09-2024 Kelly Rosini 33 KB" at bounding box center [772, 270] width 761 height 66
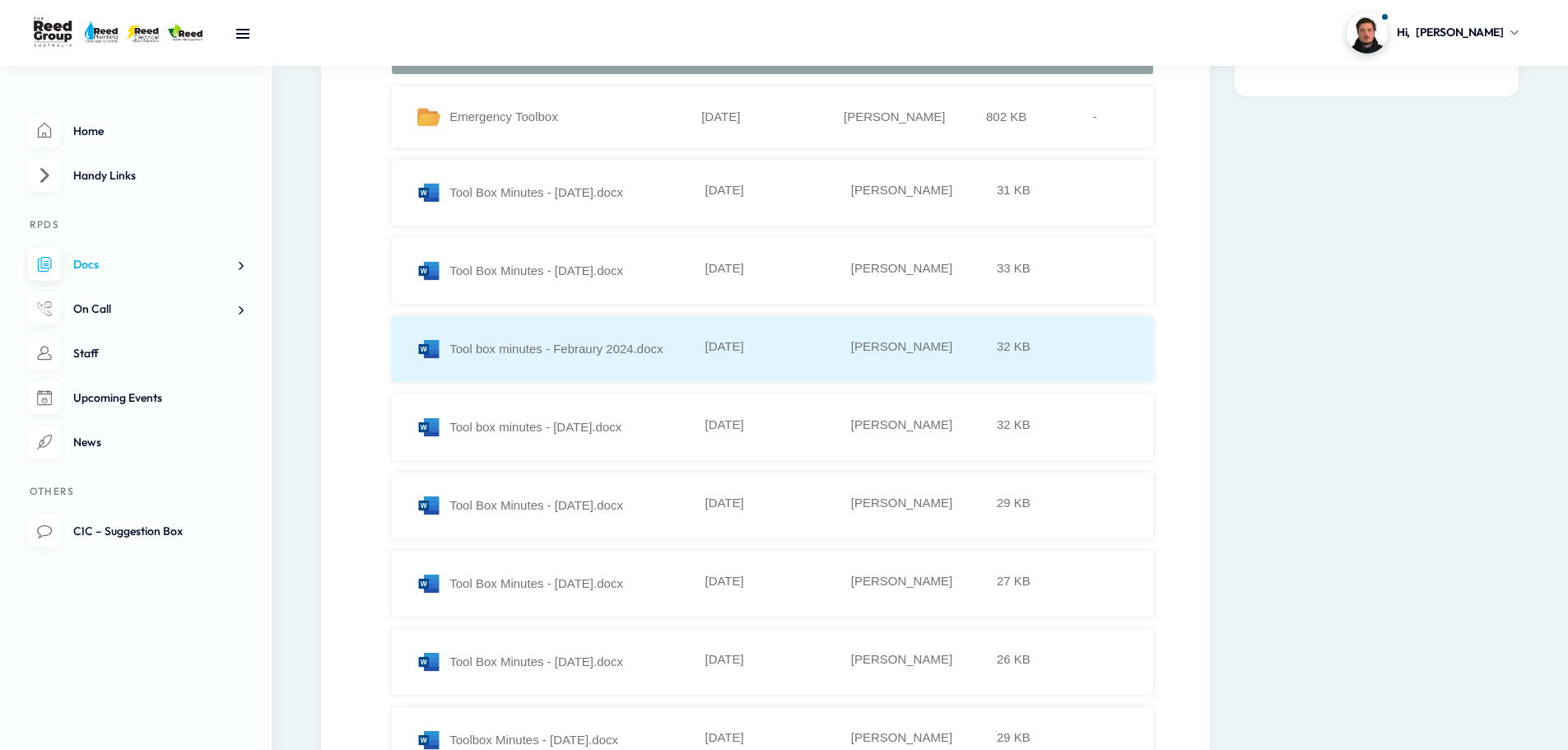
click at [576, 347] on div "Tool box minutes - Febraury 2024.docx" at bounding box center [559, 349] width 285 height 25
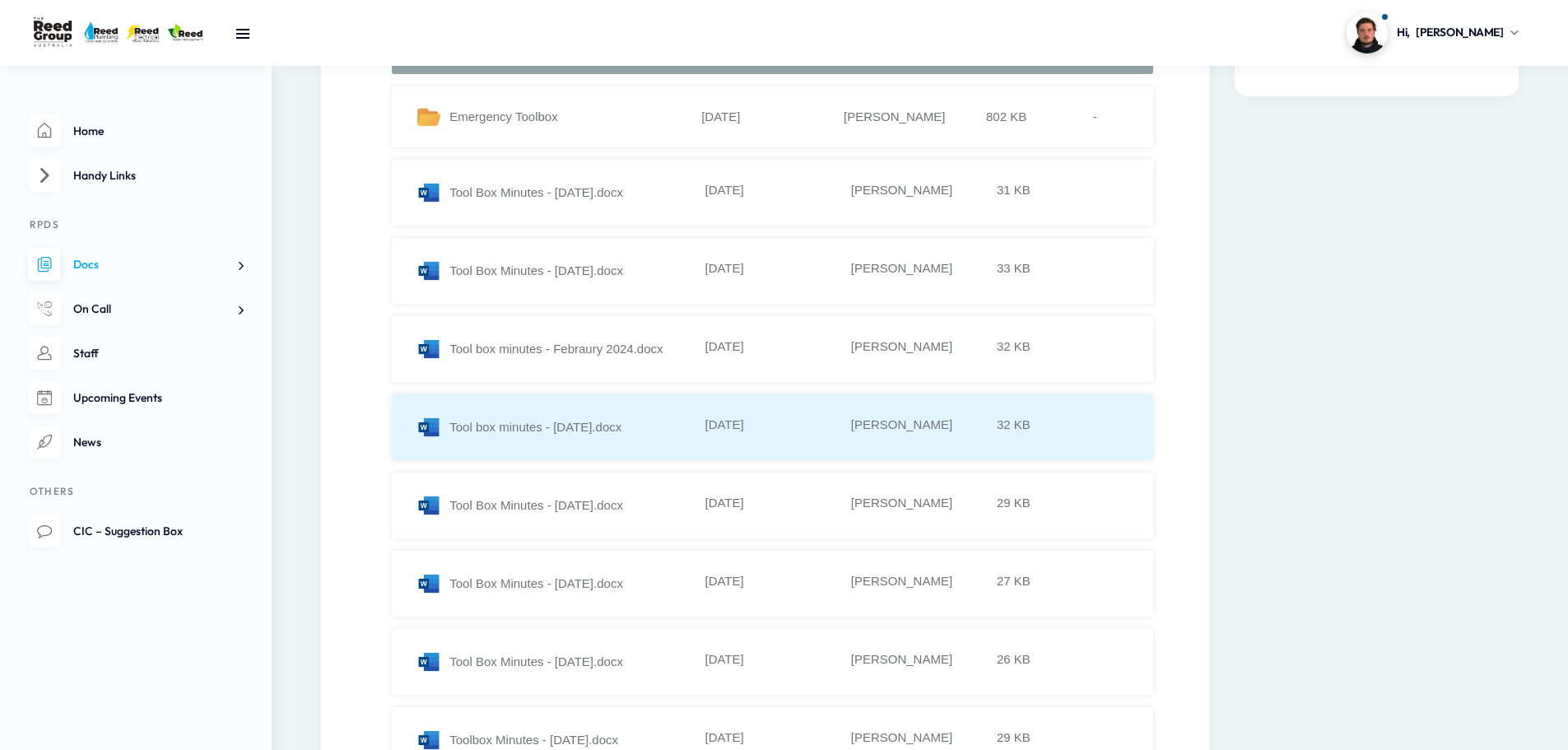
click at [569, 419] on div "Tool box minutes - January 2024.docx" at bounding box center [559, 427] width 285 height 25
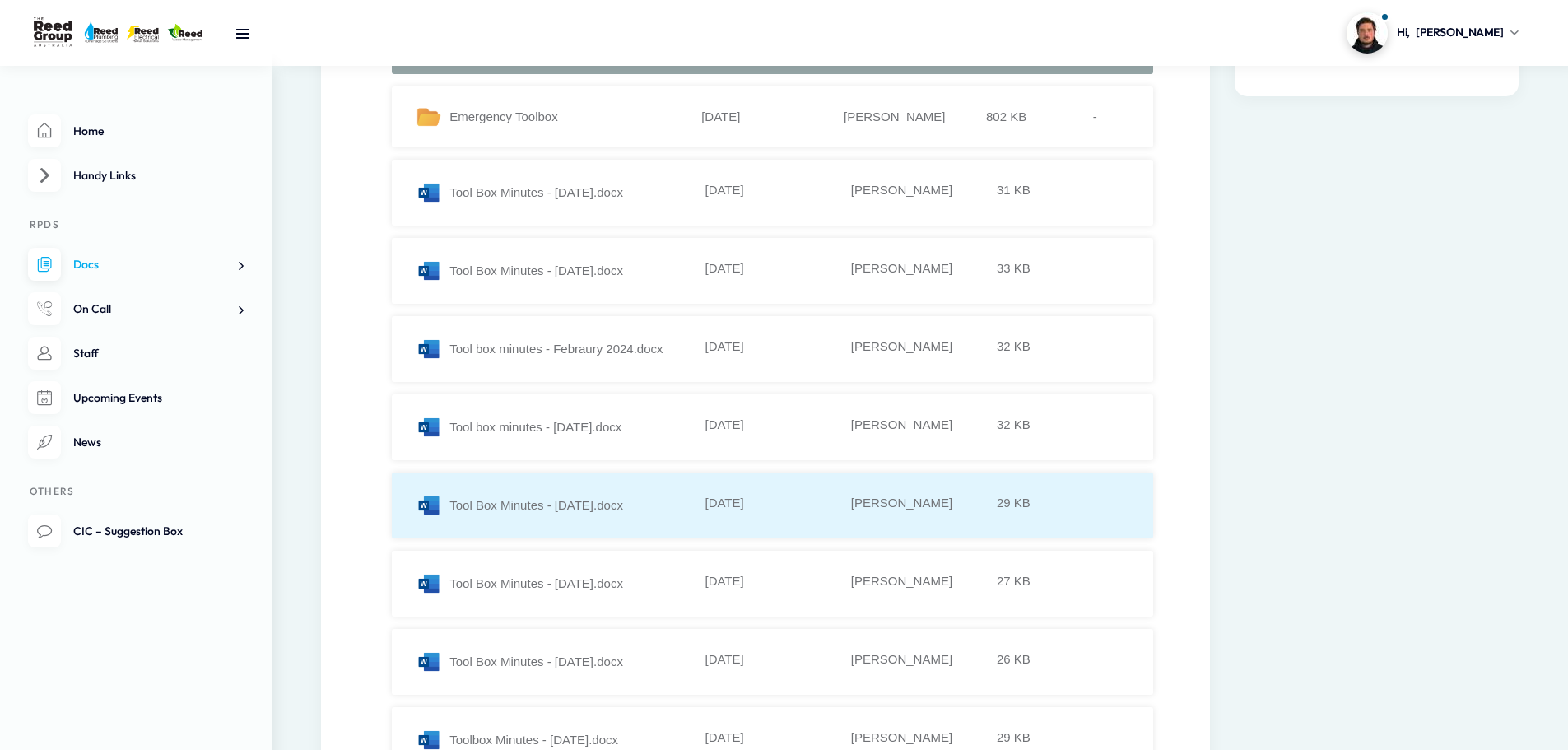
click at [613, 514] on div "Tool Box Minutes - June 2024.docx" at bounding box center [559, 505] width 285 height 25
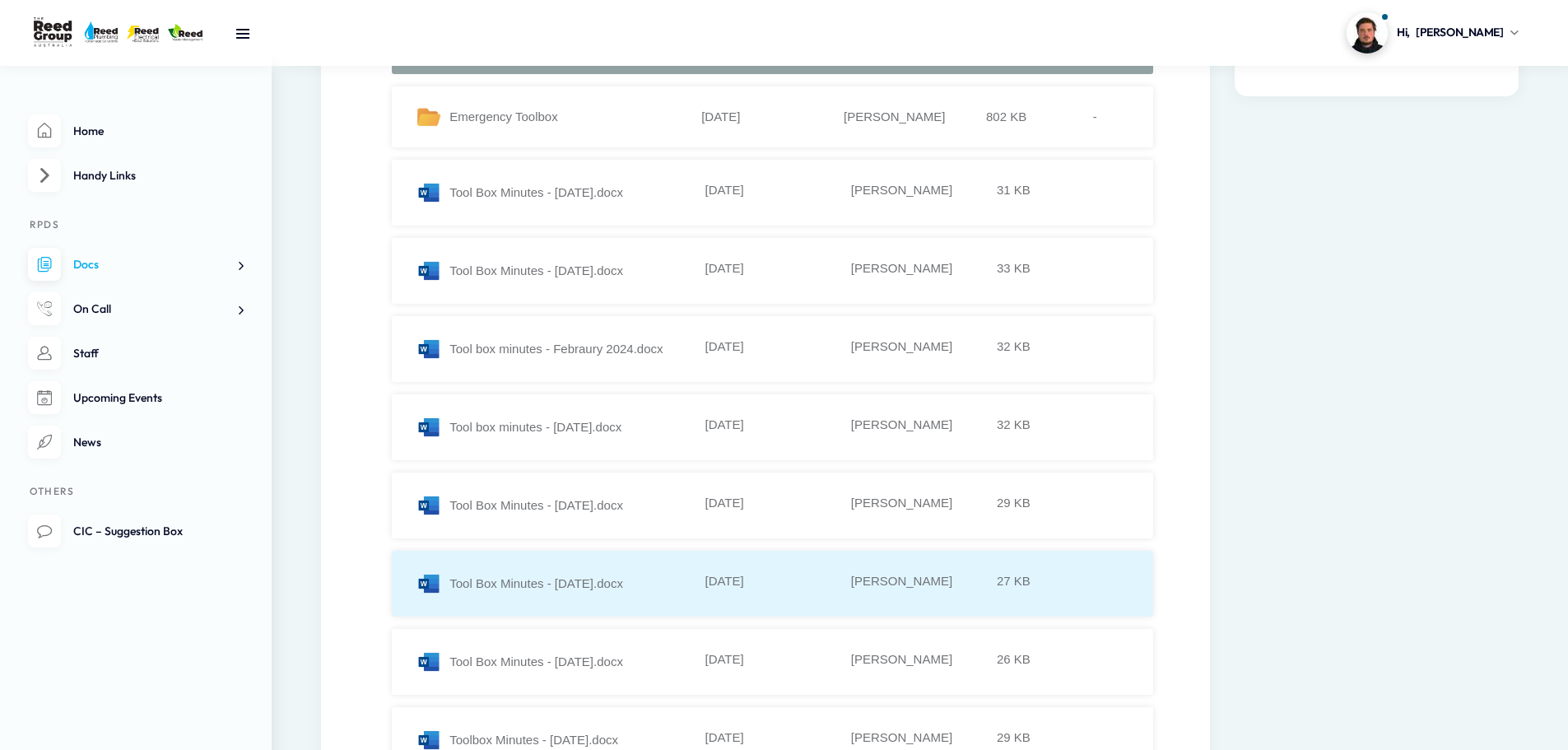
click at [626, 570] on li "Tool Box Minutes - November 2024.docx 02-12-2024 Kelly Rosini 27 KB" at bounding box center [772, 582] width 761 height 66
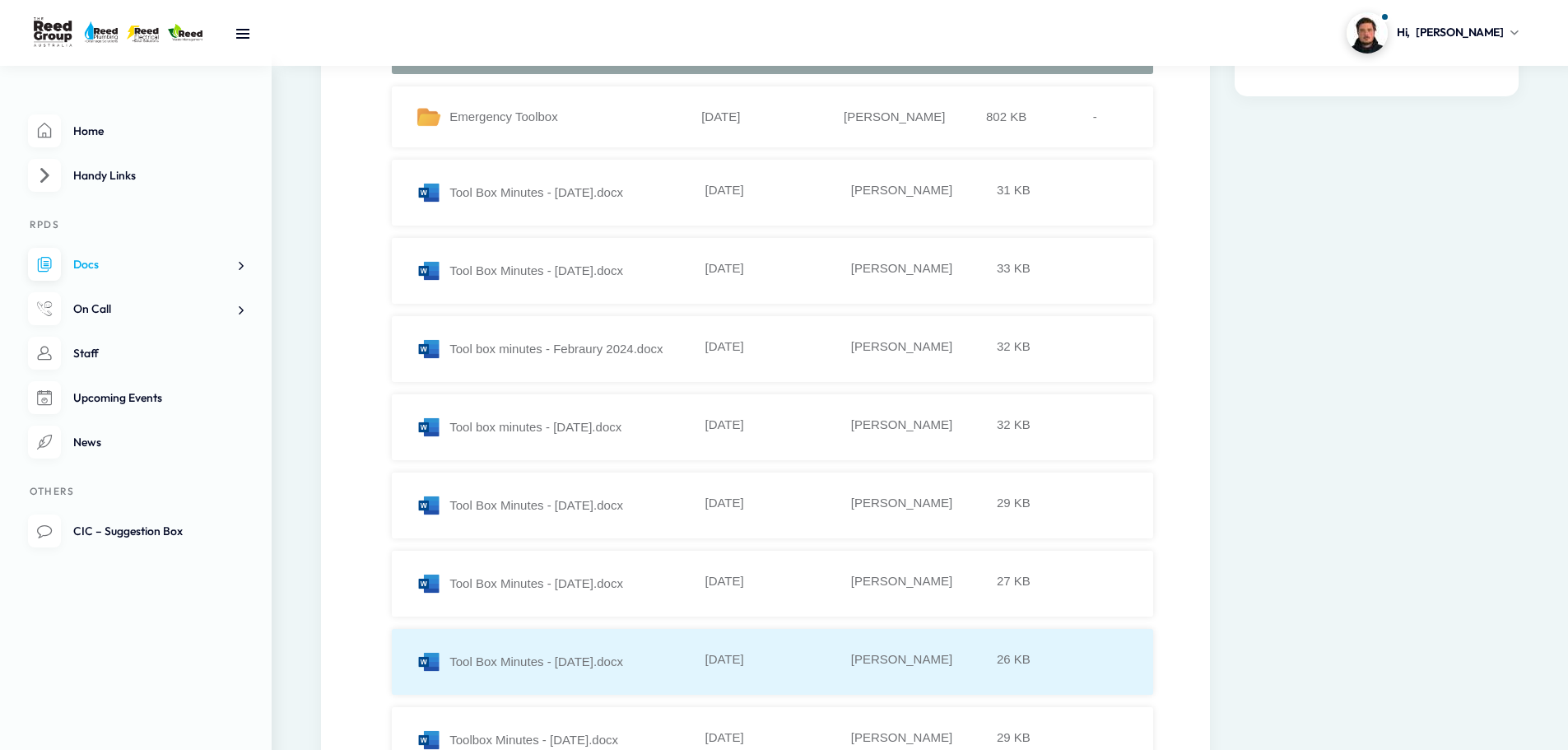
click at [637, 645] on li "Tool Box Minutes - October 2024.docx 25-10-2024 Kelly Rosini 26 KB" at bounding box center [772, 661] width 761 height 66
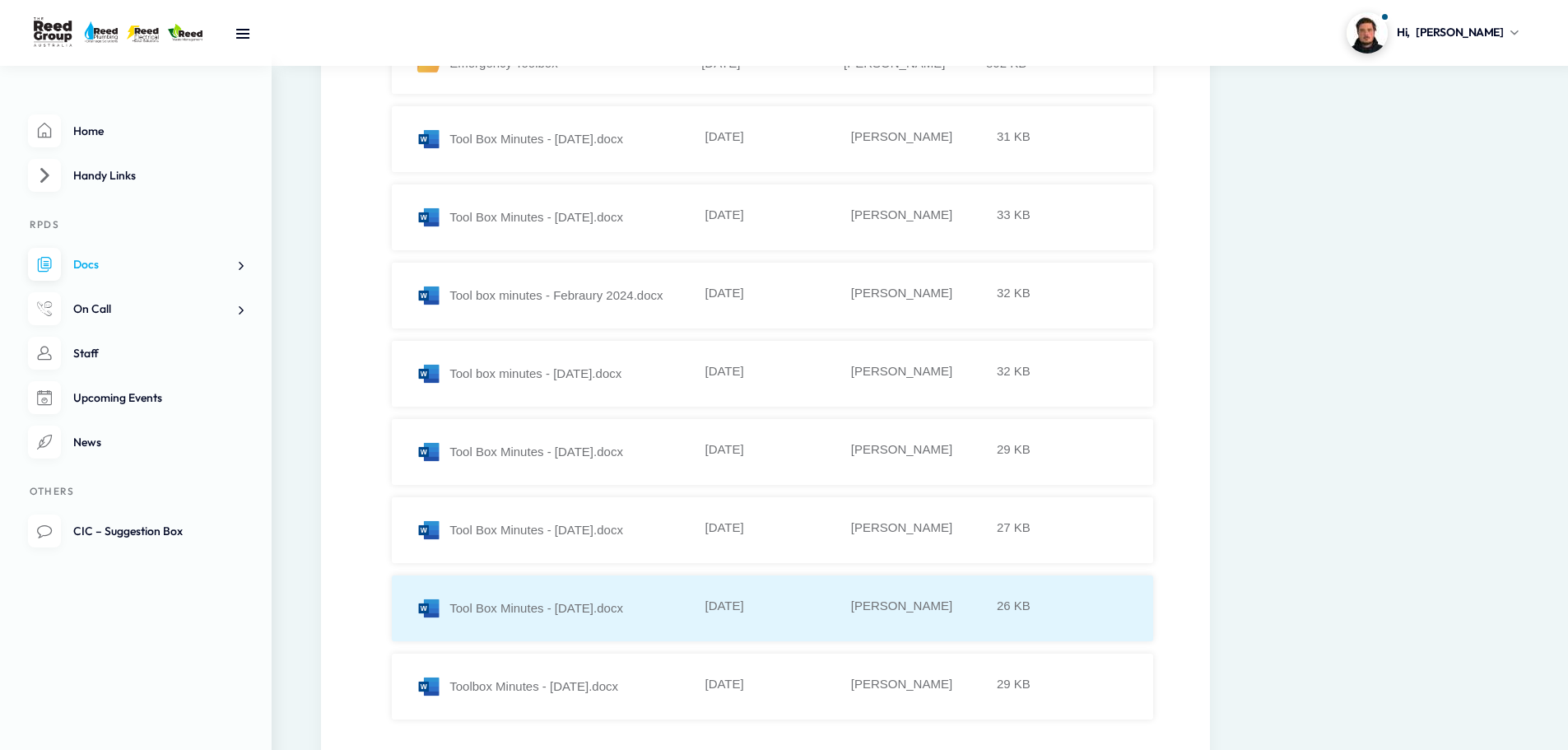
scroll to position [329, 0]
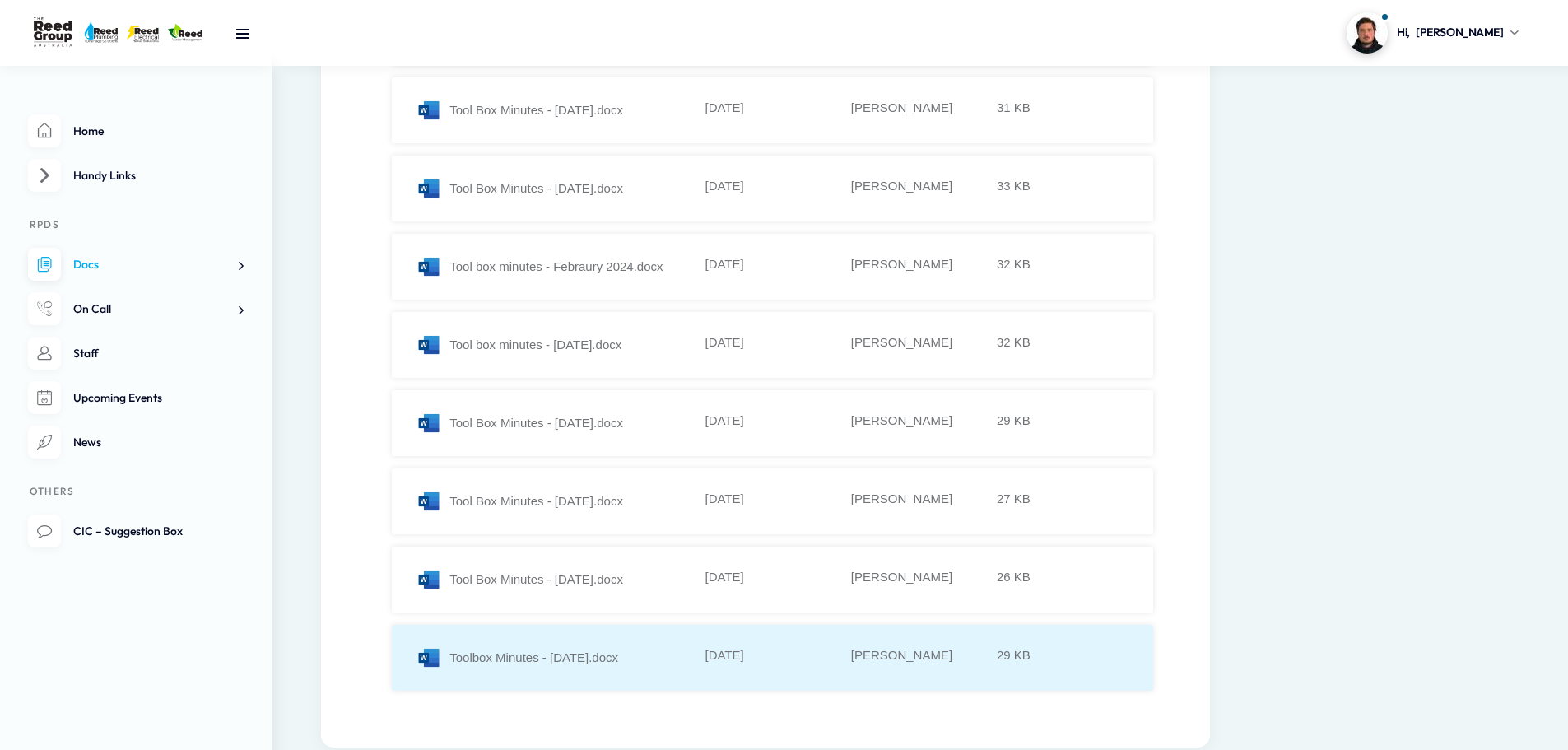
click at [598, 643] on li "Toolbox Minutes - March 24.docx 22-03-2024 Kelly Rosini 29 KB" at bounding box center [772, 657] width 761 height 66
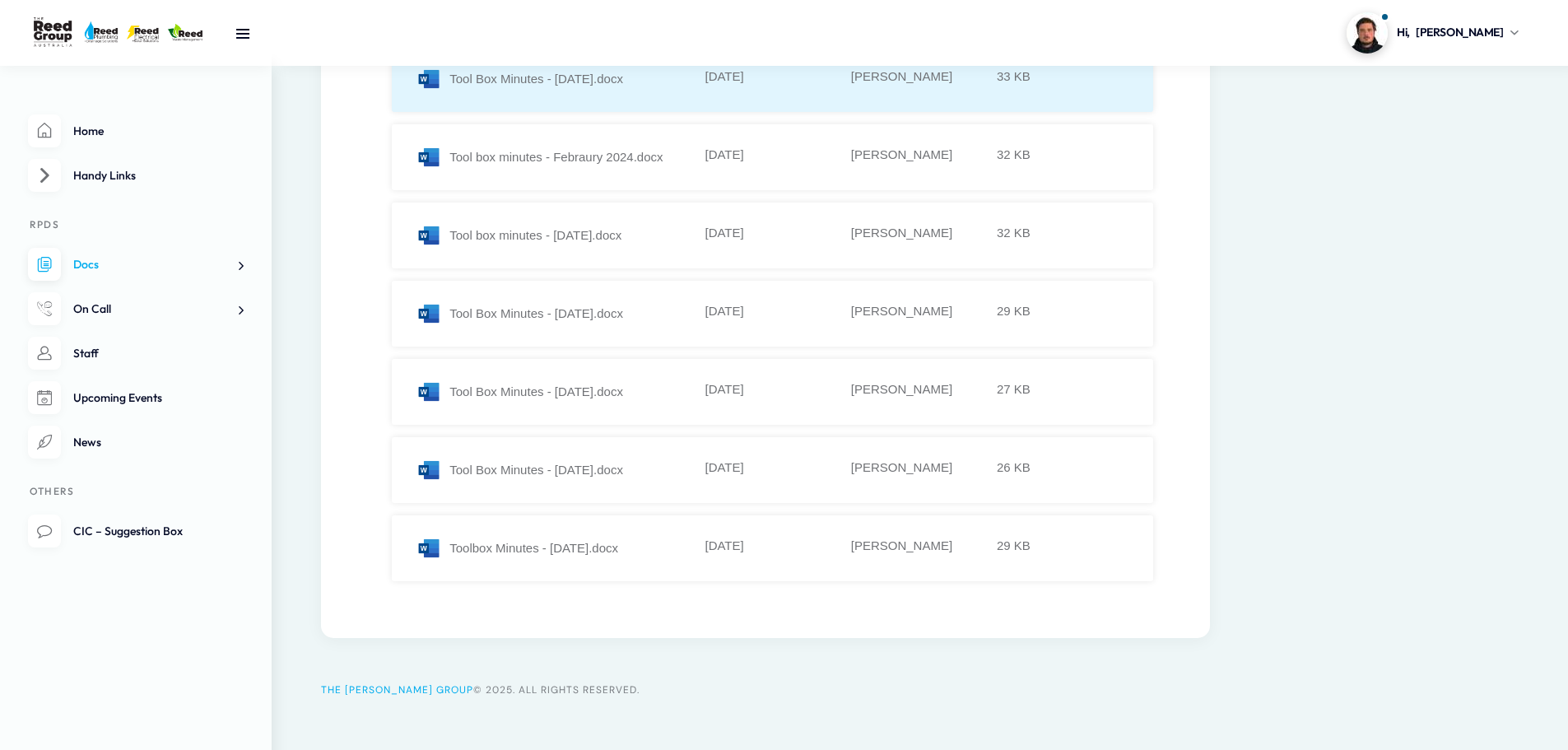
scroll to position [450, 0]
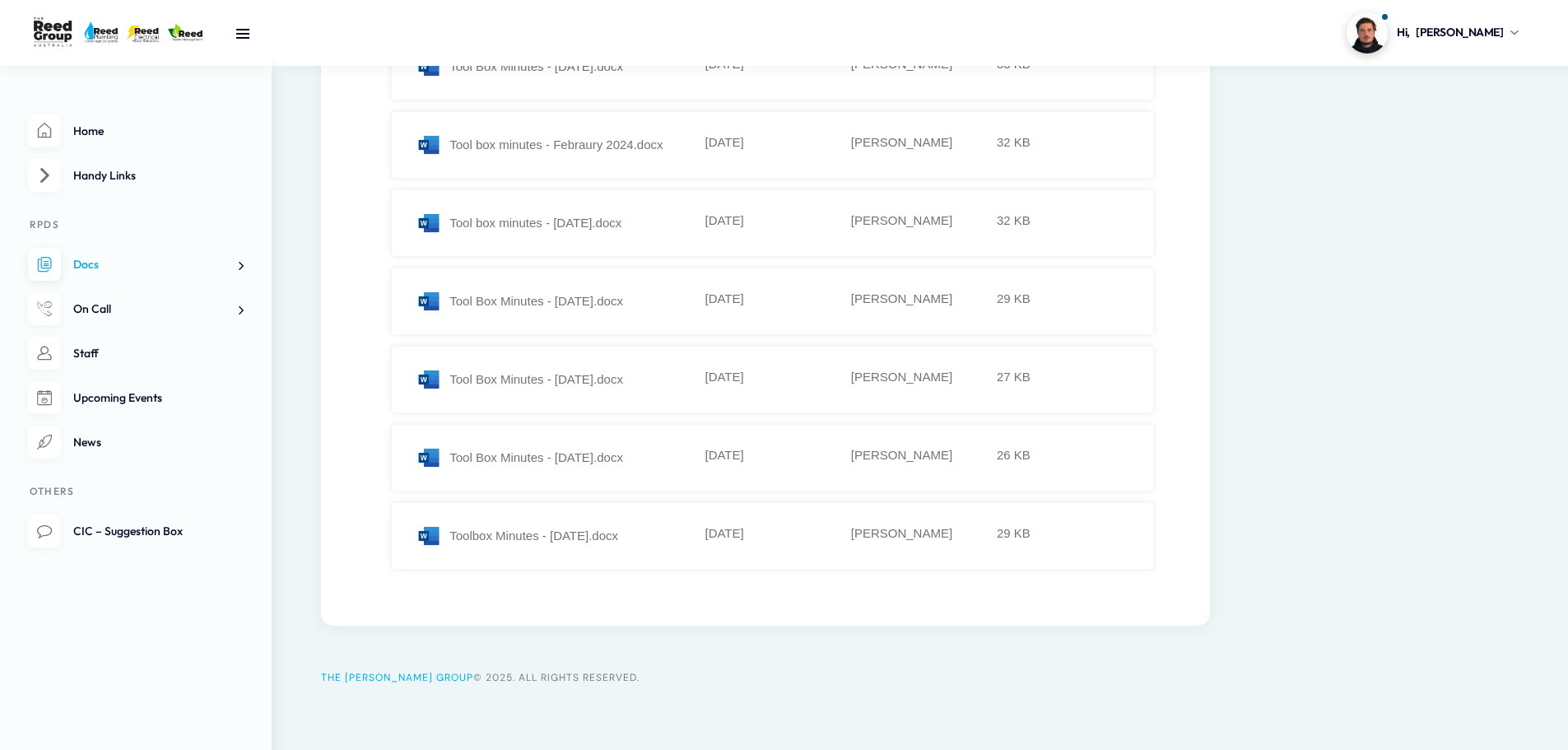
click at [246, 302] on nav "Home Handy Links RPDS Docs AroFlo Rollout Plumbing Regs and Notes Toolbox notes…" at bounding box center [135, 407] width 271 height 684
click at [241, 310] on span at bounding box center [235, 309] width 17 height 17
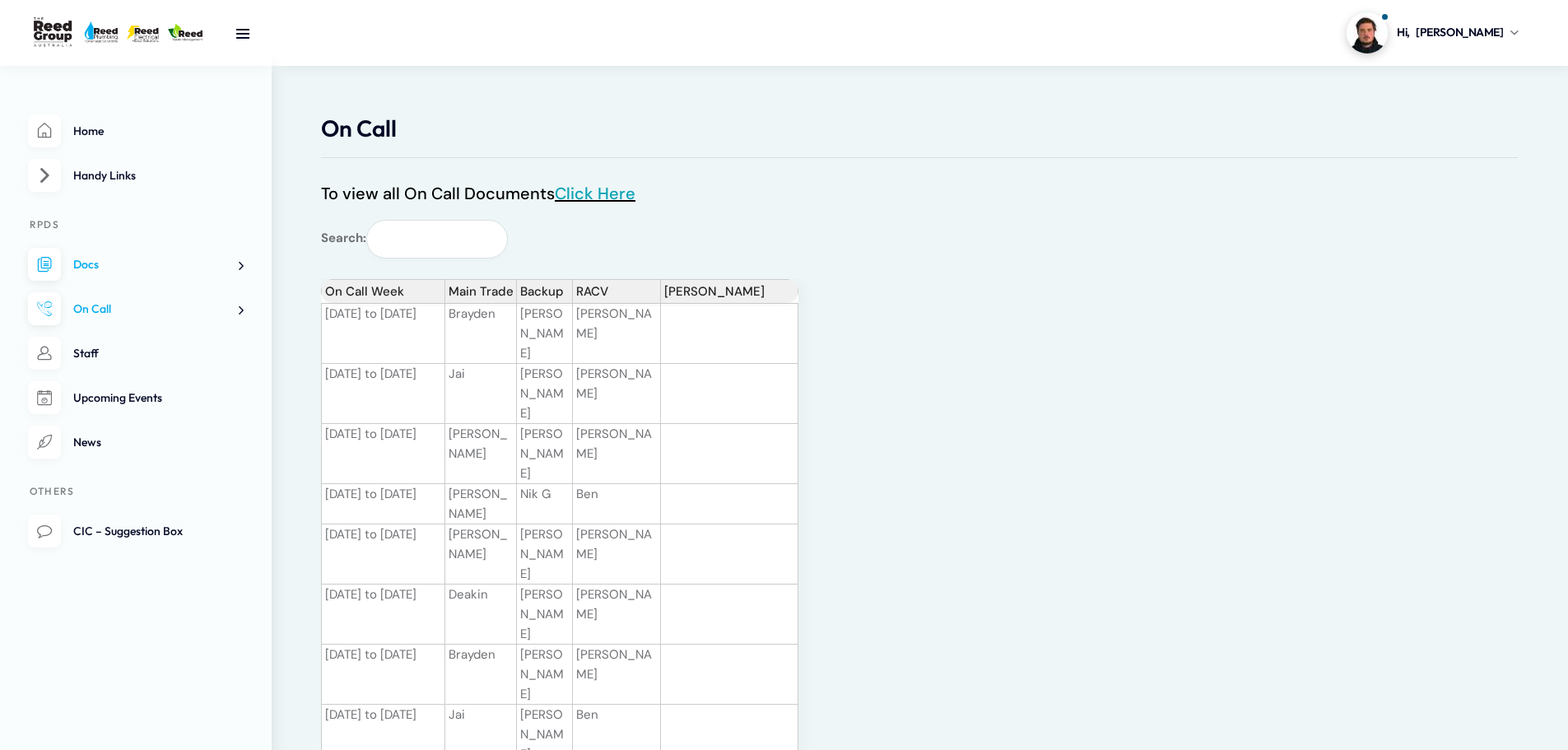
click at [573, 193] on link "Click Here" at bounding box center [594, 193] width 81 height 22
